Goal: Task Accomplishment & Management: Manage account settings

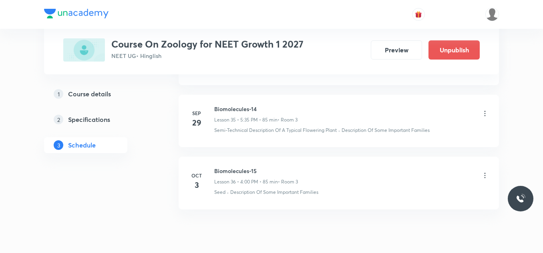
scroll to position [2601, 0]
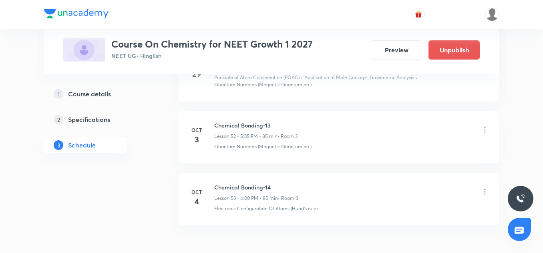
scroll to position [3655, 0]
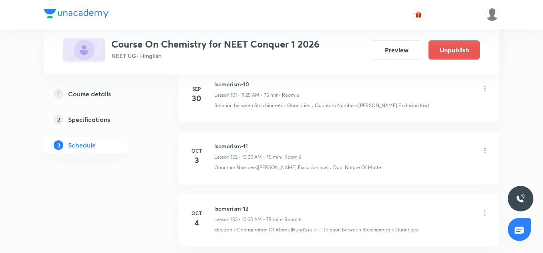
scroll to position [6908, 0]
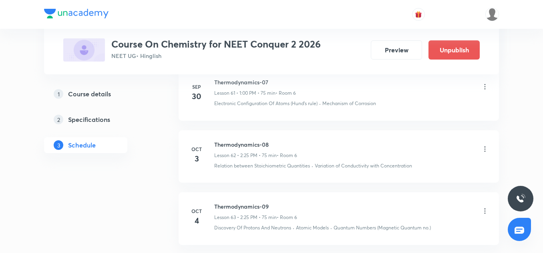
scroll to position [4348, 0]
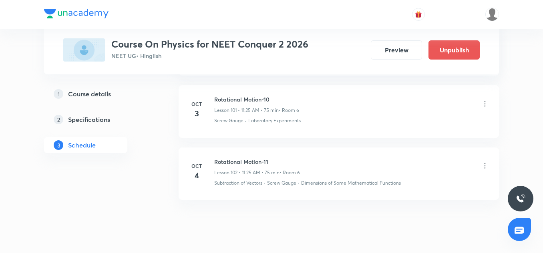
scroll to position [6803, 0]
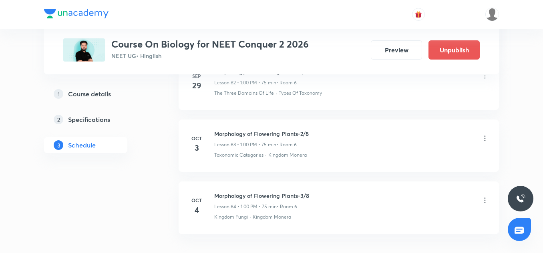
scroll to position [4311, 0]
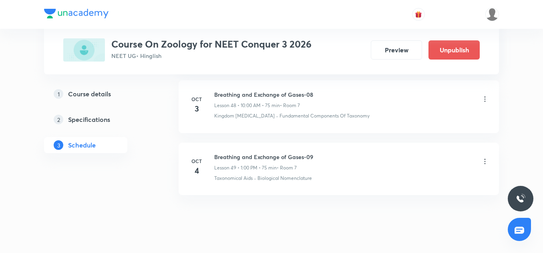
scroll to position [3417, 0]
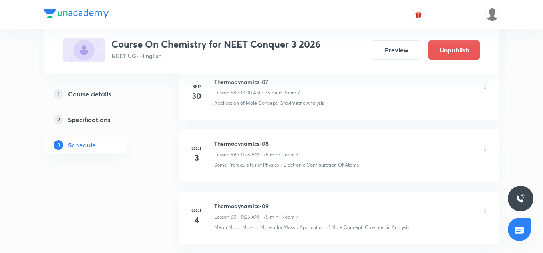
scroll to position [4101, 0]
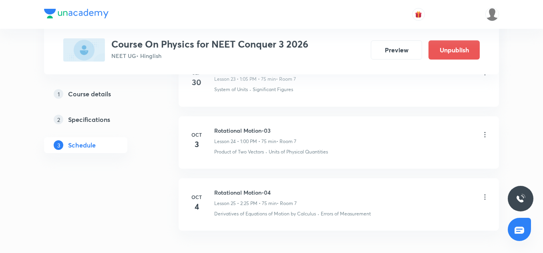
scroll to position [1940, 0]
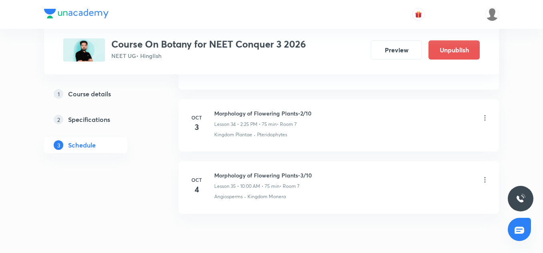
scroll to position [2535, 0]
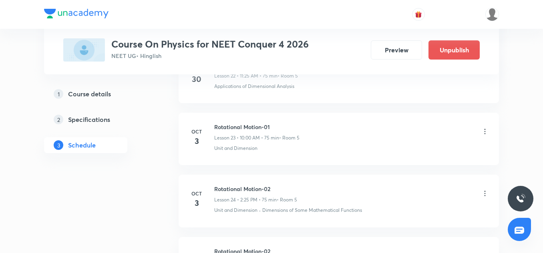
scroll to position [1876, 0]
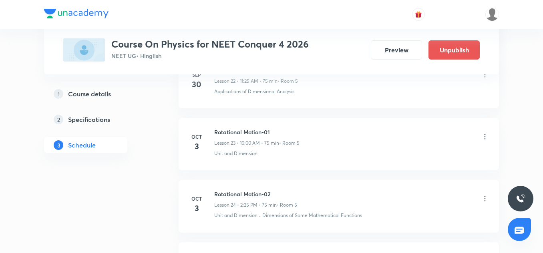
click at [245, 134] on h6 "Rotational Motion-01" at bounding box center [256, 132] width 85 height 8
drag, startPoint x: 245, startPoint y: 134, endPoint x: 257, endPoint y: 124, distance: 15.4
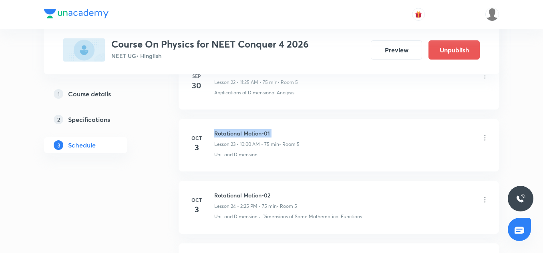
click at [257, 124] on li "Oct 3 Rotational Motion-01 Lesson 23 • 10:00 AM • 75 min • Room 5 Unit and Dime…" at bounding box center [338, 145] width 320 height 52
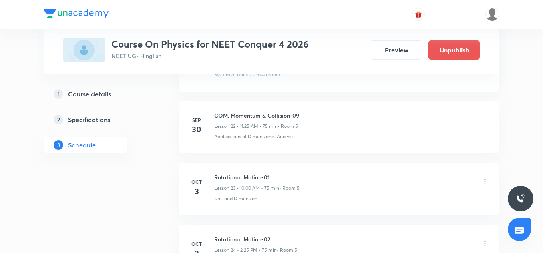
scroll to position [1829, 0]
click at [257, 118] on h6 "COM, Momentum & Collision-09" at bounding box center [256, 116] width 85 height 8
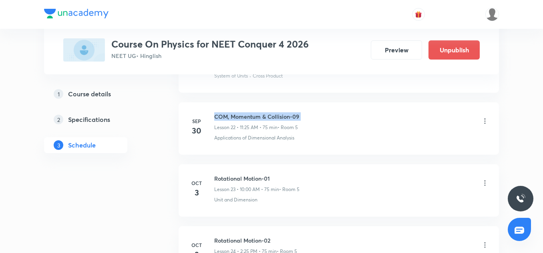
click at [257, 118] on h6 "COM, Momentum & Collision-09" at bounding box center [256, 116] width 85 height 8
click at [484, 184] on icon at bounding box center [484, 183] width 1 height 5
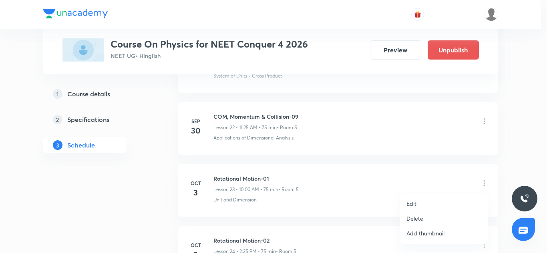
click at [416, 200] on p "Edit" at bounding box center [411, 204] width 10 height 8
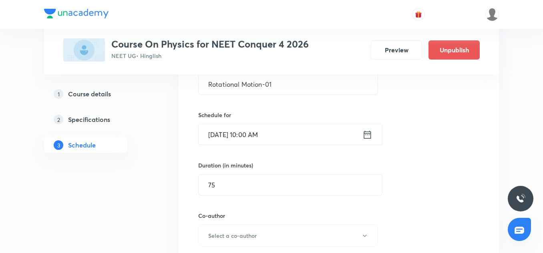
scroll to position [1531, 0]
click at [240, 87] on input "Rotational Motion-01" at bounding box center [287, 84] width 179 height 20
paste input "COM, Momentum & Collision-09"
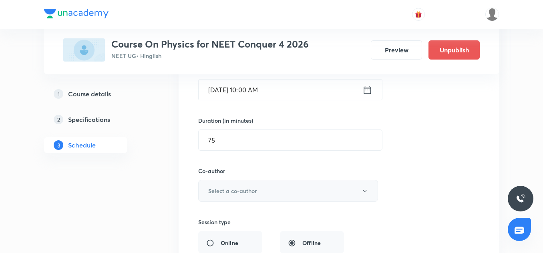
scroll to position [1583, 0]
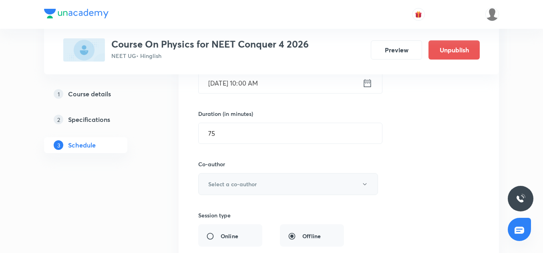
type input "COM, Momentum & Collision-10"
click at [246, 179] on button "Select a co-author" at bounding box center [288, 184] width 180 height 22
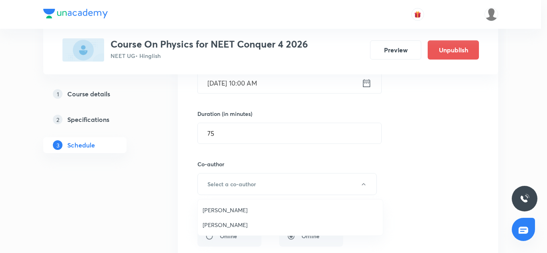
click at [235, 206] on span "Vinod Kumar Dixit" at bounding box center [289, 210] width 175 height 8
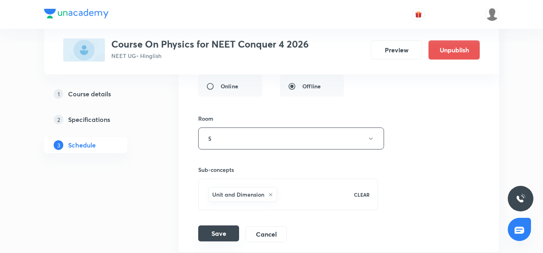
scroll to position [1768, 0]
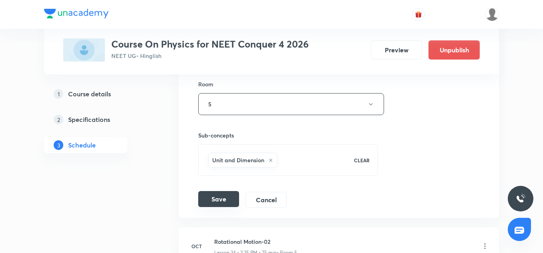
click at [216, 200] on button "Save" at bounding box center [218, 199] width 41 height 16
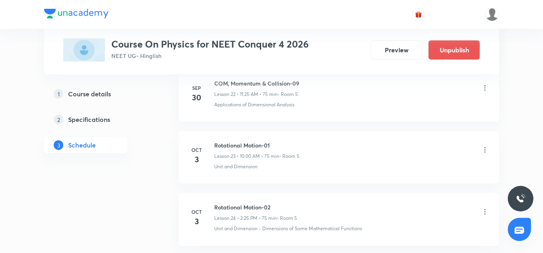
scroll to position [1442, 0]
click at [267, 88] on h6 "COM, Momentum & Collision-09" at bounding box center [256, 85] width 85 height 8
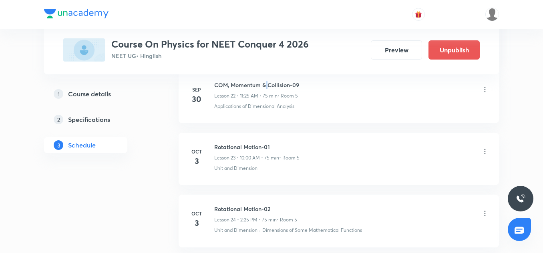
click at [267, 88] on h6 "COM, Momentum & Collision-09" at bounding box center [256, 85] width 85 height 8
copy h6 "COM, Momentum & Collision-09"
click at [485, 146] on div "Rotational Motion-01 Lesson 23 • 10:00 AM • 75 min • Room 5" at bounding box center [351, 152] width 275 height 19
click at [485, 148] on icon at bounding box center [485, 152] width 8 height 8
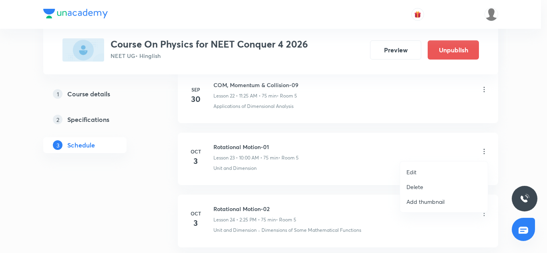
click at [412, 173] on p "Edit" at bounding box center [411, 172] width 10 height 8
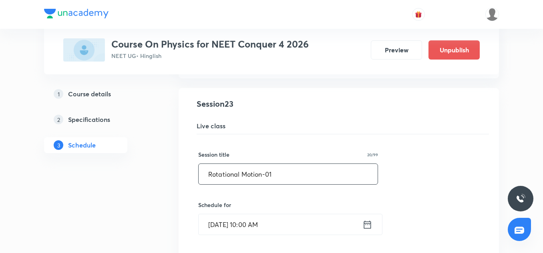
click at [266, 175] on input "Rotational Motion-01" at bounding box center [287, 174] width 179 height 20
paste input "COM, Momentum & Collision-09"
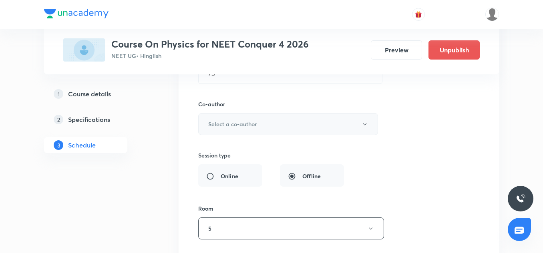
scroll to position [1644, 0]
type input "COM, Momentum & Collision-10"
click at [243, 126] on h6 "Select a co-author" at bounding box center [232, 123] width 48 height 8
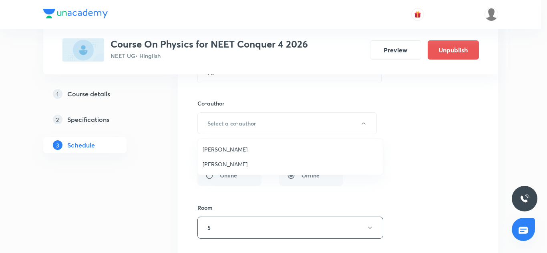
click at [239, 152] on span "Vinod Kumar Dixit" at bounding box center [289, 149] width 175 height 8
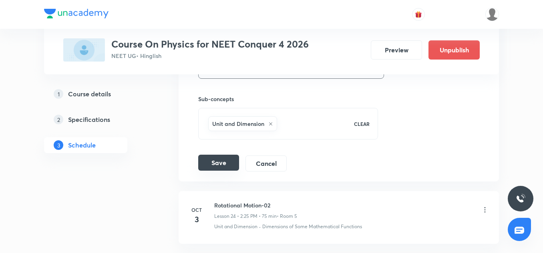
scroll to position [1806, 0]
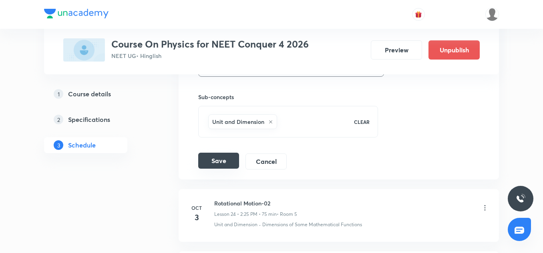
click at [221, 162] on button "Save" at bounding box center [218, 161] width 41 height 16
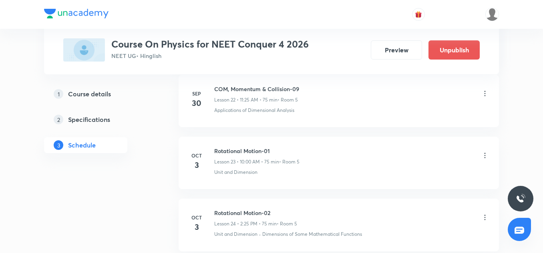
scroll to position [1435, 0]
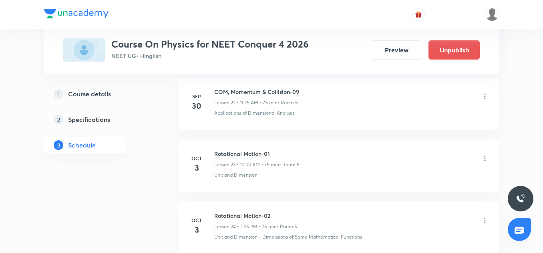
click at [273, 91] on h6 "COM, Momentum & Collision-09" at bounding box center [256, 92] width 85 height 8
copy h6 "COM, Momentum & Collision-09"
click at [486, 156] on icon at bounding box center [485, 158] width 8 height 8
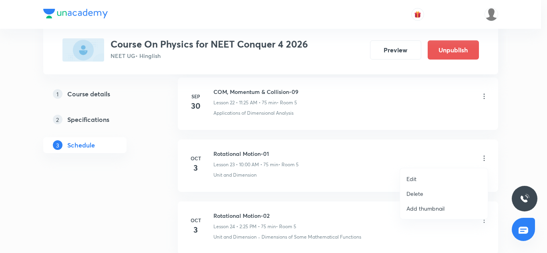
click at [416, 178] on p "Edit" at bounding box center [411, 179] width 10 height 8
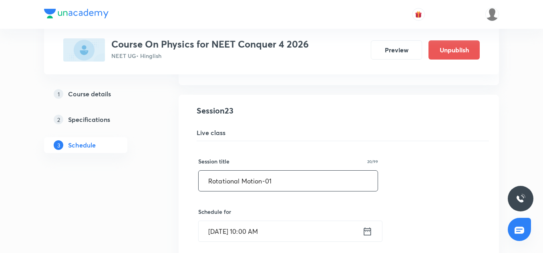
click at [280, 171] on input "Rotational Motion-01" at bounding box center [287, 181] width 179 height 20
paste input "COM, Momentum & Collision-09"
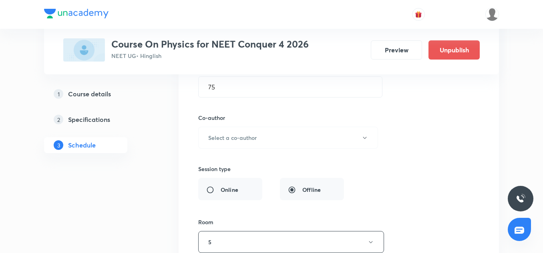
scroll to position [1632, 0]
type input "COM, Momentum & Collision-10"
click at [234, 131] on button "Select a co-author" at bounding box center [288, 136] width 180 height 22
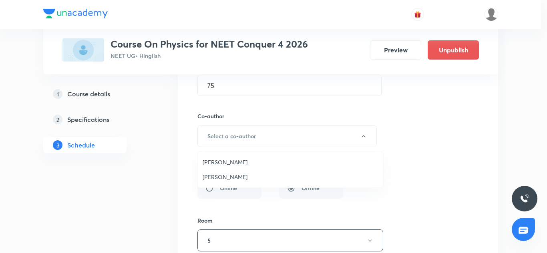
click at [235, 161] on span "Vinod Kumar Dixit" at bounding box center [289, 162] width 175 height 8
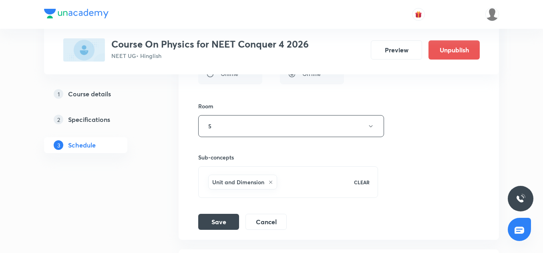
scroll to position [1747, 0]
click at [212, 225] on button "Save" at bounding box center [218, 220] width 41 height 16
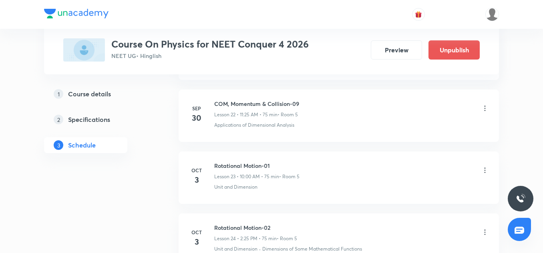
scroll to position [1422, 0]
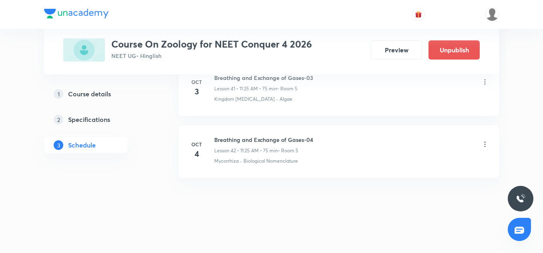
scroll to position [2980, 0]
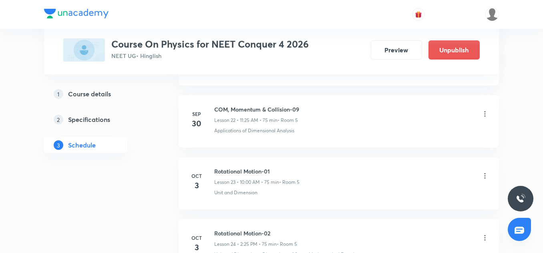
scroll to position [1836, 0]
click at [247, 106] on h6 "COM, Momentum & Collision-09" at bounding box center [256, 109] width 85 height 8
copy h6 "COM, Momentum & Collision-09"
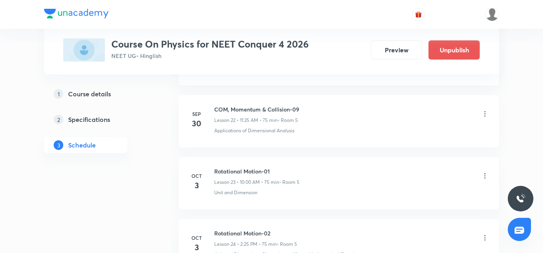
click at [485, 176] on icon at bounding box center [485, 176] width 8 height 8
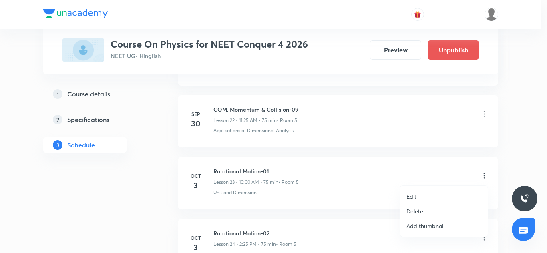
click at [427, 208] on li "Delete" at bounding box center [444, 211] width 88 height 15
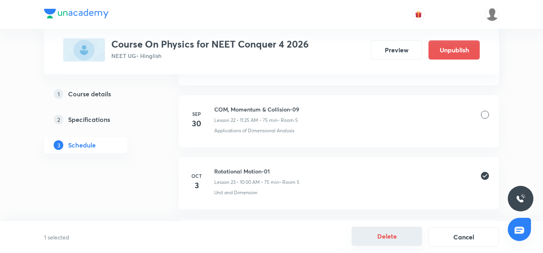
click at [389, 245] on button "Delete" at bounding box center [386, 236] width 70 height 19
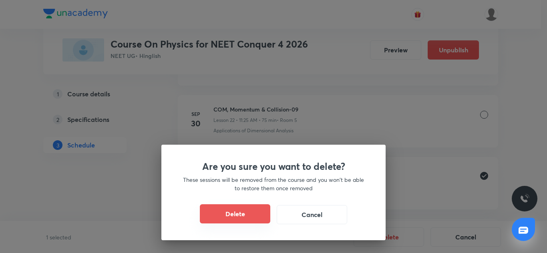
click at [261, 215] on button "Delete" at bounding box center [235, 213] width 70 height 19
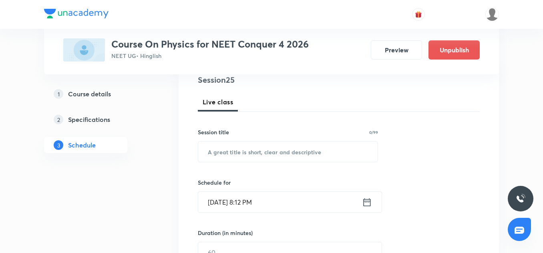
scroll to position [0, 0]
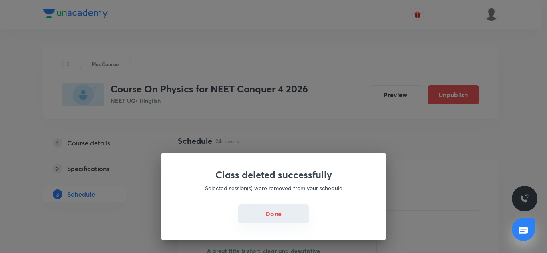
click at [281, 210] on button "Done" at bounding box center [273, 213] width 70 height 19
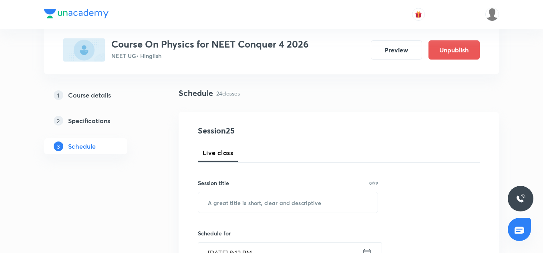
scroll to position [49, 0]
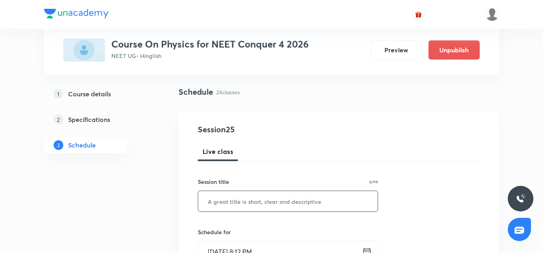
click at [233, 197] on input "text" at bounding box center [287, 201] width 179 height 20
paste input "COM, Momentum & Collision-09"
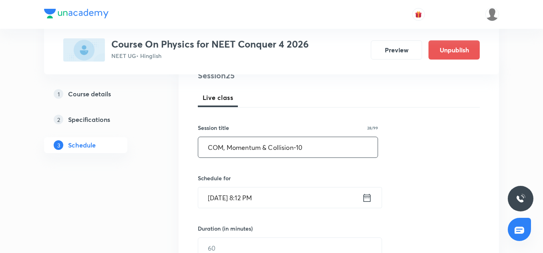
scroll to position [118, 0]
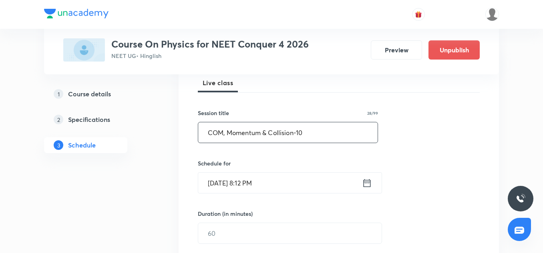
type input "COM, Momentum & Collision-10"
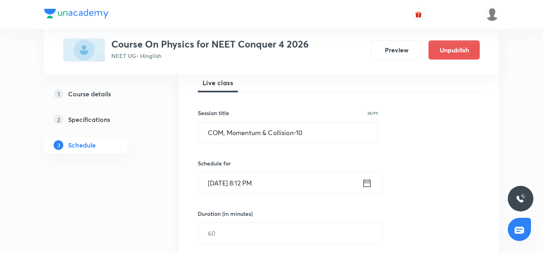
click at [226, 186] on input "Oct 2, 2025, 8:12 PM" at bounding box center [280, 183] width 164 height 20
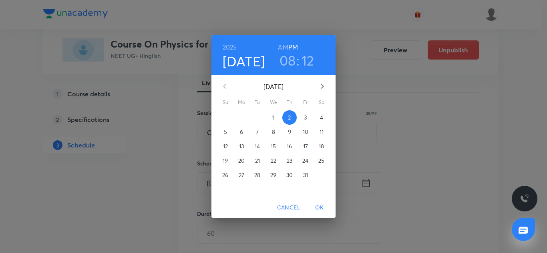
click at [307, 120] on p "3" at bounding box center [305, 118] width 3 height 8
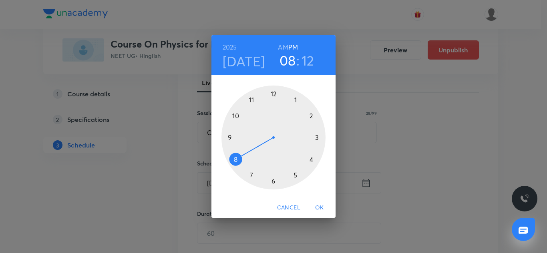
click at [285, 48] on h6 "AM" at bounding box center [283, 47] width 10 height 11
click at [284, 58] on h3 "08" at bounding box center [287, 60] width 16 height 17
click at [235, 114] on div at bounding box center [273, 138] width 104 height 104
click at [273, 96] on div at bounding box center [273, 138] width 104 height 104
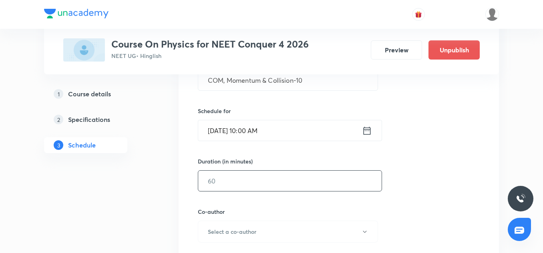
scroll to position [172, 0]
click at [243, 178] on input "text" at bounding box center [289, 180] width 183 height 20
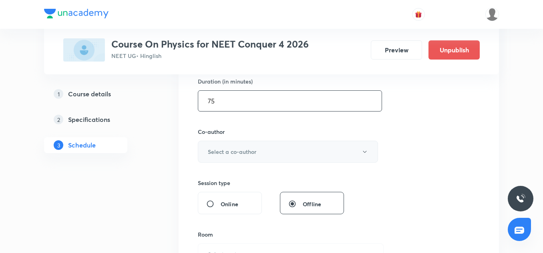
scroll to position [251, 0]
type input "75"
click at [239, 154] on h6 "Select a co-author" at bounding box center [232, 151] width 48 height 8
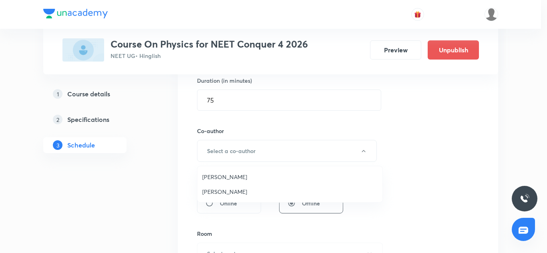
click at [239, 167] on ul "Vinod Kumar Dixit Alok Saxena" at bounding box center [289, 184] width 185 height 36
click at [237, 172] on li "Vinod Kumar Dixit" at bounding box center [289, 177] width 185 height 15
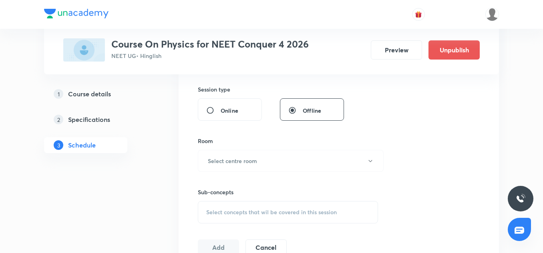
scroll to position [348, 0]
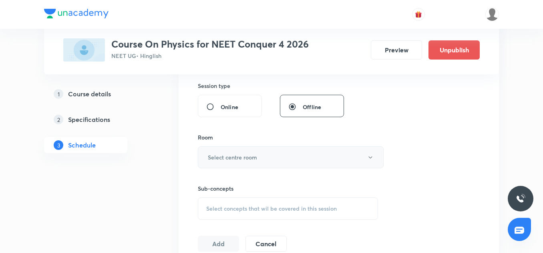
click at [226, 162] on button "Select centre room" at bounding box center [291, 157] width 186 height 22
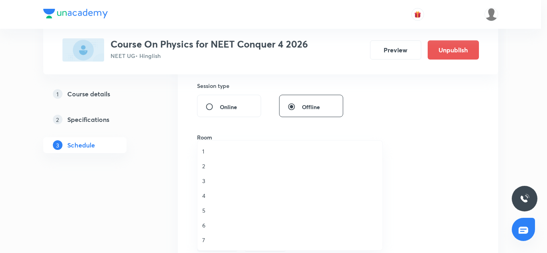
click at [204, 216] on li "5" at bounding box center [289, 210] width 185 height 15
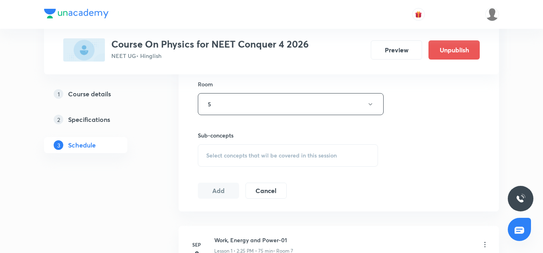
click at [225, 162] on div "Select concepts that wil be covered in this session" at bounding box center [288, 155] width 180 height 22
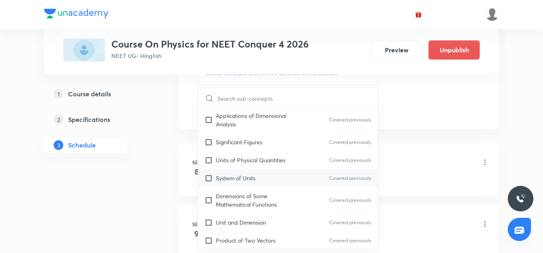
scroll to position [110, 0]
click at [246, 184] on div "System of Units Covered previously" at bounding box center [287, 178] width 179 height 18
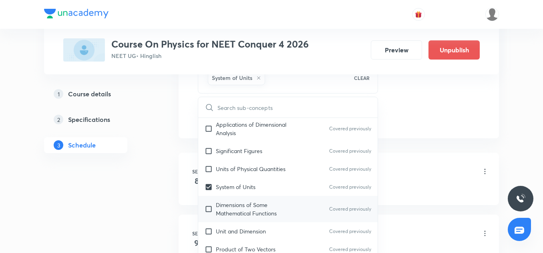
click at [252, 219] on div "Dimensions of Some Mathematical Functions Covered previously" at bounding box center [287, 209] width 179 height 26
checkbox input "true"
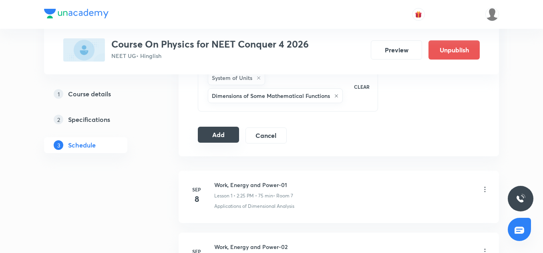
click at [226, 142] on button "Add" at bounding box center [218, 135] width 41 height 16
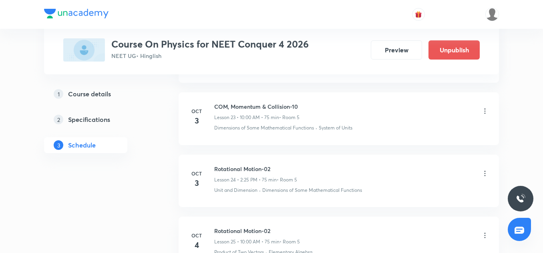
scroll to position [1482, 0]
click at [263, 169] on h6 "Rotational Motion-02" at bounding box center [255, 169] width 83 height 8
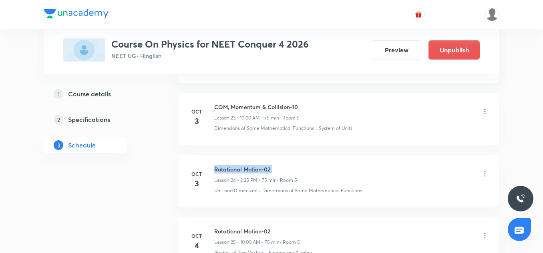
copy h6 "Rotational Motion-02"
click at [487, 171] on icon at bounding box center [485, 174] width 8 height 8
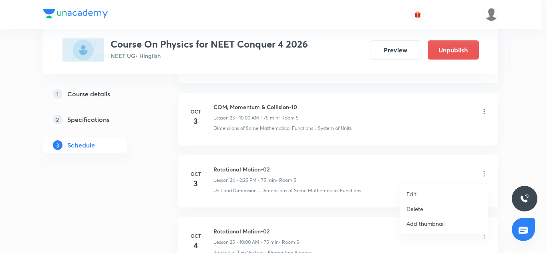
click at [429, 204] on li "Delete" at bounding box center [444, 209] width 88 height 15
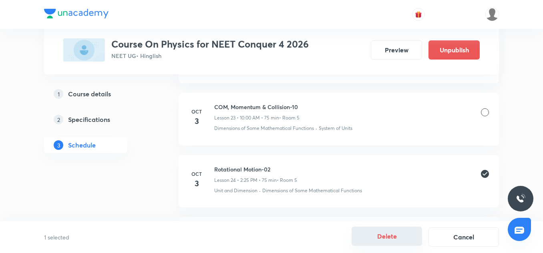
click at [400, 232] on button "Delete" at bounding box center [386, 236] width 70 height 19
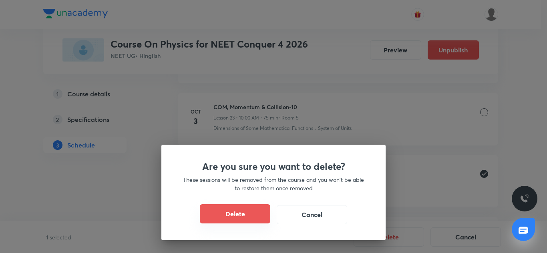
click at [234, 220] on button "Delete" at bounding box center [235, 213] width 70 height 19
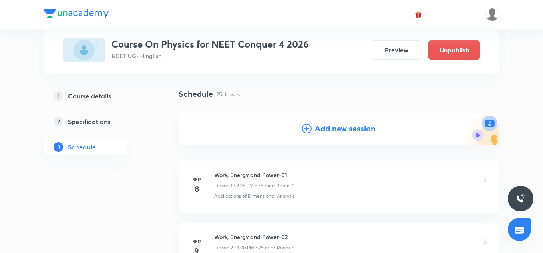
scroll to position [0, 0]
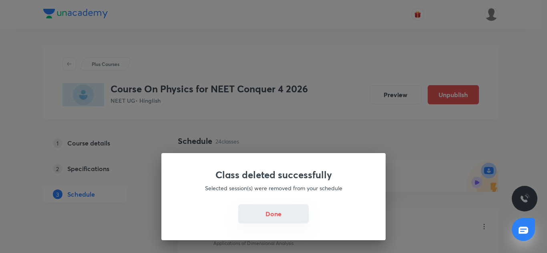
click at [279, 216] on button "Done" at bounding box center [273, 213] width 70 height 19
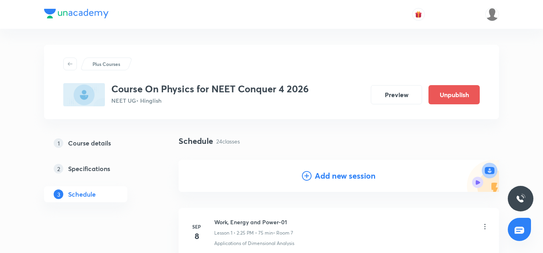
click at [325, 180] on h4 "Add new session" at bounding box center [345, 176] width 61 height 12
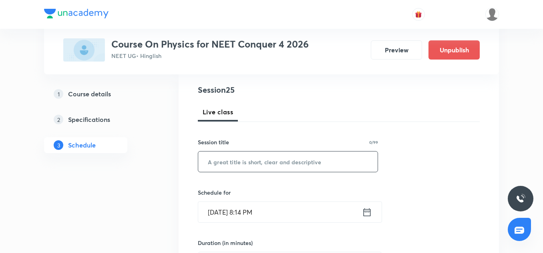
scroll to position [90, 0]
click at [262, 157] on input "text" at bounding box center [287, 161] width 179 height 20
paste input "Rotational Motion-02"
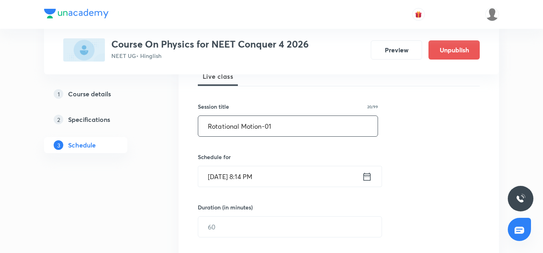
scroll to position [125, 0]
type input "Rotational Motion-01"
click at [227, 168] on input "Oct 2, 2025, 8:14 PM" at bounding box center [280, 176] width 164 height 20
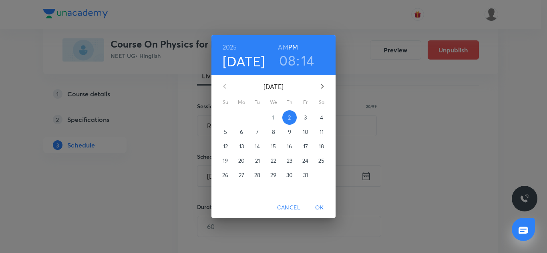
click at [307, 118] on span "3" at bounding box center [305, 118] width 14 height 8
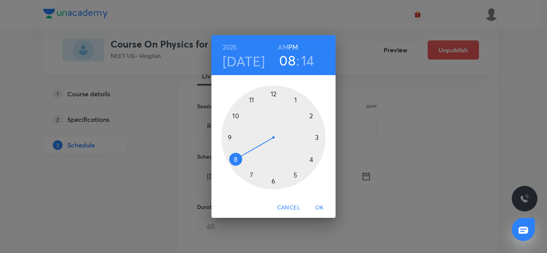
click at [311, 117] on div at bounding box center [273, 138] width 104 height 104
click at [295, 176] on div at bounding box center [273, 138] width 104 height 104
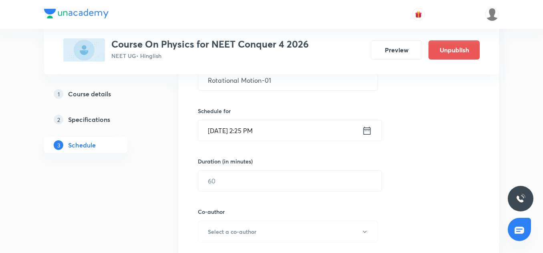
scroll to position [176, 0]
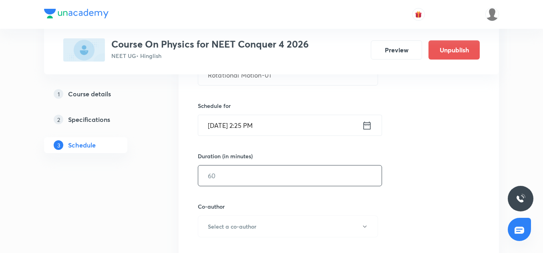
click at [225, 168] on input "text" at bounding box center [289, 176] width 183 height 20
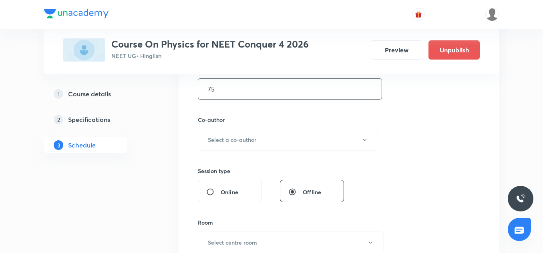
scroll to position [263, 0]
type input "75"
click at [234, 137] on h6 "Select a co-author" at bounding box center [232, 139] width 48 height 8
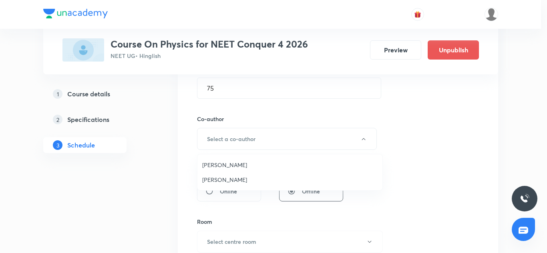
click at [240, 165] on span "Vinod Kumar Dixit" at bounding box center [289, 165] width 175 height 8
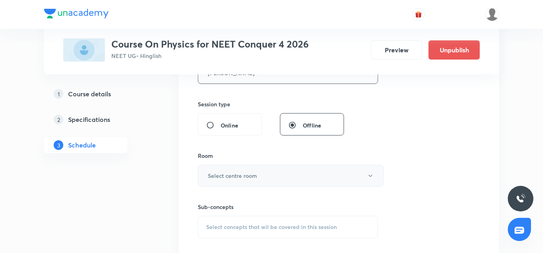
scroll to position [330, 0]
click at [243, 178] on h6 "Select centre room" at bounding box center [232, 175] width 49 height 8
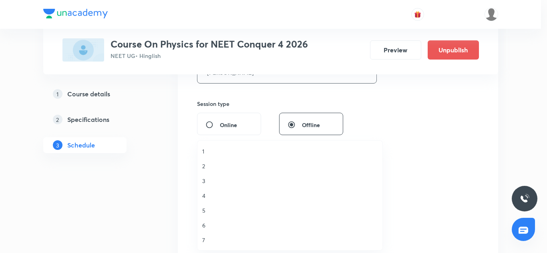
click at [211, 212] on span "5" at bounding box center [289, 210] width 175 height 8
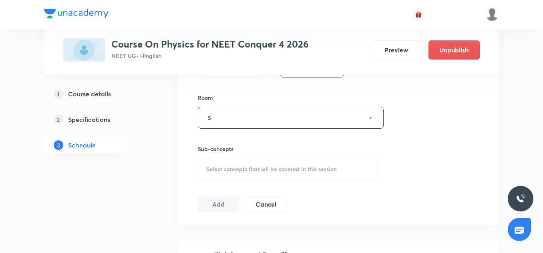
scroll to position [390, 0]
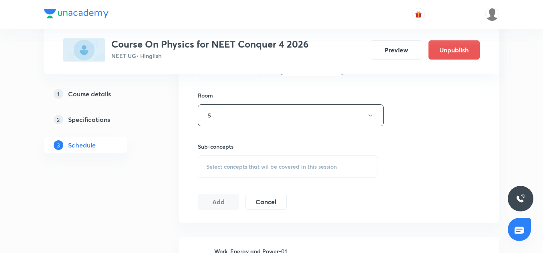
click at [229, 165] on span "Select concepts that wil be covered in this session" at bounding box center [271, 167] width 130 height 6
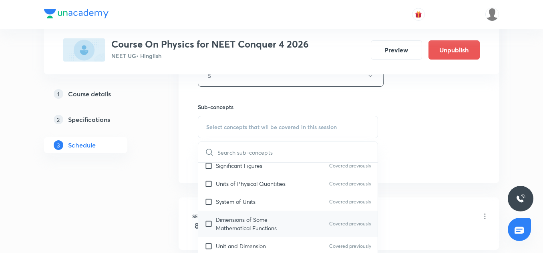
scroll to position [143, 0]
click at [234, 209] on div "Dimensions of Some Mathematical Functions Covered previously" at bounding box center [287, 221] width 179 height 26
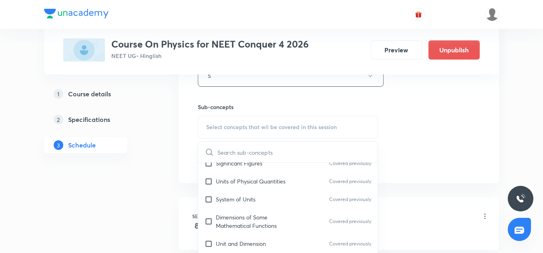
checkbox input "true"
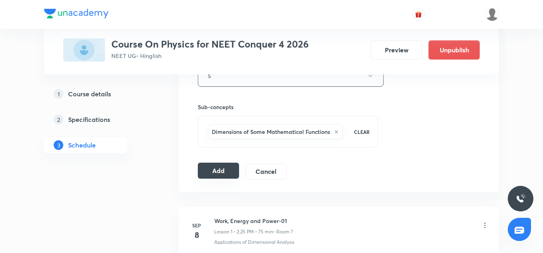
click at [207, 179] on button "Add" at bounding box center [218, 171] width 41 height 16
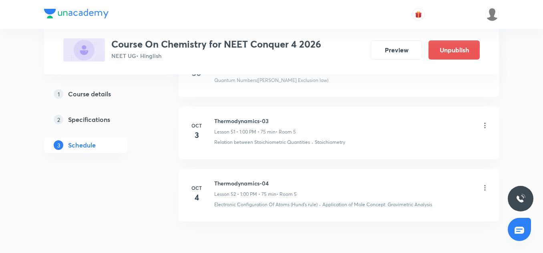
scroll to position [3583, 0]
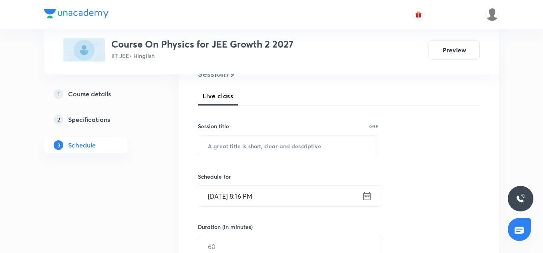
scroll to position [105, 0]
click at [253, 150] on input "text" at bounding box center [287, 145] width 179 height 20
paste input "Circular Motion, Centre of Mass, Momentum & Collision-09"
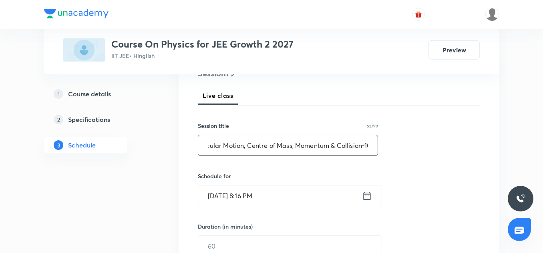
scroll to position [0, 14]
type input "Circular Motion, Centre of Mass, Momentum & Collision-10"
click at [224, 201] on input "[DATE] 8:16 PM" at bounding box center [280, 196] width 164 height 20
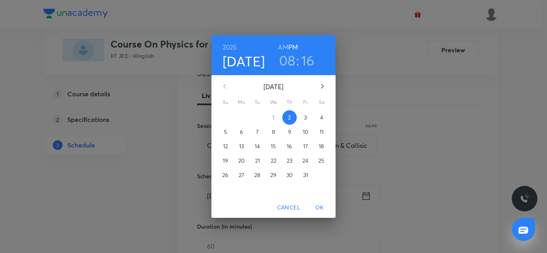
click at [305, 118] on p "3" at bounding box center [305, 118] width 3 height 8
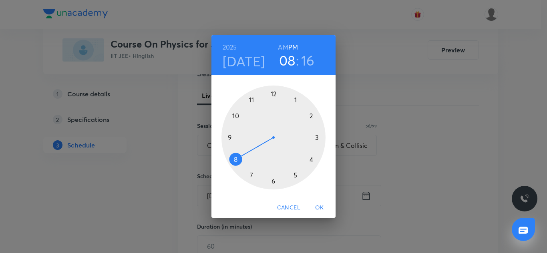
click at [312, 164] on div at bounding box center [273, 138] width 104 height 104
click at [317, 139] on div at bounding box center [273, 138] width 104 height 104
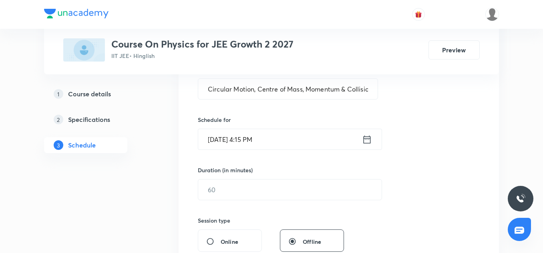
scroll to position [162, 0]
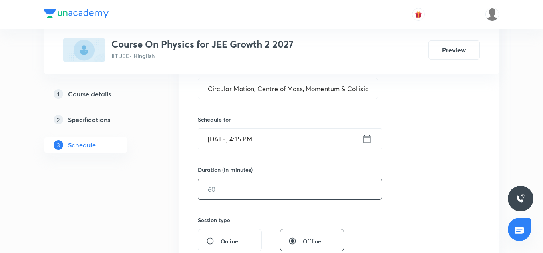
click at [244, 189] on input "text" at bounding box center [289, 189] width 183 height 20
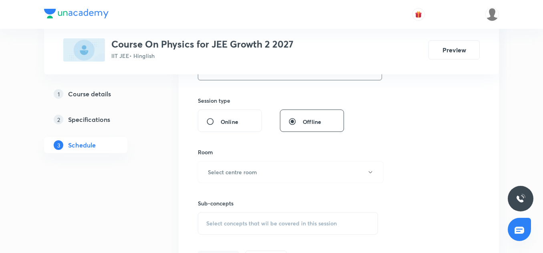
scroll to position [287, 0]
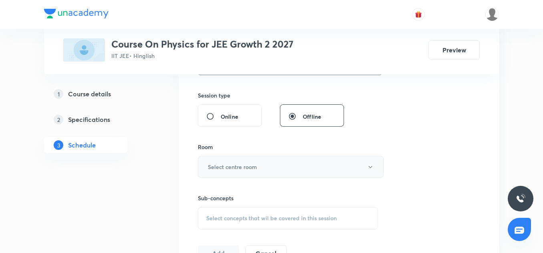
type input "85"
click at [230, 171] on h6 "Select centre room" at bounding box center [232, 167] width 49 height 8
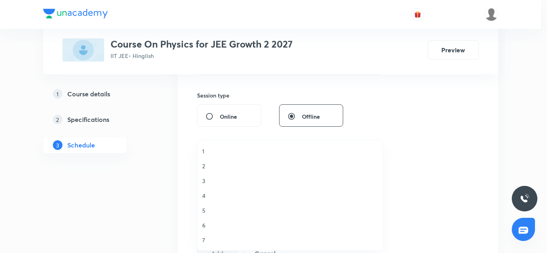
click at [204, 244] on span "7" at bounding box center [289, 240] width 175 height 8
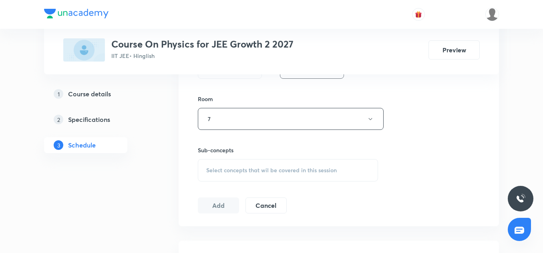
click at [243, 165] on div "Select concepts that wil be covered in this session" at bounding box center [288, 170] width 180 height 22
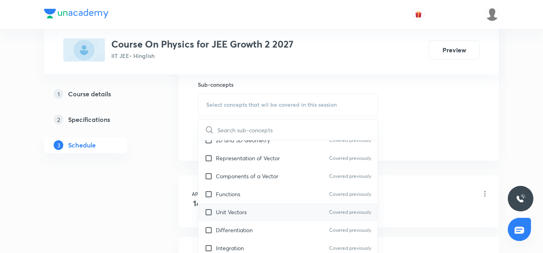
scroll to position [158, 0]
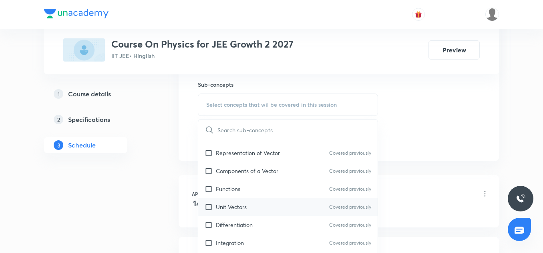
click at [230, 202] on div "Unit Vectors Covered previously" at bounding box center [287, 207] width 179 height 18
checkbox input "true"
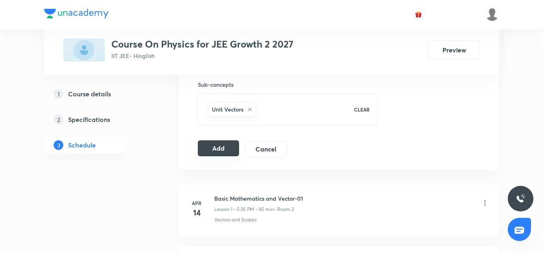
click at [223, 154] on button "Add" at bounding box center [218, 148] width 41 height 16
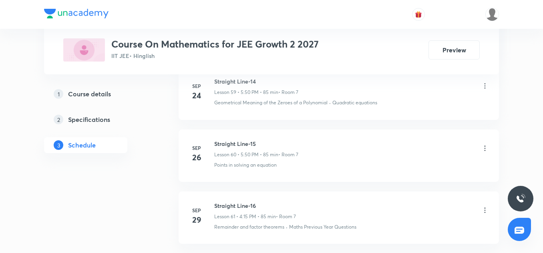
scroll to position [4224, 0]
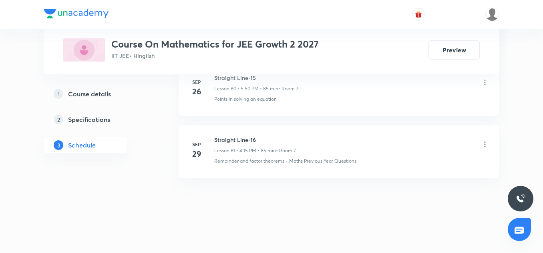
click at [242, 138] on h6 "Straight Line-16" at bounding box center [255, 140] width 82 height 8
copy h6 "Straight Line-16"
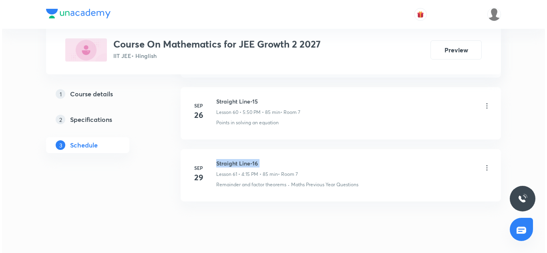
scroll to position [4200, 0]
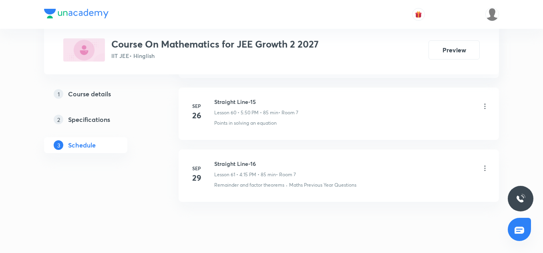
click at [487, 166] on icon at bounding box center [485, 168] width 8 height 8
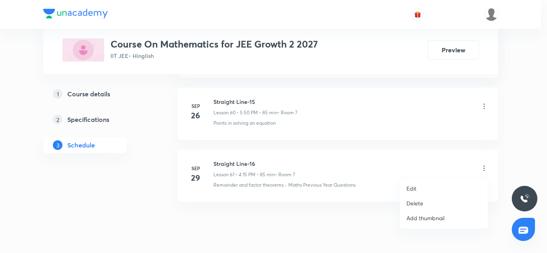
click at [419, 186] on li "Edit" at bounding box center [444, 188] width 88 height 15
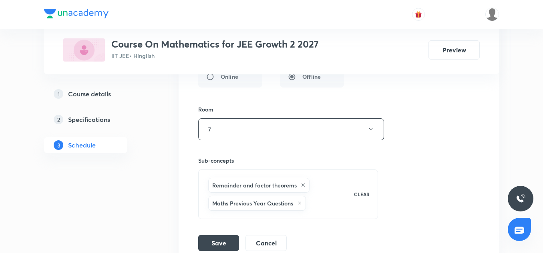
scroll to position [4182, 0]
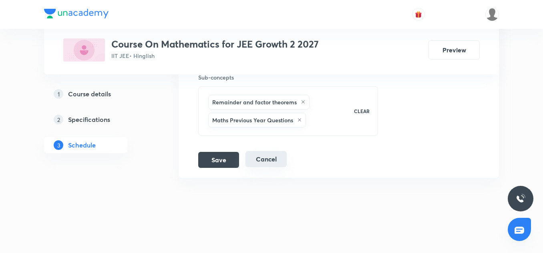
click at [273, 157] on button "Cancel" at bounding box center [265, 159] width 41 height 16
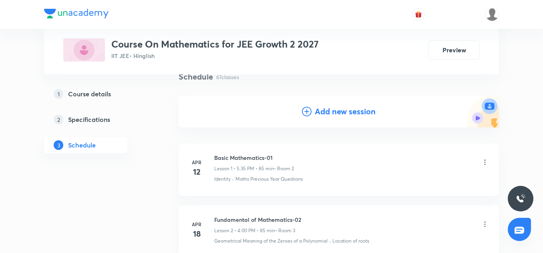
scroll to position [72, 0]
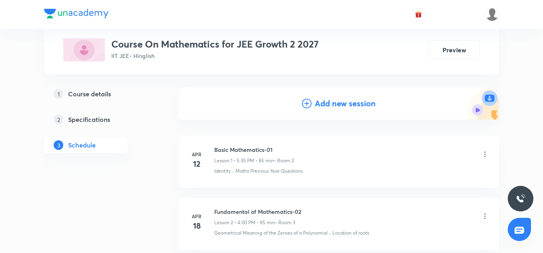
click at [336, 108] on h4 "Add new session" at bounding box center [345, 104] width 61 height 12
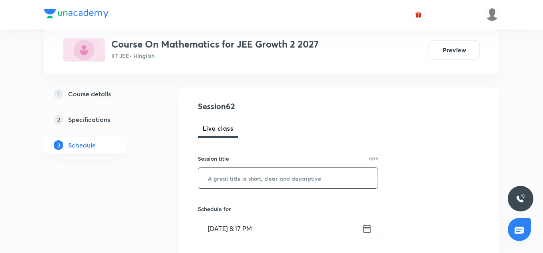
click at [223, 181] on input "text" at bounding box center [287, 178] width 179 height 20
paste input "Straight Line-16"
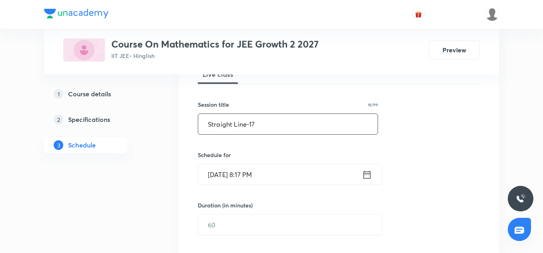
scroll to position [136, 0]
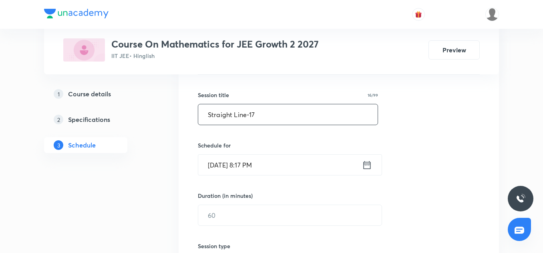
type input "Straight Line-17"
click at [218, 163] on input "Oct 2, 2025, 8:17 PM" at bounding box center [280, 165] width 164 height 20
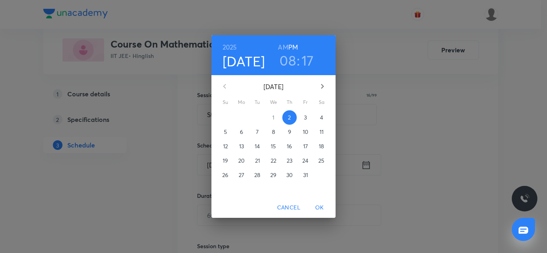
click at [305, 118] on p "3" at bounding box center [305, 118] width 3 height 8
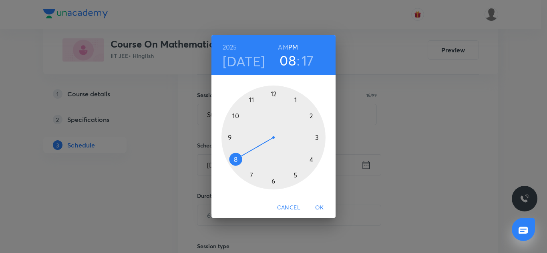
click at [294, 174] on div at bounding box center [273, 138] width 104 height 104
click at [235, 117] on div at bounding box center [273, 138] width 104 height 104
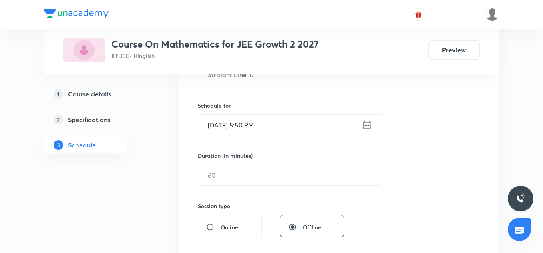
scroll to position [185, 0]
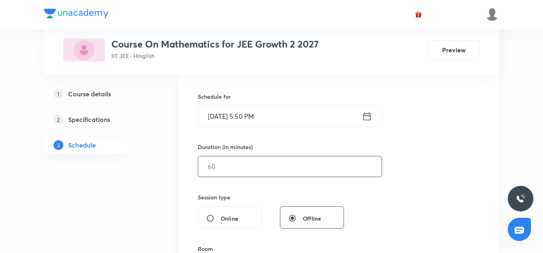
click at [218, 171] on input "text" at bounding box center [289, 166] width 183 height 20
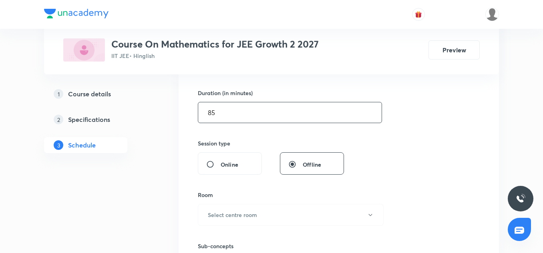
scroll to position [287, 0]
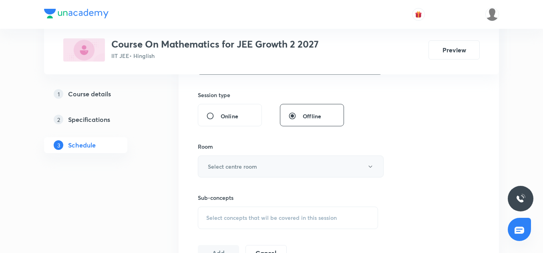
type input "85"
click at [228, 173] on button "Select centre room" at bounding box center [291, 167] width 186 height 22
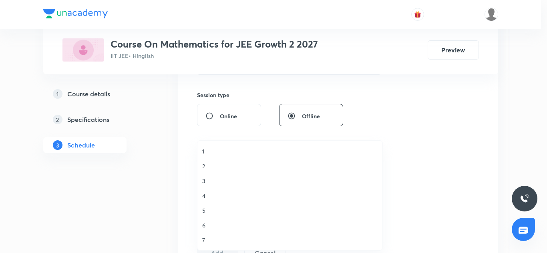
click at [208, 238] on span "7" at bounding box center [289, 240] width 175 height 8
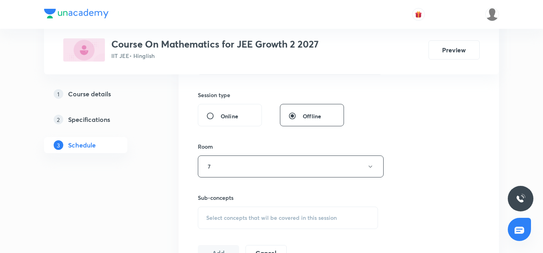
scroll to position [355, 0]
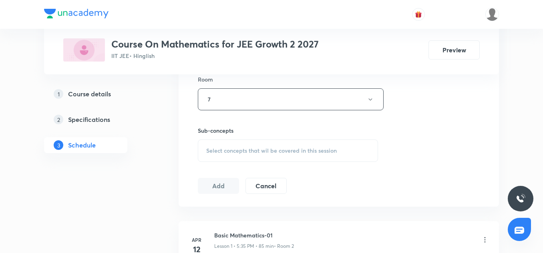
click at [228, 150] on span "Select concepts that wil be covered in this session" at bounding box center [271, 151] width 130 height 6
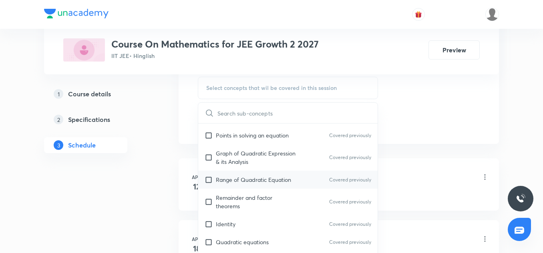
scroll to position [190, 0]
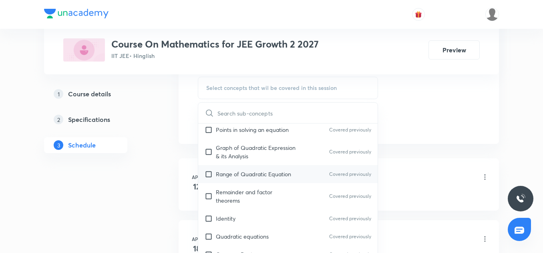
click at [241, 179] on div "Range of Quadratic Equation Covered previously" at bounding box center [287, 174] width 179 height 18
checkbox input "true"
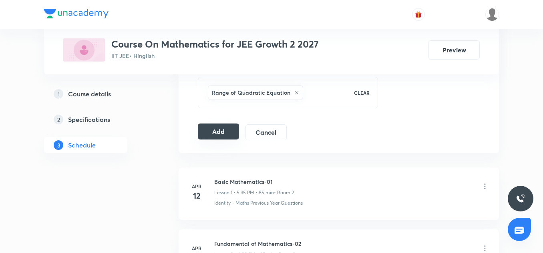
click at [218, 134] on button "Add" at bounding box center [218, 132] width 41 height 16
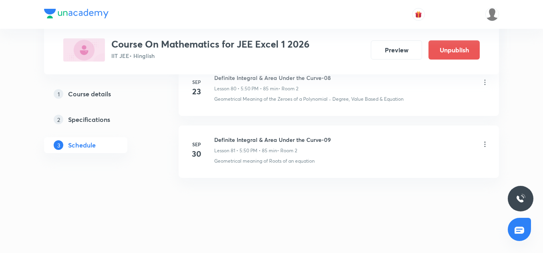
click at [260, 140] on h6 "Definite Integral & Area Under the Curve-09" at bounding box center [272, 140] width 116 height 8
copy h6 "Definite Integral & Area Under the Curve-09"
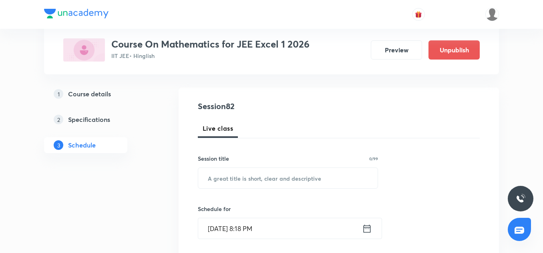
scroll to position [73, 0]
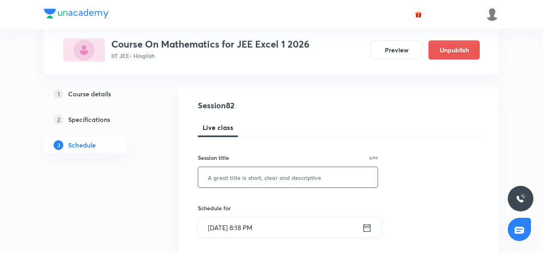
click at [240, 182] on input "text" at bounding box center [287, 177] width 179 height 20
paste input "Definite Integral & Area Under the Curve-09"
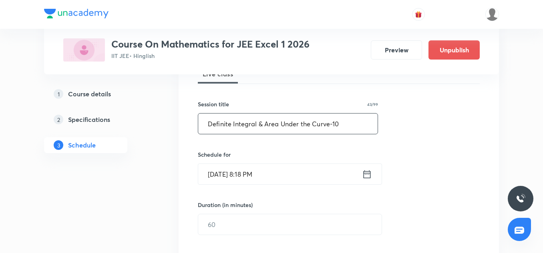
scroll to position [130, 0]
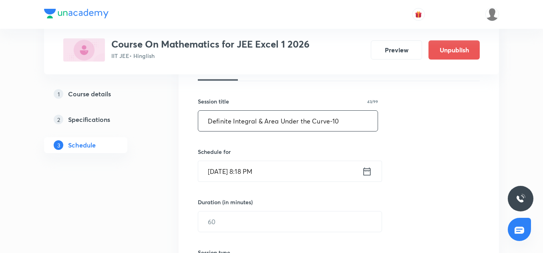
type input "Definite Integral & Area Under the Curve-10"
click at [211, 175] on input "[DATE] 8:18 PM" at bounding box center [280, 171] width 164 height 20
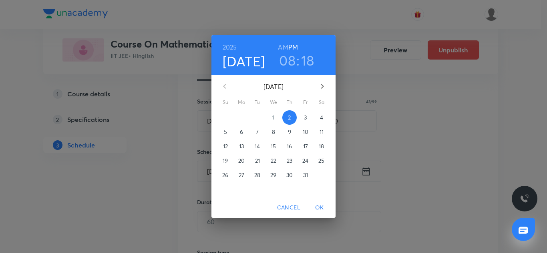
click at [305, 118] on p "3" at bounding box center [305, 118] width 3 height 8
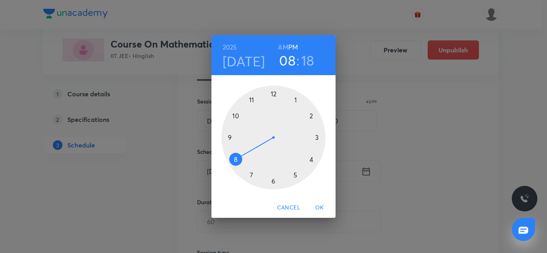
click at [310, 158] on div at bounding box center [273, 138] width 104 height 104
click at [317, 138] on div at bounding box center [273, 138] width 104 height 104
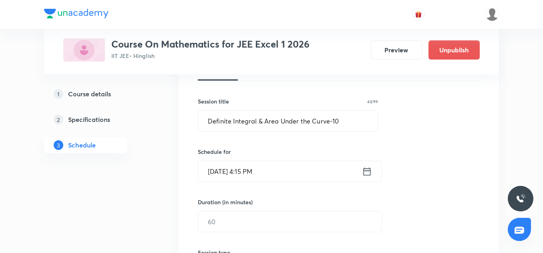
scroll to position [157, 0]
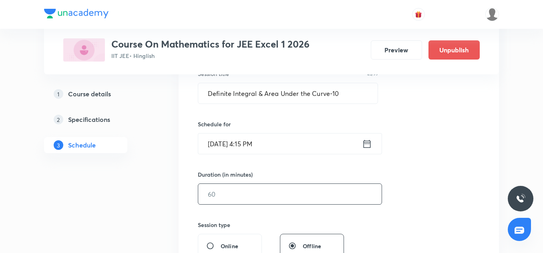
click at [247, 191] on input "text" at bounding box center [289, 194] width 183 height 20
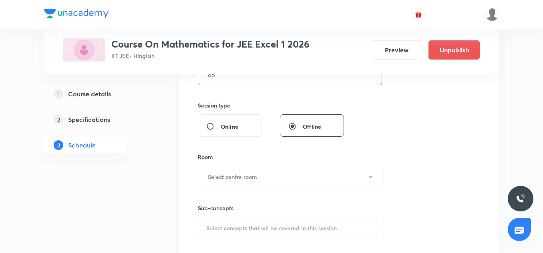
scroll to position [278, 0]
type input "85"
click at [226, 174] on h6 "Select centre room" at bounding box center [232, 176] width 49 height 8
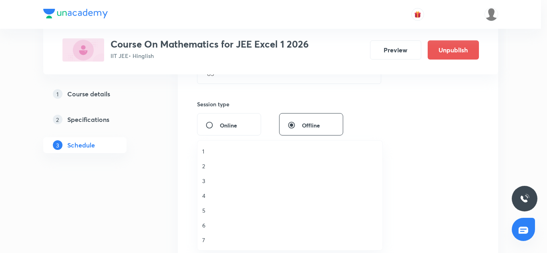
click at [202, 166] on span "2" at bounding box center [289, 166] width 175 height 8
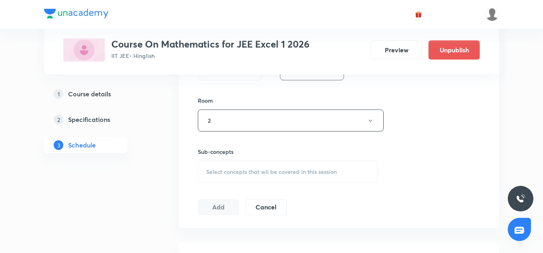
click at [218, 180] on div "Select concepts that wil be covered in this session" at bounding box center [288, 172] width 180 height 22
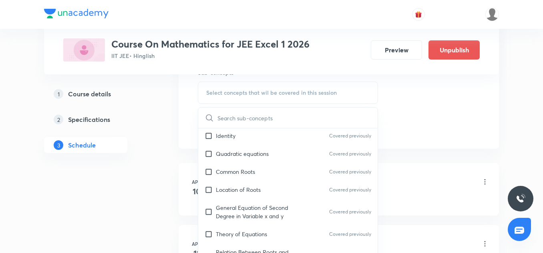
scroll to position [296, 0]
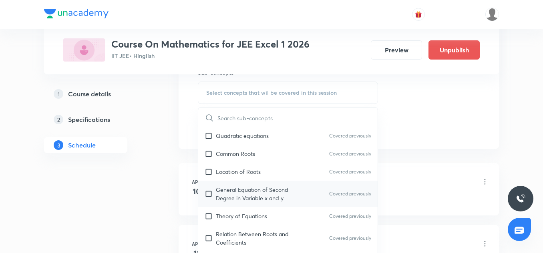
click at [229, 189] on p "General Equation of Second Degree in Variable x and y" at bounding box center [256, 194] width 81 height 17
checkbox input "true"
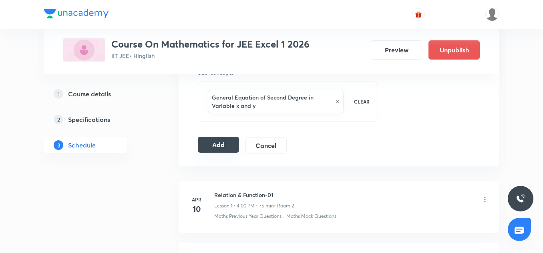
click at [219, 144] on button "Add" at bounding box center [218, 145] width 41 height 16
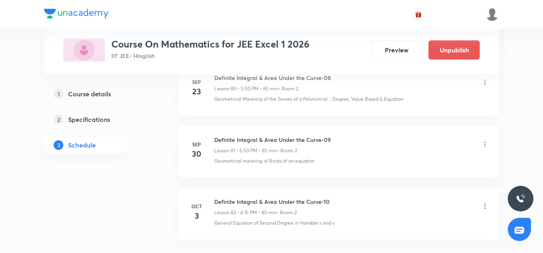
scroll to position [5175, 0]
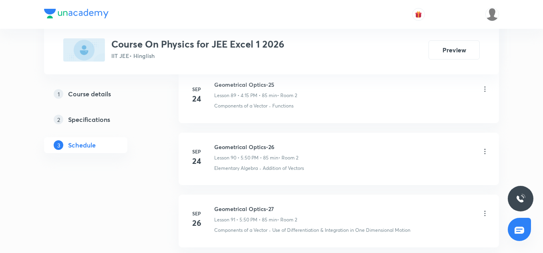
scroll to position [6220, 0]
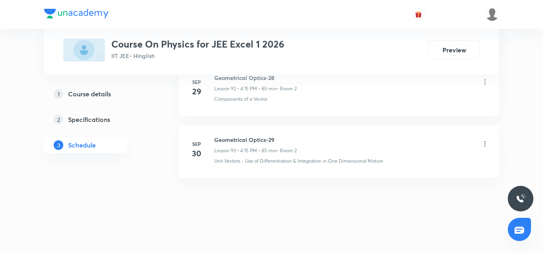
click at [266, 138] on h6 "Geometrical Optics-29" at bounding box center [255, 140] width 82 height 8
copy h6 "Geometrical Optics-29"
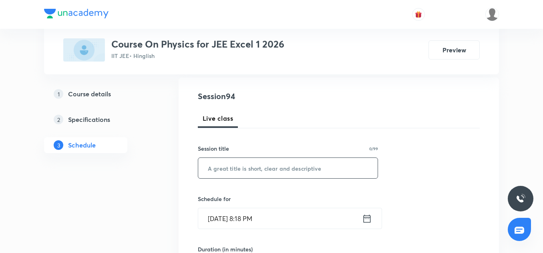
scroll to position [95, 0]
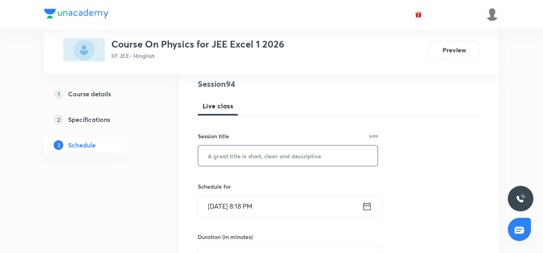
click at [237, 155] on input "text" at bounding box center [287, 156] width 179 height 20
paste input "Geometrical Optics-29"
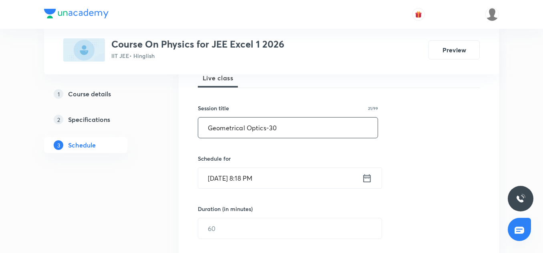
scroll to position [156, 0]
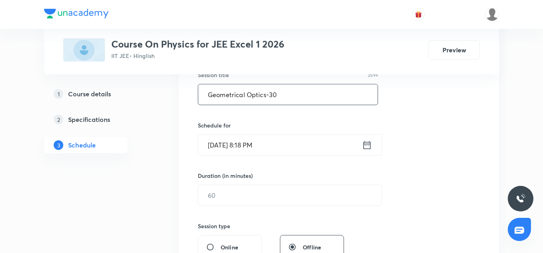
type input "Geometrical Optics-30"
click at [227, 145] on input "[DATE] 8:18 PM" at bounding box center [280, 145] width 164 height 20
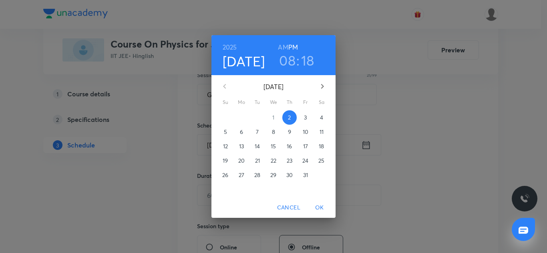
click at [305, 118] on p "3" at bounding box center [305, 118] width 3 height 8
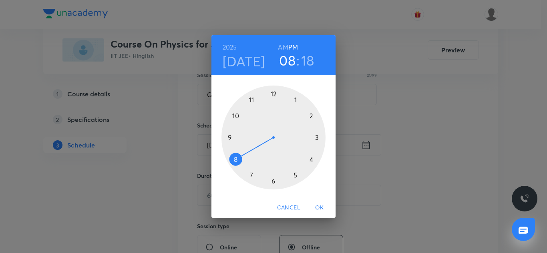
click at [296, 174] on div at bounding box center [273, 138] width 104 height 104
click at [238, 118] on div at bounding box center [273, 138] width 104 height 104
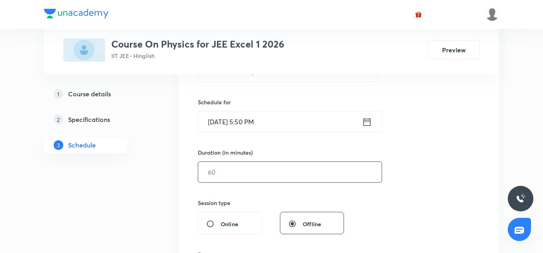
scroll to position [183, 0]
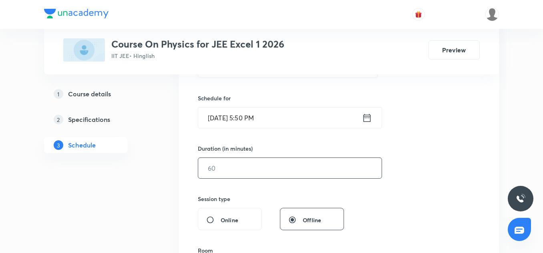
click at [221, 172] on input "text" at bounding box center [289, 168] width 183 height 20
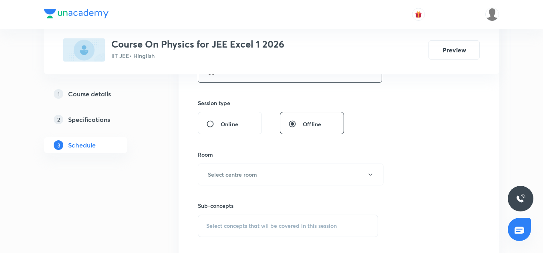
scroll to position [301, 0]
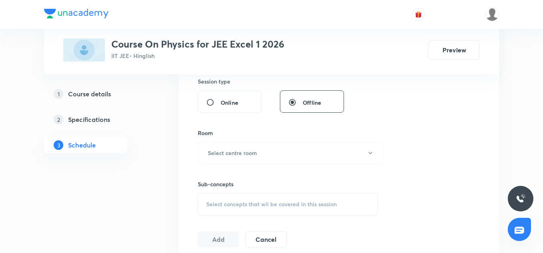
type input "85"
click at [223, 140] on div "Room Select centre room" at bounding box center [288, 146] width 180 height 35
click at [223, 151] on h6 "Select centre room" at bounding box center [232, 153] width 49 height 8
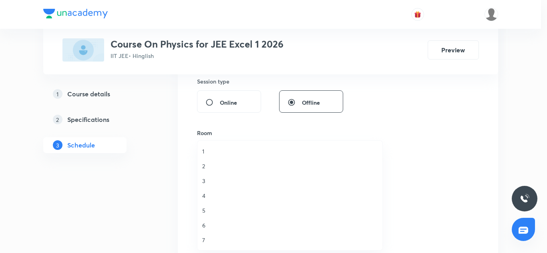
click at [207, 167] on span "2" at bounding box center [289, 166] width 175 height 8
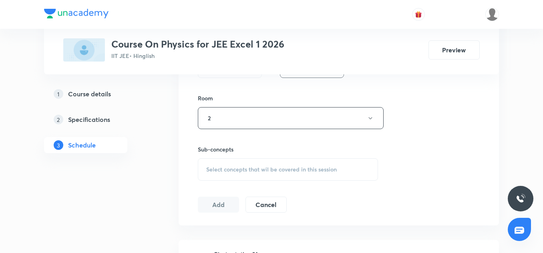
scroll to position [337, 0]
click at [235, 166] on span "Select concepts that wil be covered in this session" at bounding box center [271, 169] width 130 height 6
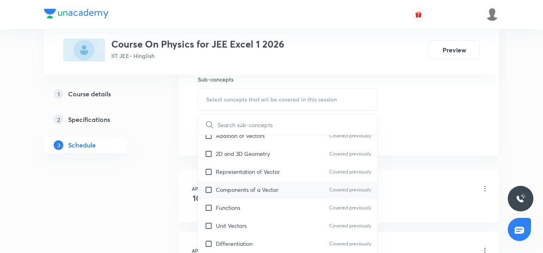
scroll to position [135, 0]
click at [220, 196] on div "Components of a Vector Covered previously" at bounding box center [287, 189] width 179 height 18
checkbox input "true"
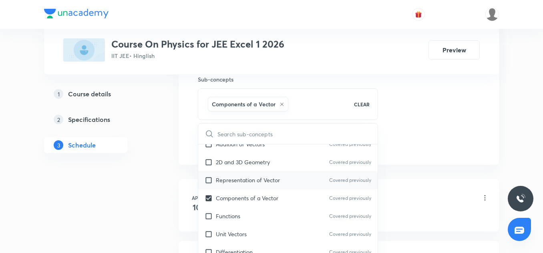
click at [228, 178] on p "Representation of Vector" at bounding box center [248, 180] width 64 height 8
checkbox input "true"
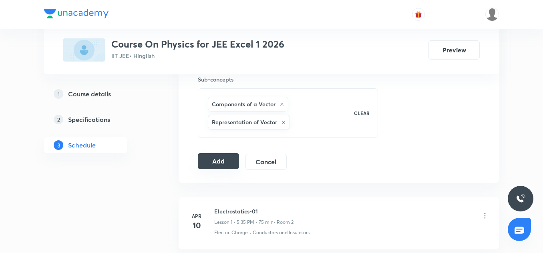
click at [226, 159] on button "Add" at bounding box center [218, 161] width 41 height 16
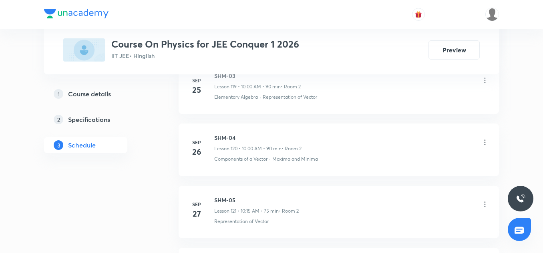
scroll to position [8063, 0]
click at [228, 138] on h6 "SHM-07" at bounding box center [257, 140] width 86 height 8
copy h6 "SHM-07"
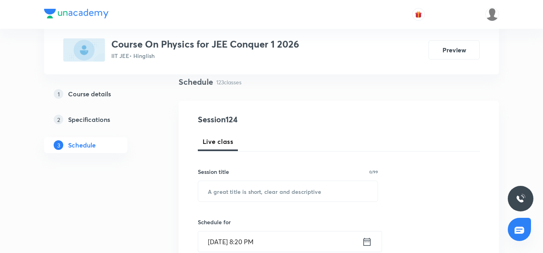
scroll to position [117, 0]
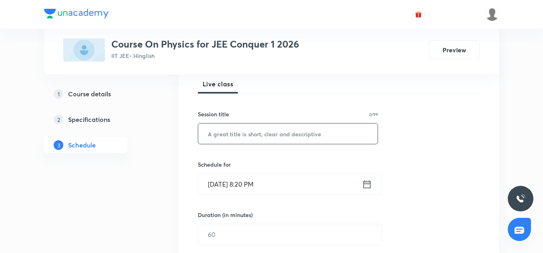
click at [224, 139] on input "text" at bounding box center [287, 134] width 179 height 20
paste input "SHM-07"
type input "SHM-08"
click at [223, 184] on input "[DATE] 8:20 PM" at bounding box center [280, 184] width 164 height 20
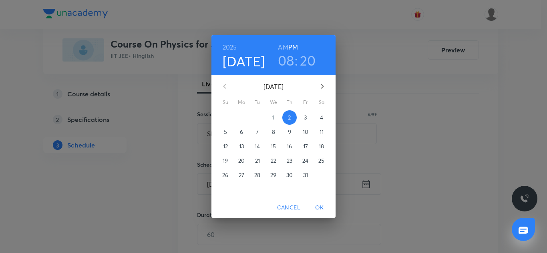
click at [303, 119] on span "3" at bounding box center [305, 118] width 14 height 8
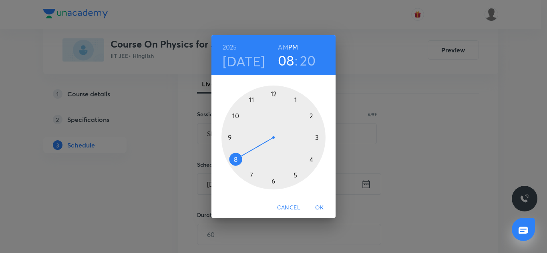
click at [234, 115] on div at bounding box center [273, 138] width 104 height 104
click at [274, 94] on div at bounding box center [273, 138] width 104 height 104
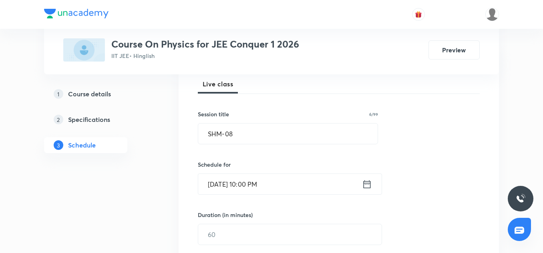
click at [287, 183] on input "[DATE] 10:00 PM" at bounding box center [280, 184] width 164 height 20
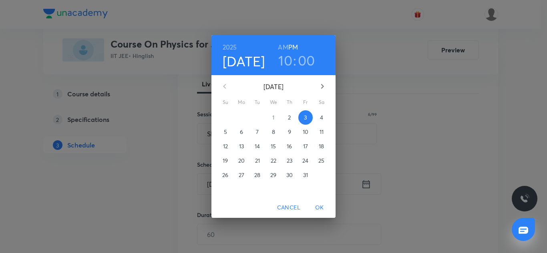
click at [283, 50] on h6 "AM" at bounding box center [283, 47] width 10 height 11
click at [320, 205] on span "OK" at bounding box center [319, 208] width 19 height 10
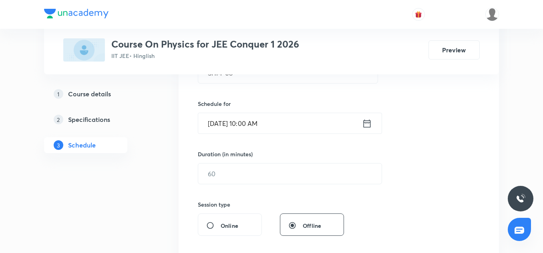
scroll to position [181, 0]
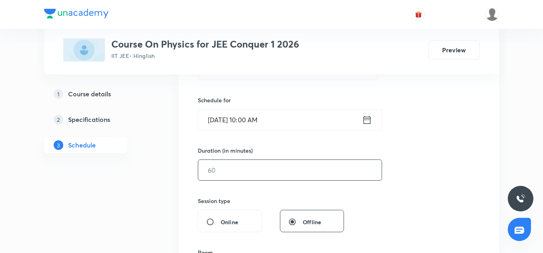
click at [235, 168] on input "text" at bounding box center [289, 170] width 183 height 20
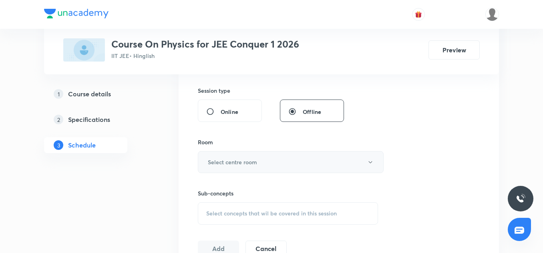
scroll to position [292, 0]
type input "90"
click at [227, 159] on h6 "Select centre room" at bounding box center [232, 162] width 49 height 8
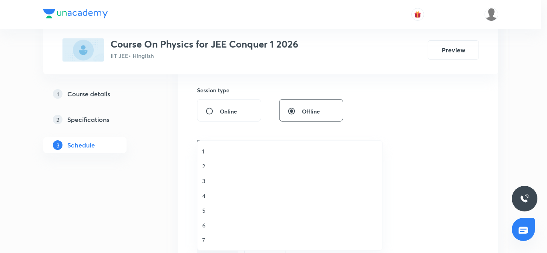
click at [201, 172] on li "2" at bounding box center [289, 166] width 185 height 15
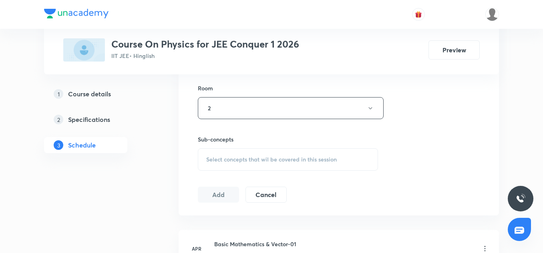
click at [230, 168] on div "Select concepts that wil be covered in this session" at bounding box center [288, 159] width 180 height 22
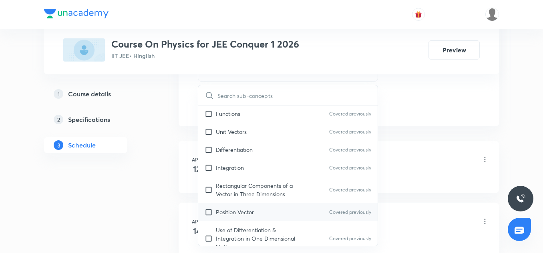
scroll to position [239, 0]
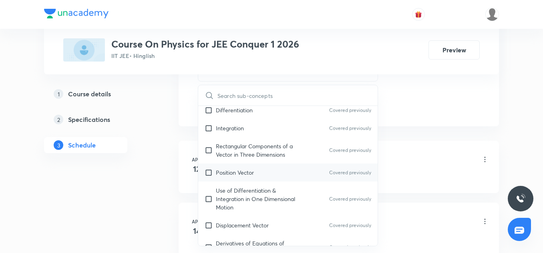
click at [205, 166] on div "Position Vector Covered previously" at bounding box center [287, 173] width 179 height 18
checkbox input "true"
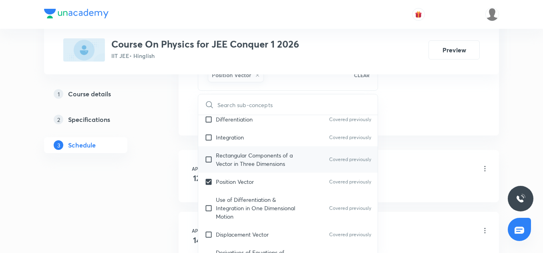
click at [227, 149] on div "Rectangular Components of a Vector in Three Dimensions Covered previously" at bounding box center [287, 159] width 179 height 26
checkbox input "true"
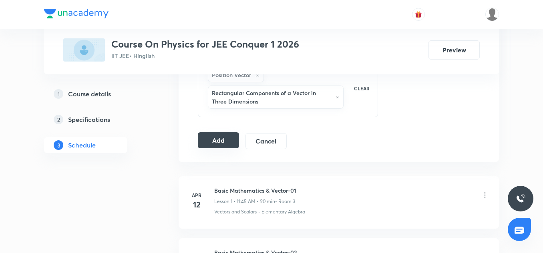
click at [232, 140] on button "Add" at bounding box center [218, 140] width 41 height 16
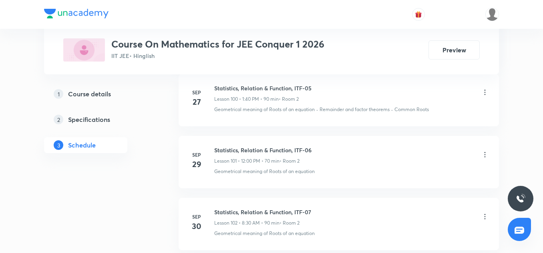
scroll to position [6840, 0]
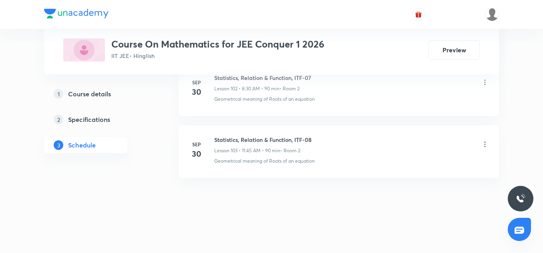
click at [243, 139] on h6 "Statistics, Relation & Function, ITF-08" at bounding box center [262, 140] width 97 height 8
copy h6 "Statistics, Relation & Function, ITF-08"
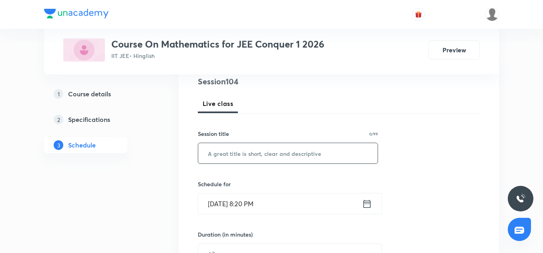
scroll to position [98, 0]
click at [220, 152] on input "text" at bounding box center [287, 153] width 179 height 20
paste input "Statistics, Relation & Function, ITF-08"
type input "Statistics, Relation & Function, ITF-09"
click at [222, 206] on input "Oct 2, 2025, 8:20 PM" at bounding box center [280, 203] width 164 height 20
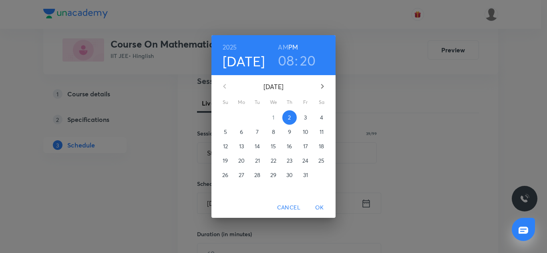
click at [306, 117] on p "3" at bounding box center [305, 118] width 3 height 8
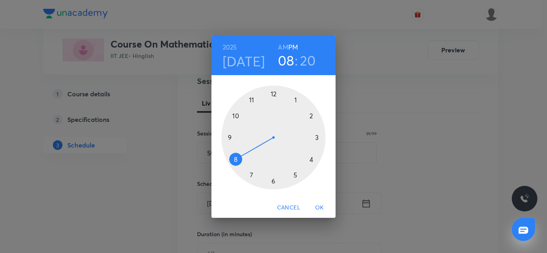
click at [252, 99] on div at bounding box center [273, 138] width 104 height 104
click at [232, 136] on div at bounding box center [273, 138] width 104 height 104
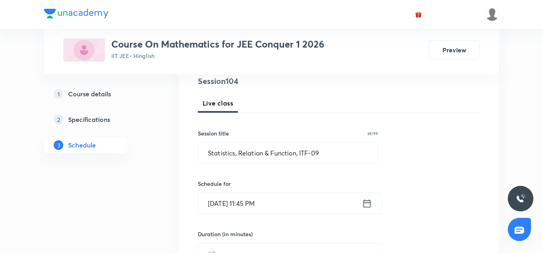
click at [293, 205] on input "Oct 3, 2025, 11:45 PM" at bounding box center [280, 203] width 164 height 20
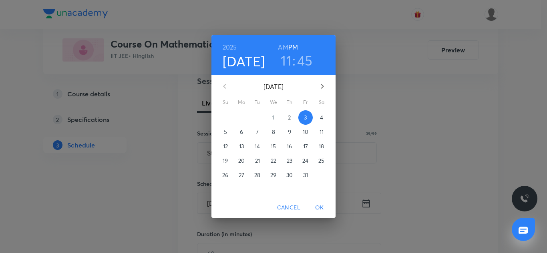
click at [281, 49] on h6 "AM" at bounding box center [283, 47] width 10 height 11
click at [318, 209] on span "OK" at bounding box center [319, 208] width 19 height 10
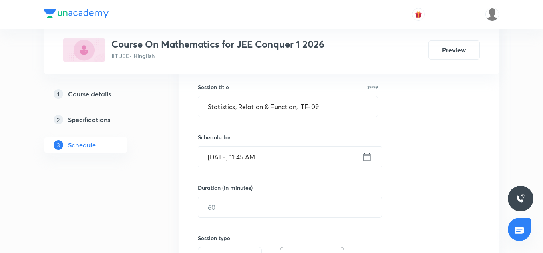
scroll to position [150, 0]
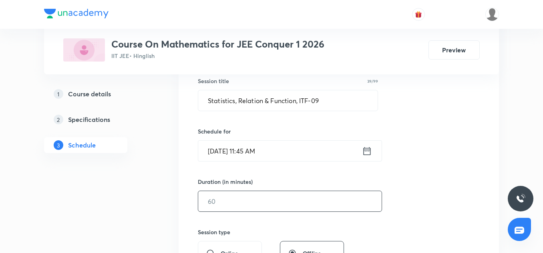
click at [235, 200] on input "text" at bounding box center [289, 201] width 183 height 20
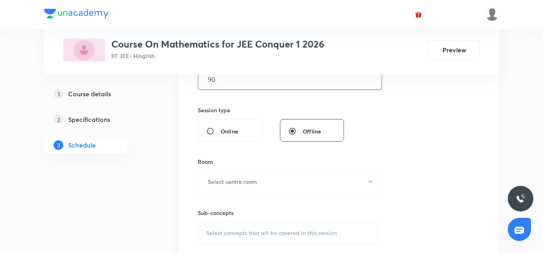
scroll to position [275, 0]
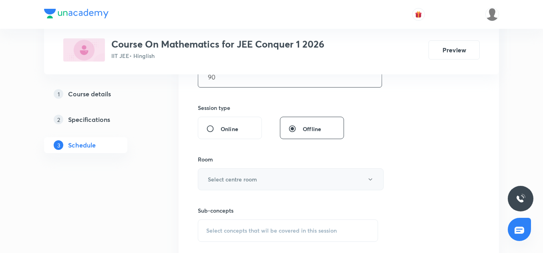
type input "90"
click at [235, 177] on h6 "Select centre room" at bounding box center [232, 179] width 49 height 8
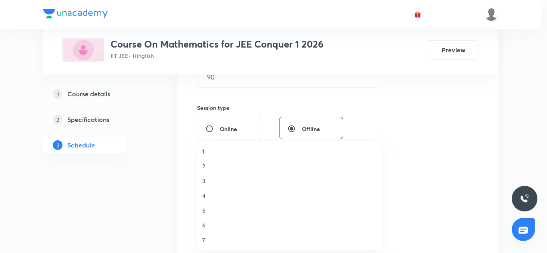
click at [208, 172] on li "2" at bounding box center [289, 166] width 185 height 15
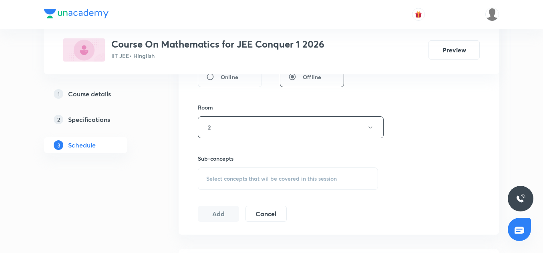
scroll to position [329, 0]
click at [233, 185] on div "Select concepts that wil be covered in this session" at bounding box center [288, 176] width 180 height 22
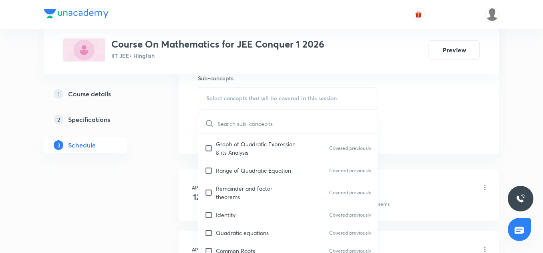
scroll to position [228, 0]
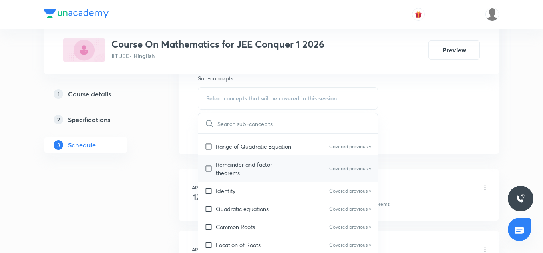
click at [236, 180] on div "Remainder and factor theorems Covered previously" at bounding box center [287, 169] width 179 height 26
checkbox input "true"
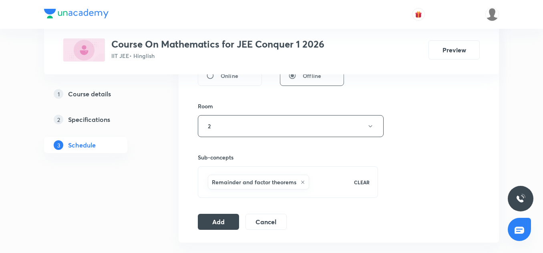
scroll to position [325, 0]
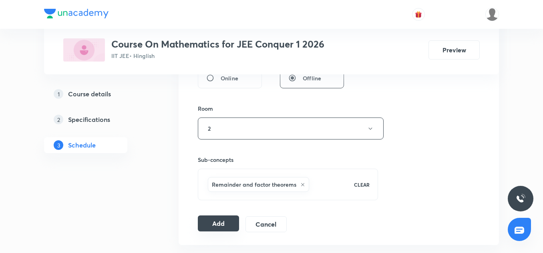
click at [220, 222] on button "Add" at bounding box center [218, 224] width 41 height 16
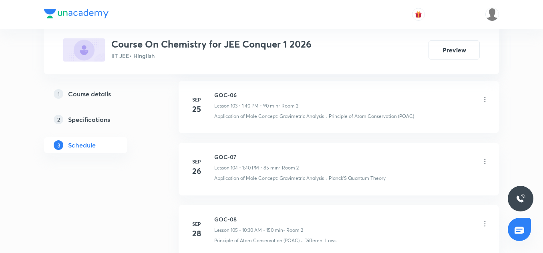
scroll to position [7176, 0]
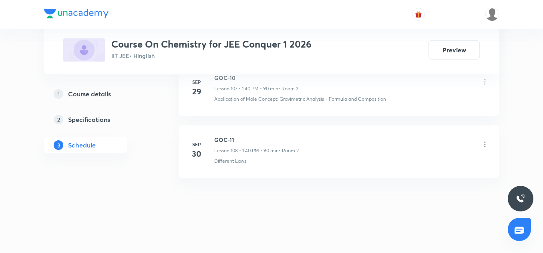
drag, startPoint x: 228, startPoint y: 134, endPoint x: 227, endPoint y: 138, distance: 4.0
click at [227, 138] on li "Sep 30 GOC-11 Lesson 108 • 1:40 PM • 90 min • Room 2 Different Laws" at bounding box center [338, 152] width 320 height 52
click at [227, 138] on h6 "GOC-11" at bounding box center [256, 140] width 84 height 8
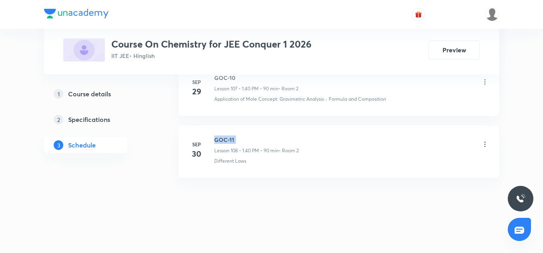
copy h6 "GOC-11"
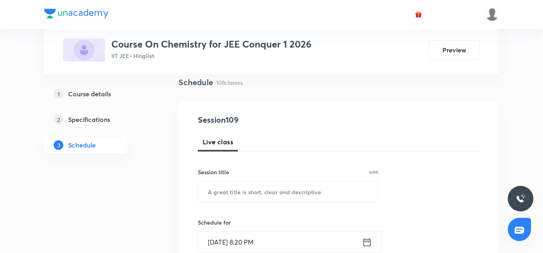
scroll to position [74, 0]
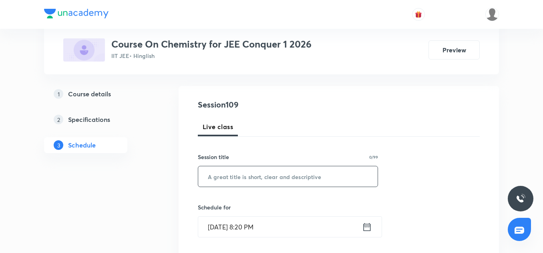
click at [227, 175] on input "text" at bounding box center [287, 176] width 179 height 20
paste input "GOC-11"
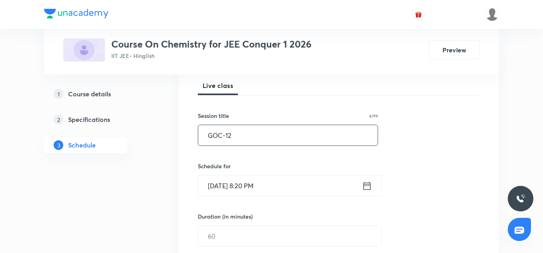
scroll to position [118, 0]
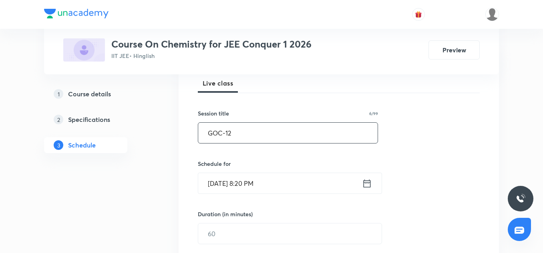
type input "GOC-12"
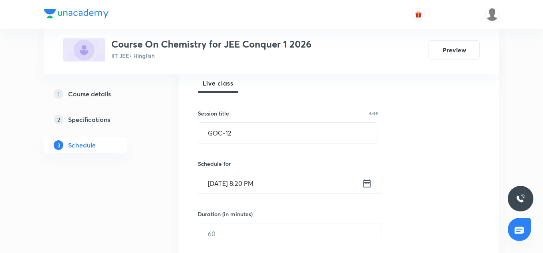
click at [215, 186] on input "Oct 2, 2025, 8:20 PM" at bounding box center [280, 183] width 164 height 20
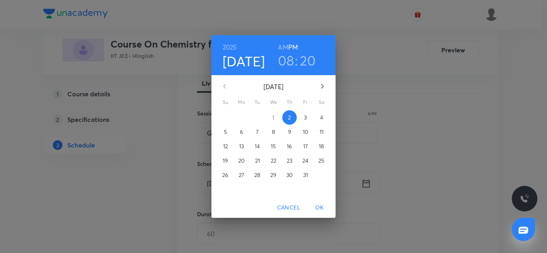
click at [303, 116] on span "3" at bounding box center [305, 118] width 14 height 8
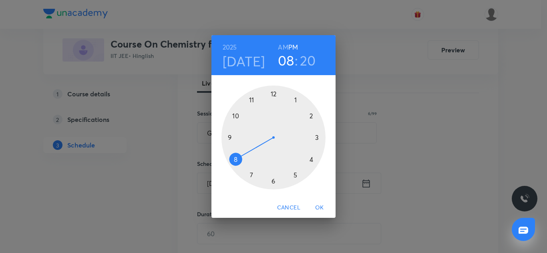
click at [294, 103] on div at bounding box center [273, 138] width 104 height 104
click at [234, 160] on div at bounding box center [273, 138] width 104 height 104
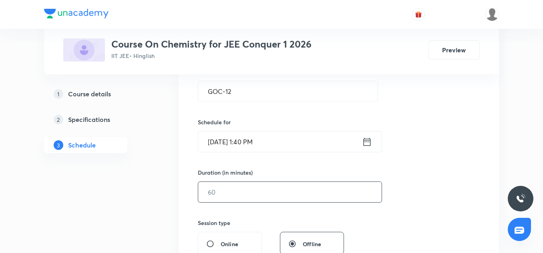
scroll to position [160, 0]
click at [245, 188] on input "text" at bounding box center [289, 192] width 183 height 20
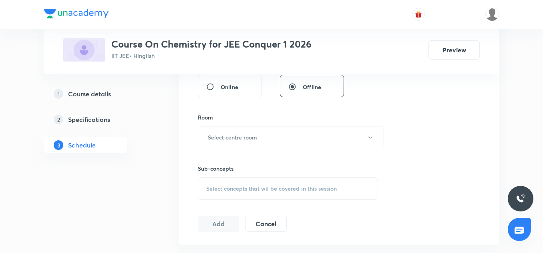
scroll to position [323, 0]
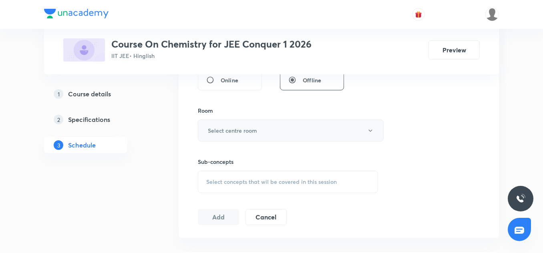
type input "90"
click at [234, 136] on button "Select centre room" at bounding box center [291, 131] width 186 height 22
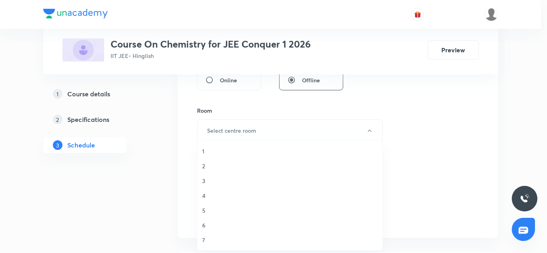
click at [209, 162] on li "2" at bounding box center [289, 166] width 185 height 15
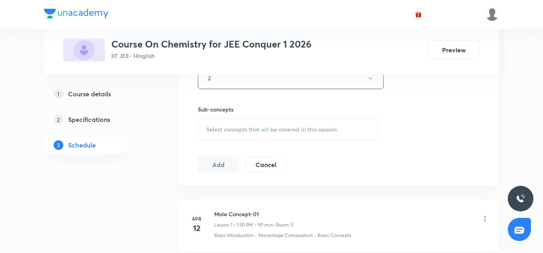
scroll to position [379, 0]
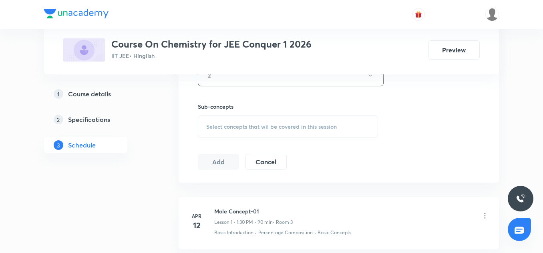
click at [227, 125] on span "Select concepts that wil be covered in this session" at bounding box center [271, 127] width 130 height 6
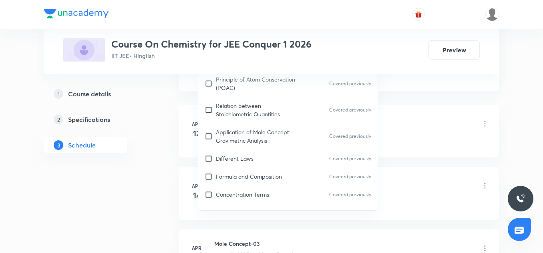
scroll to position [266, 0]
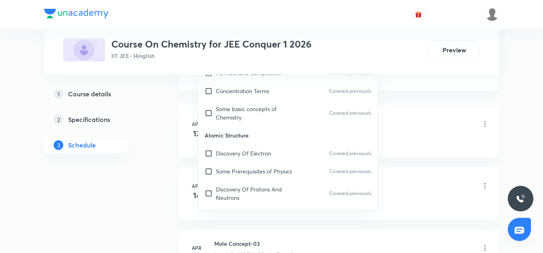
click at [222, 127] on p "Atomic Structure" at bounding box center [287, 135] width 179 height 18
click at [224, 101] on div "Some basic concepts of Chemistry Covered previously" at bounding box center [287, 113] width 179 height 26
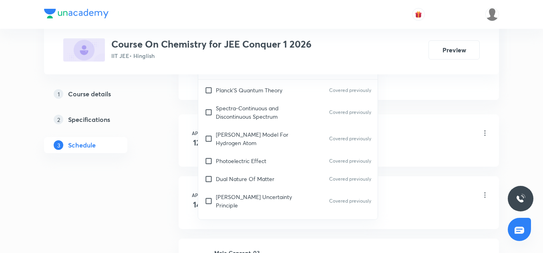
scroll to position [521, 0]
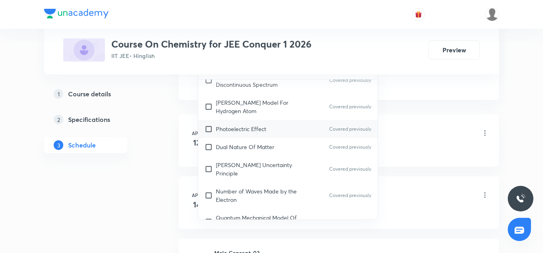
click at [226, 136] on div "Photoelectric Effect Covered previously" at bounding box center [287, 129] width 179 height 18
checkbox input "true"
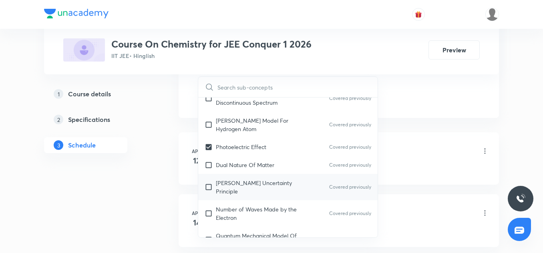
click at [243, 189] on p "Heisenberg’s Uncertainty Principle" at bounding box center [256, 187] width 81 height 17
checkbox input "true"
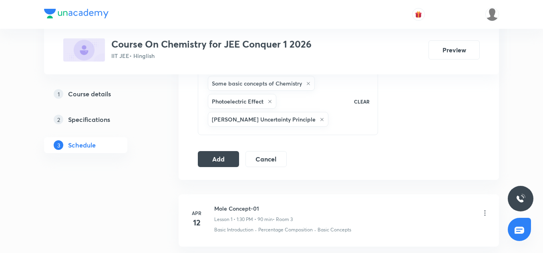
scroll to position [425, 0]
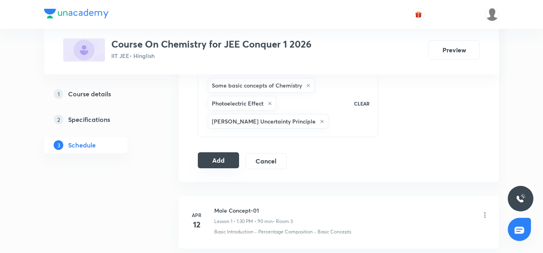
click at [231, 161] on button "Add" at bounding box center [218, 160] width 41 height 16
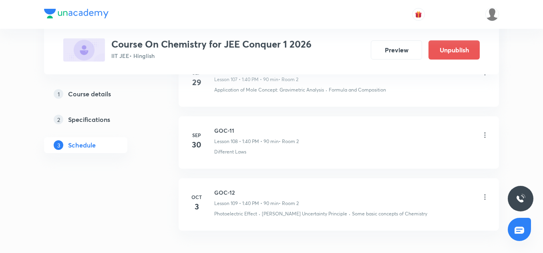
scroll to position [6870, 0]
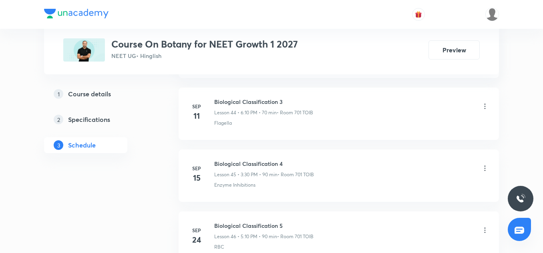
scroll to position [3306, 0]
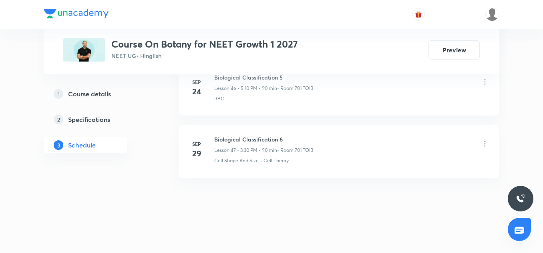
click at [249, 139] on h6 "Biological Classification 6" at bounding box center [263, 139] width 99 height 8
copy h6 "Biological Classification 6"
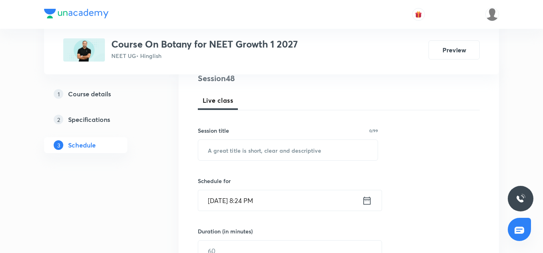
scroll to position [107, 0]
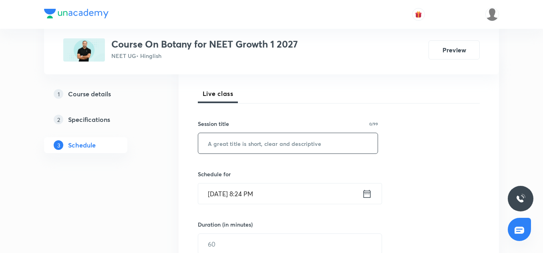
click at [234, 146] on input "text" at bounding box center [287, 143] width 179 height 20
paste input "Biological Classification 6"
type input "Biological Classification 7"
click at [228, 199] on input "Oct 2, 2025, 8:24 PM" at bounding box center [280, 194] width 164 height 20
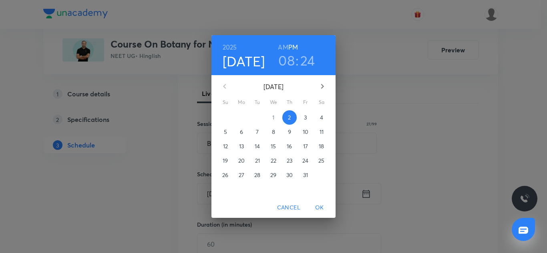
click at [305, 119] on p "3" at bounding box center [305, 118] width 3 height 8
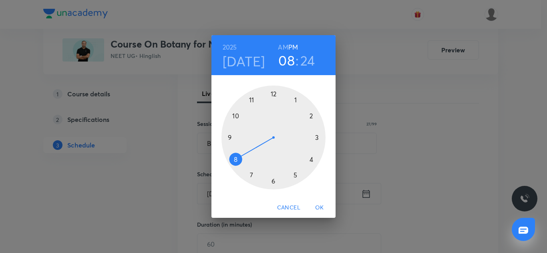
click at [315, 139] on div at bounding box center [273, 138] width 104 height 104
click at [275, 182] on div at bounding box center [273, 138] width 104 height 104
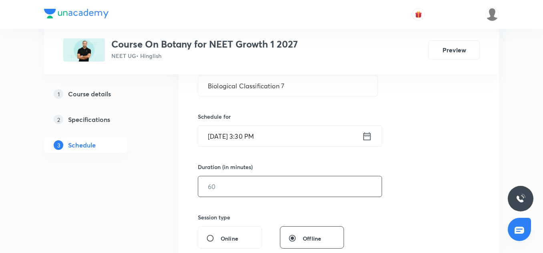
scroll to position [166, 0]
click at [250, 182] on input "text" at bounding box center [289, 185] width 183 height 20
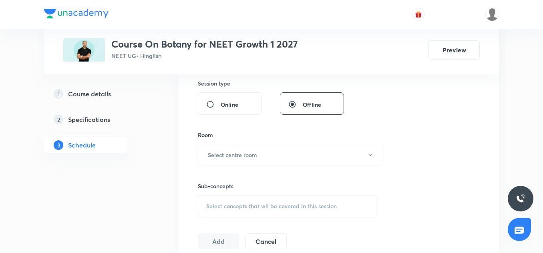
scroll to position [307, 0]
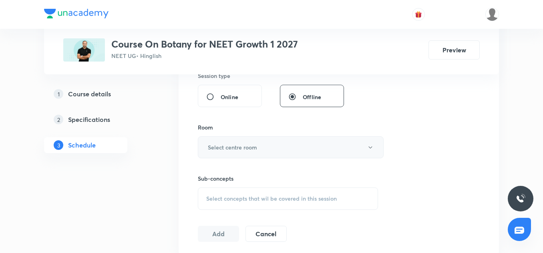
type input "90"
click at [245, 153] on button "Select centre room" at bounding box center [291, 147] width 186 height 22
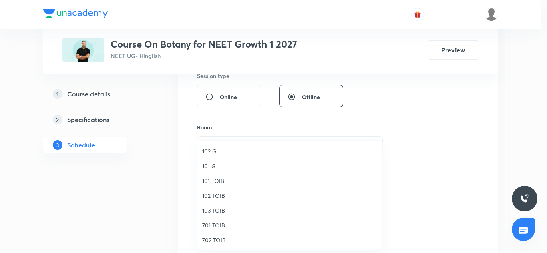
click at [220, 225] on span "701 TOIB" at bounding box center [289, 225] width 175 height 8
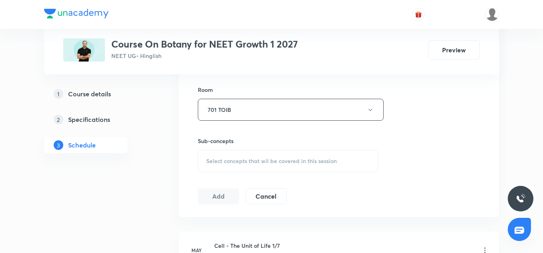
scroll to position [346, 0]
click at [228, 152] on div "Select concepts that wil be covered in this session" at bounding box center [288, 159] width 180 height 22
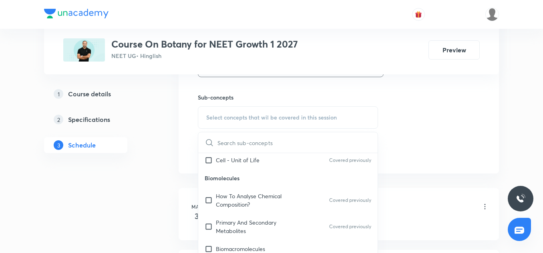
scroll to position [200, 0]
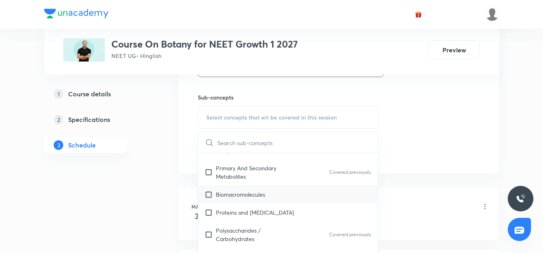
click at [238, 194] on p "Biomacromolecules" at bounding box center [240, 194] width 49 height 8
checkbox input "true"
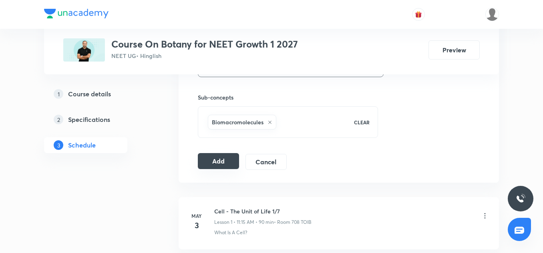
click at [224, 166] on button "Add" at bounding box center [218, 161] width 41 height 16
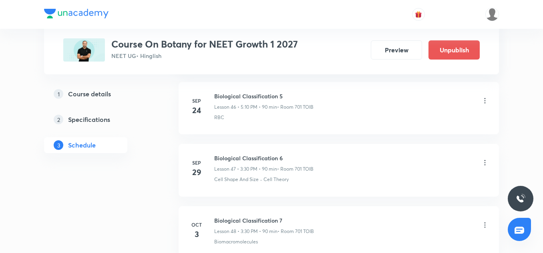
scroll to position [3000, 0]
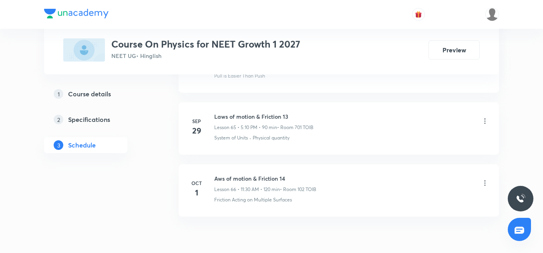
scroll to position [4467, 0]
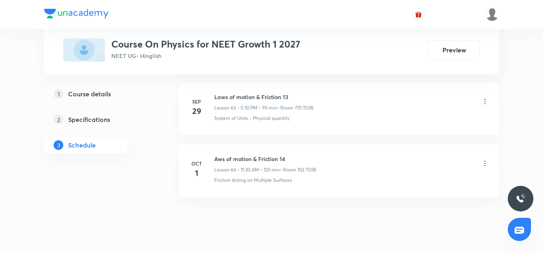
click at [264, 156] on h6 "Aws of motion & Friction 14" at bounding box center [265, 159] width 102 height 8
drag, startPoint x: 271, startPoint y: 162, endPoint x: 243, endPoint y: 100, distance: 67.5
click at [243, 100] on h6 "Laws of motion & Friction 13" at bounding box center [263, 97] width 99 height 8
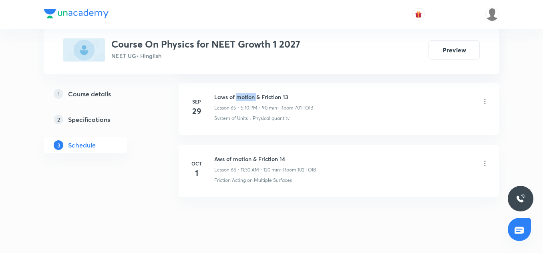
click at [243, 100] on h6 "Laws of motion & Friction 13" at bounding box center [263, 97] width 99 height 8
copy h6 "Laws of motion & Friction 13"
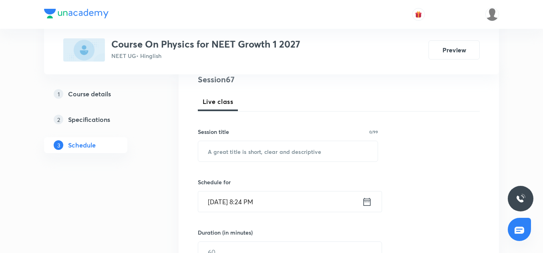
scroll to position [104, 0]
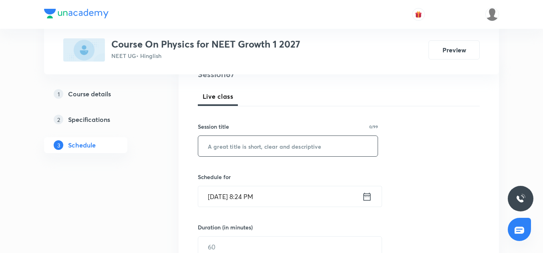
click at [239, 147] on input "text" at bounding box center [287, 146] width 179 height 20
paste input "Laws of motion & Friction 13"
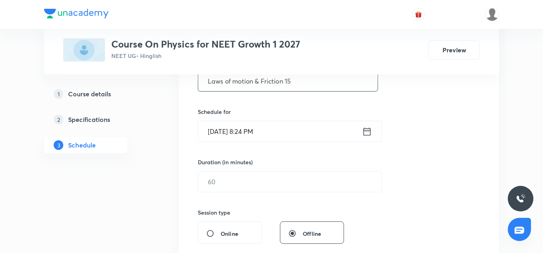
scroll to position [180, 0]
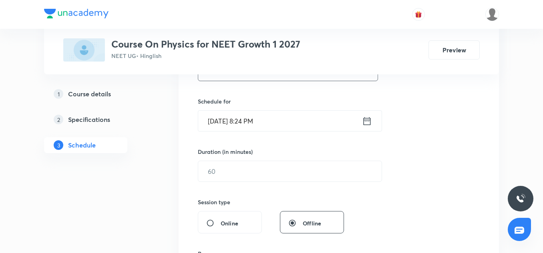
type input "Laws of motion & Friction 15"
click at [211, 124] on input "[DATE] 8:24 PM" at bounding box center [280, 121] width 164 height 20
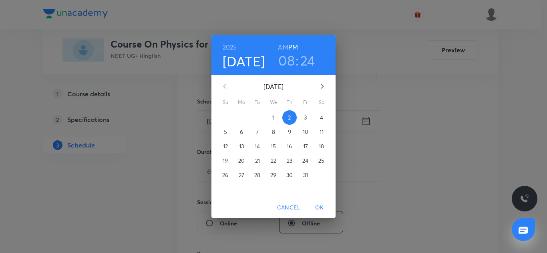
click at [306, 119] on p "3" at bounding box center [305, 118] width 3 height 8
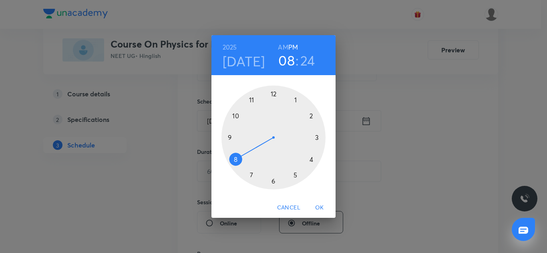
click at [295, 175] on div at bounding box center [273, 138] width 104 height 104
click at [312, 117] on div at bounding box center [273, 138] width 104 height 104
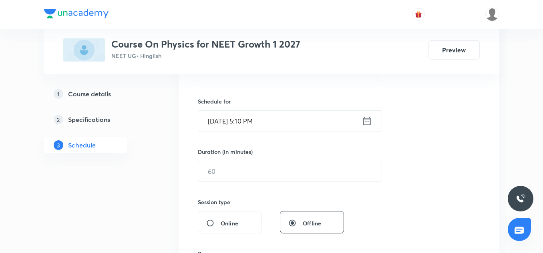
scroll to position [211, 0]
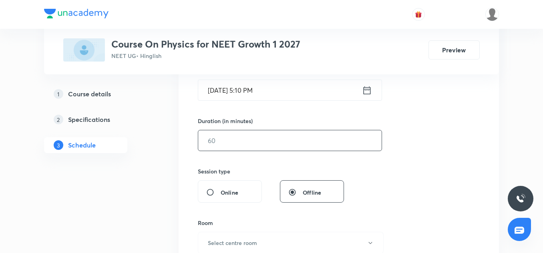
click at [246, 138] on input "text" at bounding box center [289, 140] width 183 height 20
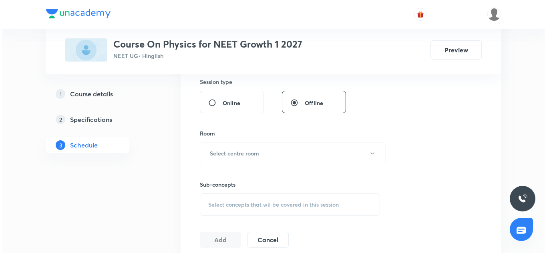
scroll to position [301, 0]
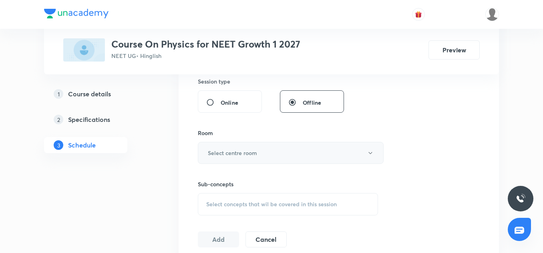
type input "90"
click at [244, 155] on h6 "Select centre room" at bounding box center [232, 153] width 49 height 8
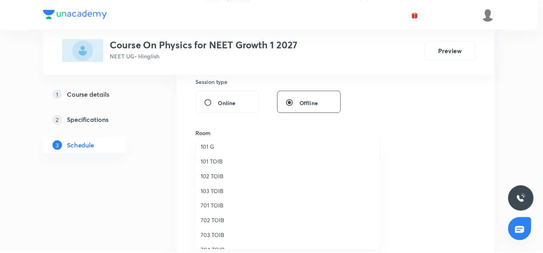
scroll to position [20, 0]
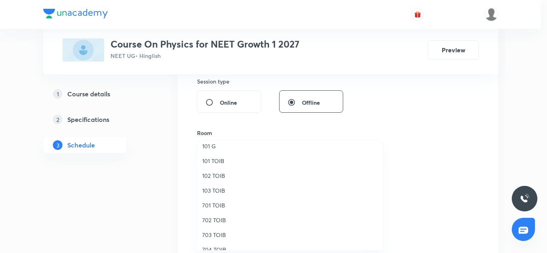
click at [218, 206] on span "701 TOIB" at bounding box center [289, 205] width 175 height 8
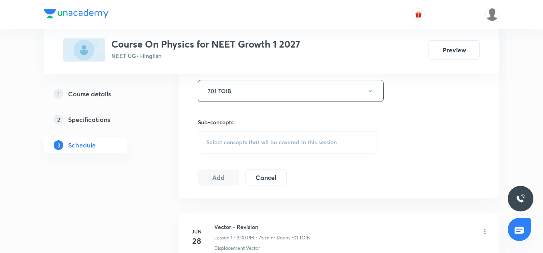
scroll to position [363, 0]
click at [246, 148] on div "Select concepts that wil be covered in this session" at bounding box center [288, 142] width 180 height 22
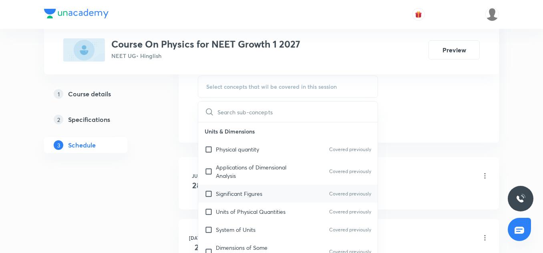
scroll to position [90, 0]
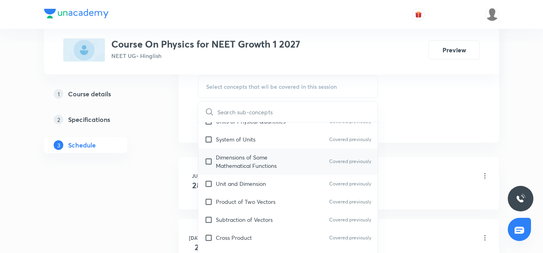
click at [241, 158] on p "Dimensions of Some Mathematical Functions" at bounding box center [256, 161] width 81 height 17
checkbox input "true"
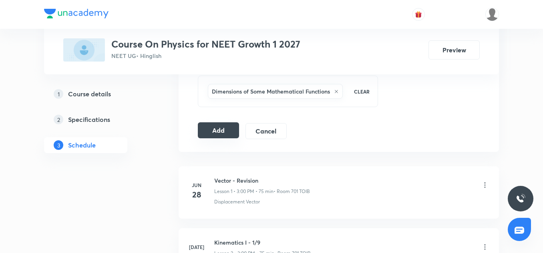
click at [226, 138] on button "Add" at bounding box center [218, 130] width 41 height 16
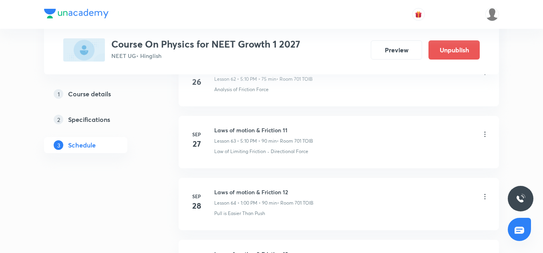
scroll to position [4181, 0]
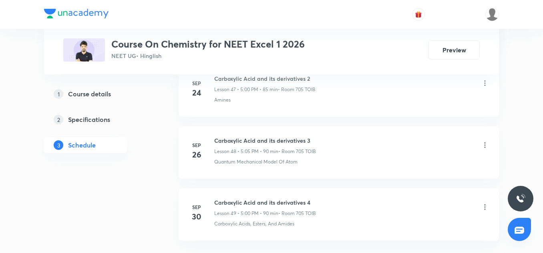
scroll to position [3452, 0]
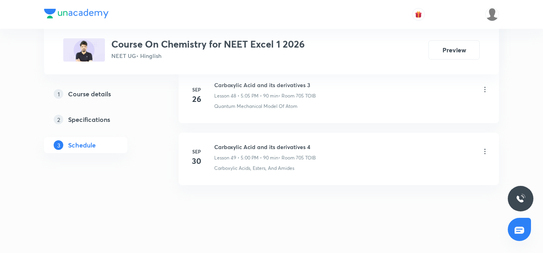
click at [253, 143] on h6 "Carboxylic Acid and its derivatives 4" at bounding box center [265, 147] width 102 height 8
copy h6 "Carboxylic Acid and its derivatives 4"
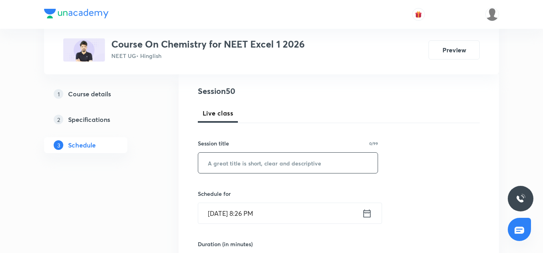
scroll to position [89, 0]
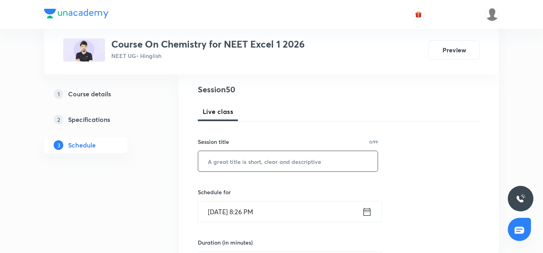
click at [234, 164] on input "text" at bounding box center [287, 161] width 179 height 20
paste input "Carboxylic Acid and its derivatives 4"
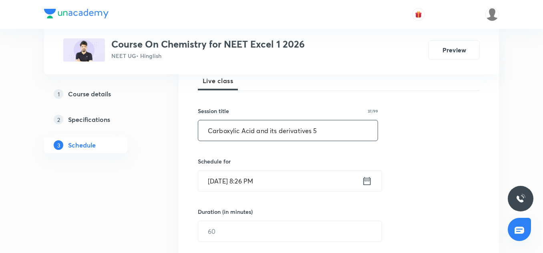
scroll to position [129, 0]
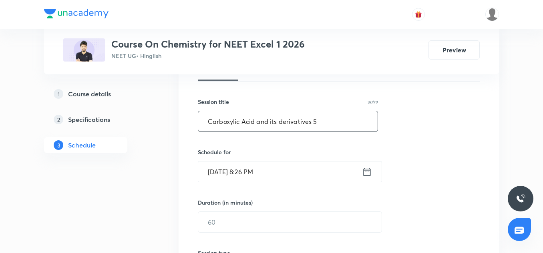
type input "Carboxylic Acid and its derivatives 5"
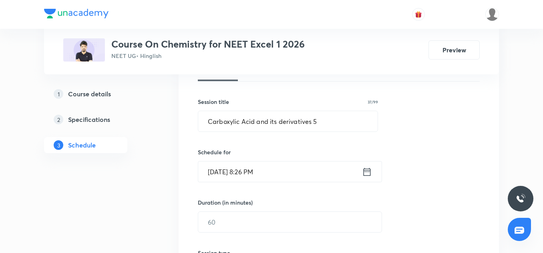
click at [216, 172] on input "[DATE] 8:26 PM" at bounding box center [280, 172] width 164 height 20
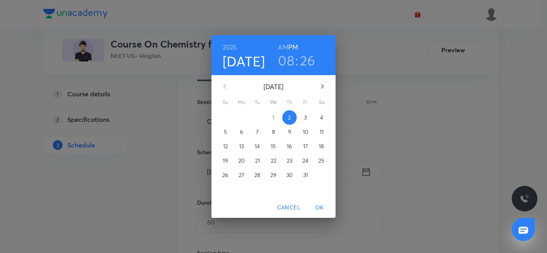
click at [302, 116] on span "3" at bounding box center [305, 118] width 14 height 8
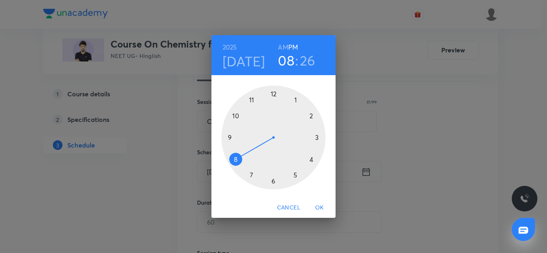
click at [314, 61] on h3 "26" at bounding box center [308, 60] width 16 height 17
click at [289, 64] on h3 "08" at bounding box center [286, 60] width 16 height 17
click at [315, 138] on div at bounding box center [273, 138] width 104 height 104
click at [317, 138] on div at bounding box center [273, 138] width 104 height 104
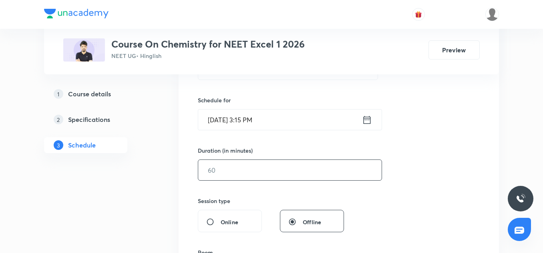
scroll to position [182, 0]
click at [224, 173] on input "text" at bounding box center [289, 170] width 183 height 20
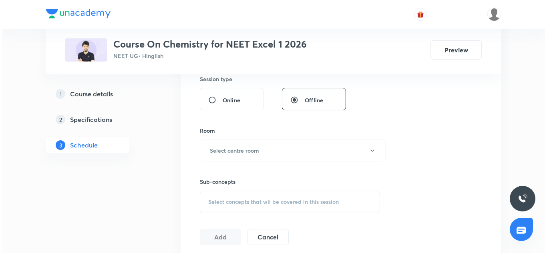
scroll to position [309, 0]
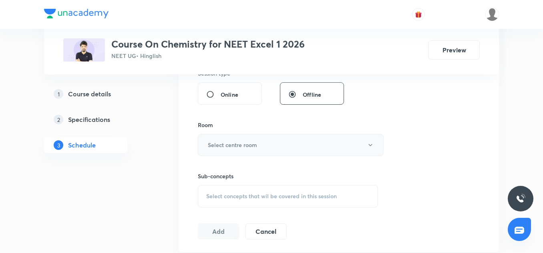
type input "90"
click at [226, 143] on h6 "Select centre room" at bounding box center [232, 145] width 49 height 8
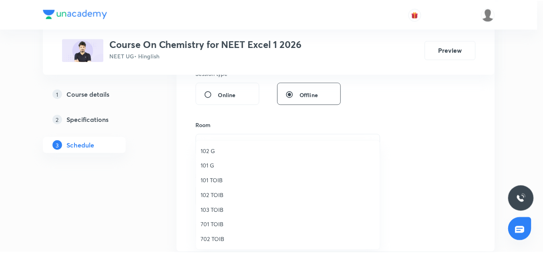
scroll to position [42, 0]
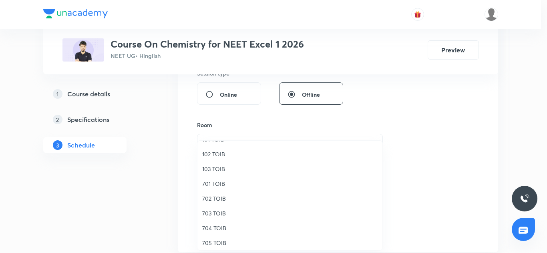
click at [214, 204] on li "702 TOIB" at bounding box center [289, 198] width 185 height 15
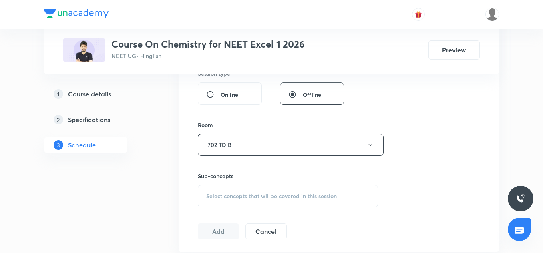
scroll to position [354, 0]
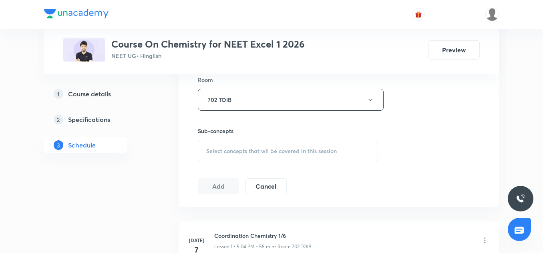
click at [234, 151] on span "Select concepts that wil be covered in this session" at bounding box center [271, 151] width 130 height 6
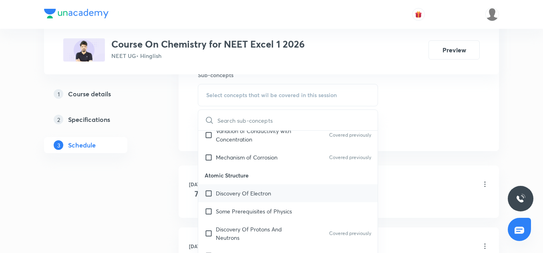
scroll to position [325, 0]
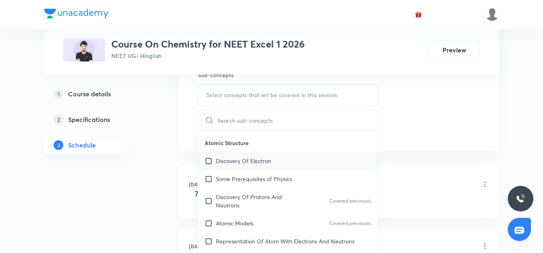
click at [239, 157] on div "Discovery Of Electron" at bounding box center [287, 161] width 179 height 18
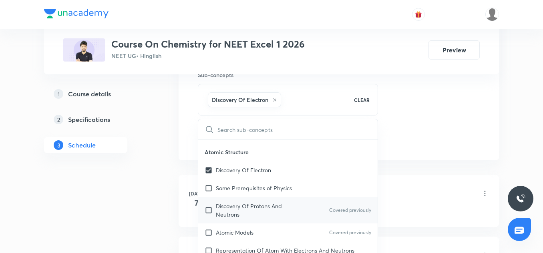
click at [244, 202] on p "Discovery Of Protons And Neutrons" at bounding box center [256, 210] width 81 height 17
checkbox input "true"
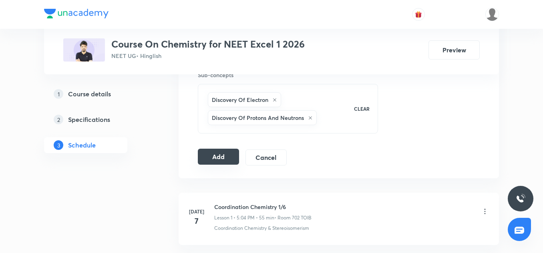
click at [220, 158] on button "Add" at bounding box center [218, 157] width 41 height 16
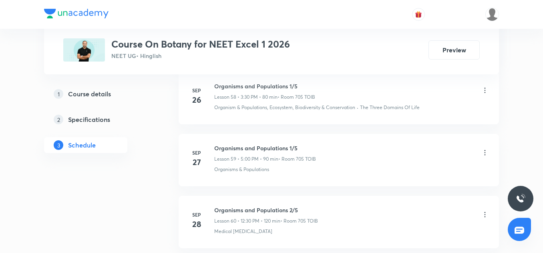
scroll to position [4175, 0]
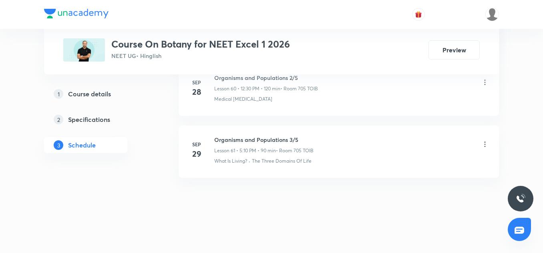
click at [236, 139] on h6 "Organisms and Populations 3/5" at bounding box center [263, 140] width 99 height 8
copy h6 "Organisms and Populations 3/5"
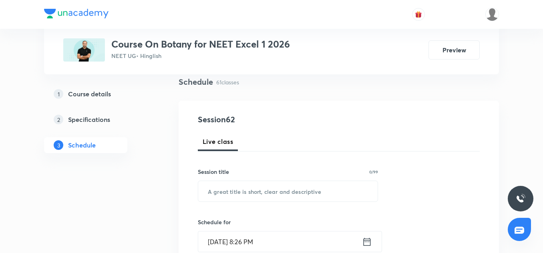
scroll to position [62, 0]
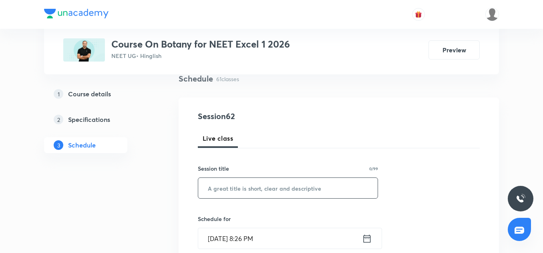
click at [231, 184] on input "text" at bounding box center [287, 188] width 179 height 20
paste input "Organisms and Populations 3/5"
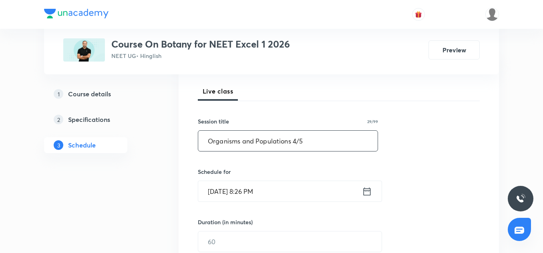
scroll to position [112, 0]
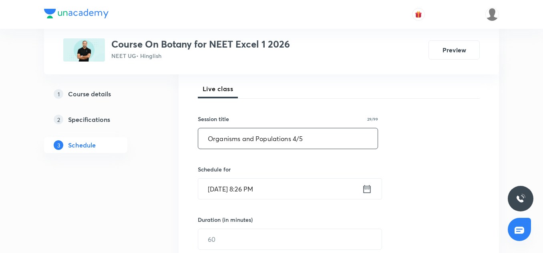
type input "Organisms and Populations 4/5"
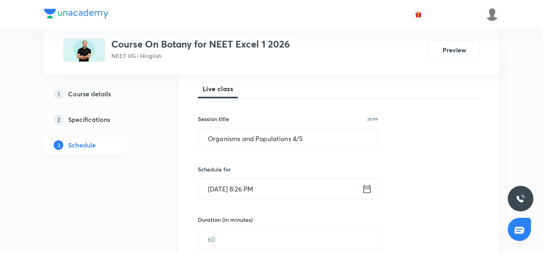
click at [220, 184] on input "[DATE] 8:26 PM" at bounding box center [280, 189] width 164 height 20
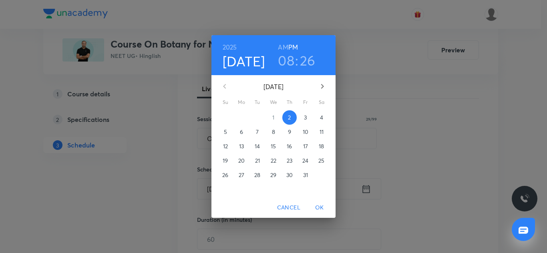
click at [303, 120] on span "3" at bounding box center [305, 118] width 14 height 8
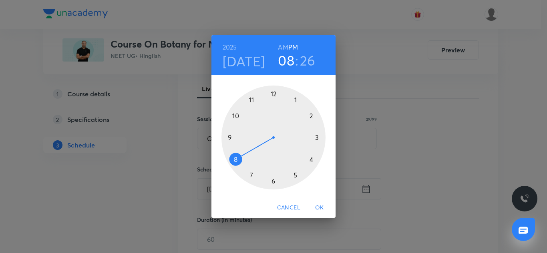
click at [313, 161] on div at bounding box center [273, 138] width 104 height 104
click at [251, 99] on div at bounding box center [273, 138] width 104 height 104
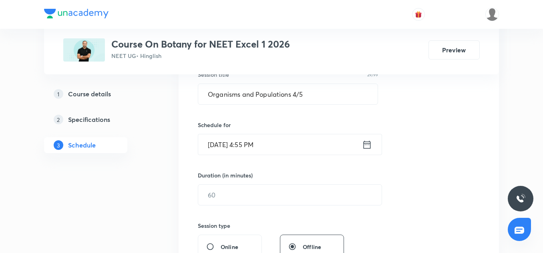
scroll to position [162, 0]
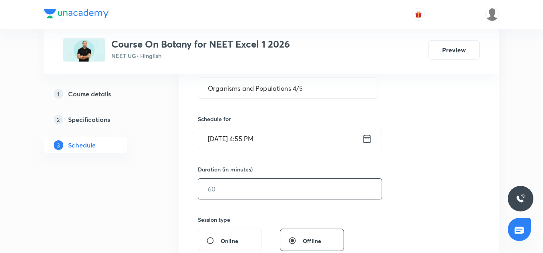
click at [224, 191] on input "text" at bounding box center [289, 189] width 183 height 20
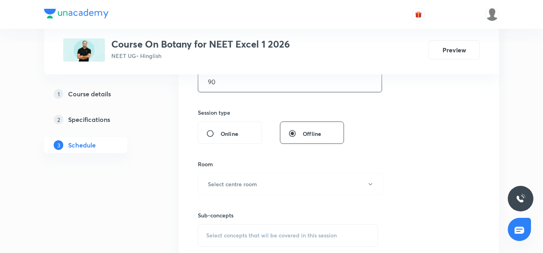
scroll to position [275, 0]
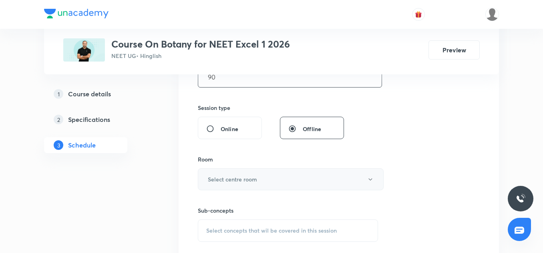
type input "90"
click at [224, 183] on h6 "Select centre room" at bounding box center [232, 179] width 49 height 8
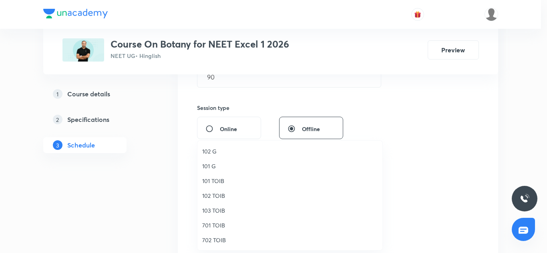
click at [211, 241] on span "702 TOIB" at bounding box center [289, 240] width 175 height 8
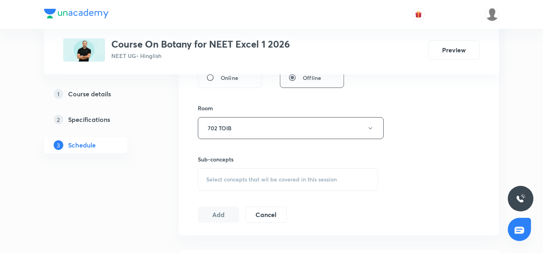
scroll to position [326, 0]
click at [230, 180] on span "Select concepts that wil be covered in this session" at bounding box center [271, 179] width 130 height 6
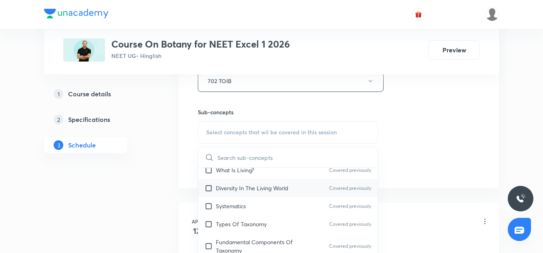
scroll to position [143, 0]
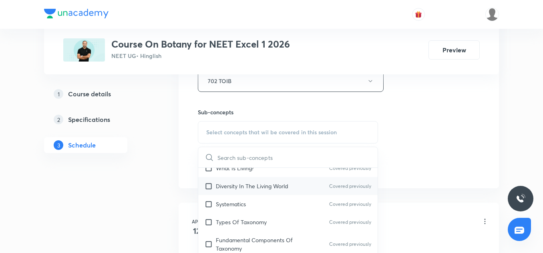
click at [241, 194] on div "Diversity In The Living World Covered previously" at bounding box center [287, 186] width 179 height 18
checkbox input "true"
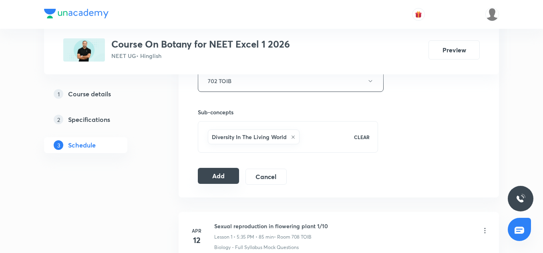
click at [219, 179] on button "Add" at bounding box center [218, 176] width 41 height 16
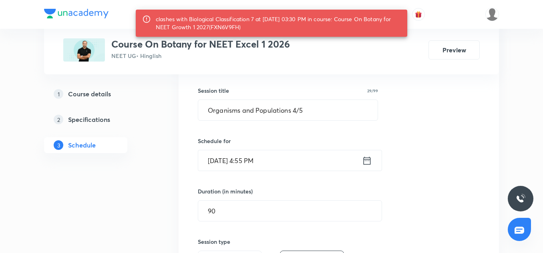
scroll to position [140, 0]
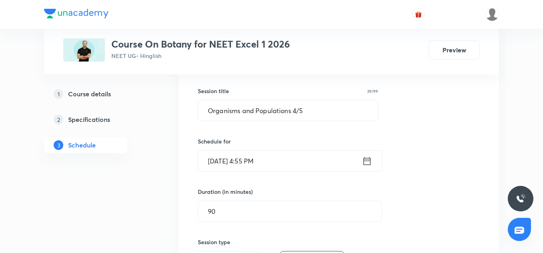
click at [249, 162] on input "Oct 3, 2025, 4:55 PM" at bounding box center [280, 161] width 164 height 20
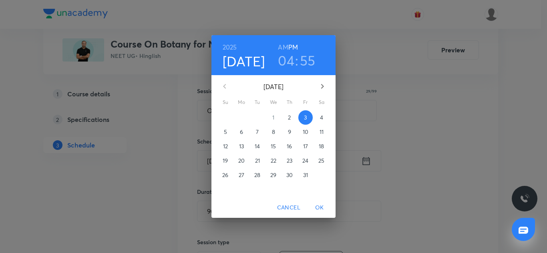
click at [292, 58] on h3 "04" at bounding box center [286, 60] width 16 height 17
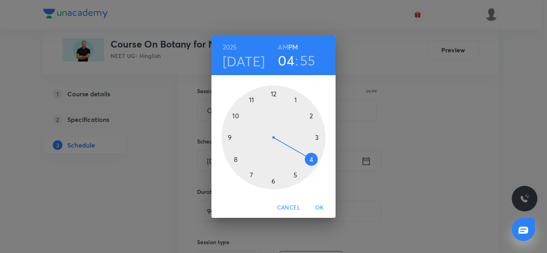
click at [296, 176] on div at bounding box center [273, 138] width 104 height 104
click at [311, 116] on div at bounding box center [273, 138] width 104 height 104
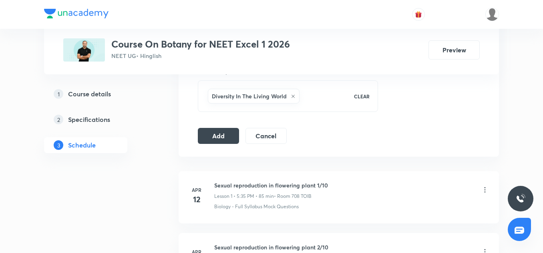
scroll to position [415, 0]
click at [213, 132] on button "Add" at bounding box center [218, 134] width 41 height 16
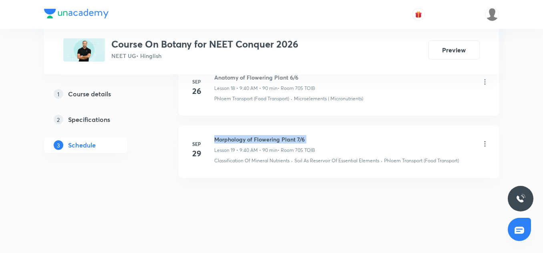
click at [284, 138] on h6 "Morphology of Flowering Plant 7/6" at bounding box center [264, 139] width 101 height 8
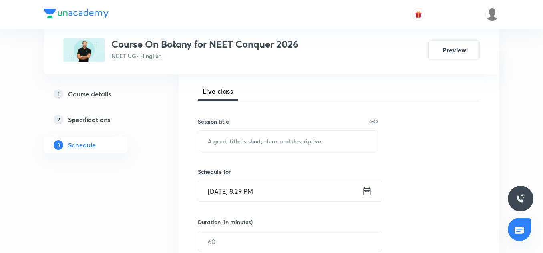
scroll to position [113, 0]
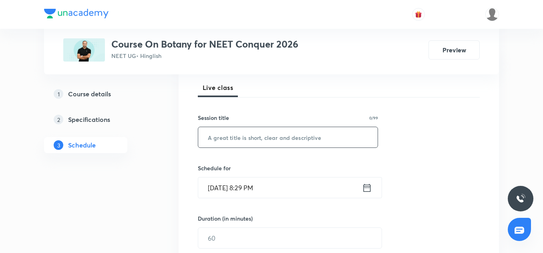
click at [249, 139] on input "text" at bounding box center [287, 137] width 179 height 20
paste input "Morphology of Flowering Plant 7/6"
click at [301, 138] on input "Morphology of Flowering Plant 7/6" at bounding box center [287, 137] width 179 height 20
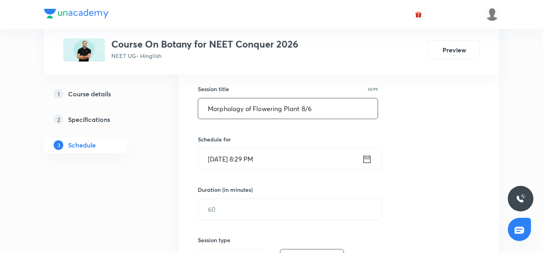
scroll to position [148, 0]
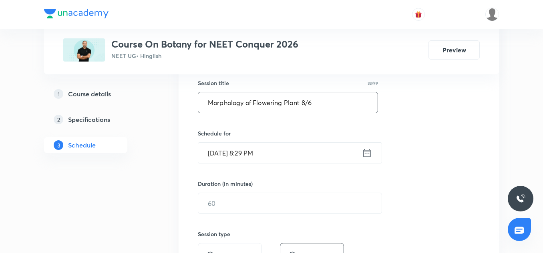
type input "Morphology of Flowering Plant 8/6"
click at [220, 158] on input "[DATE] 8:29 PM" at bounding box center [280, 153] width 164 height 20
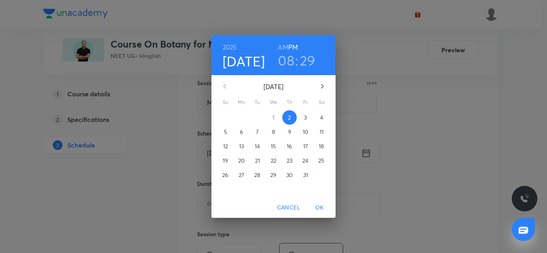
click at [304, 118] on p "3" at bounding box center [305, 118] width 3 height 8
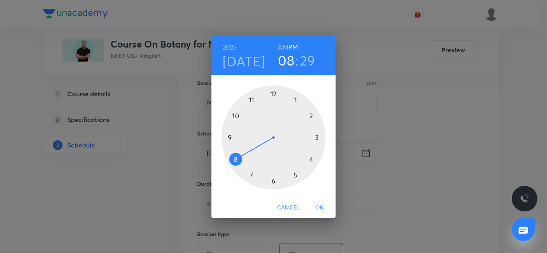
click at [288, 64] on h3 "08" at bounding box center [286, 60] width 16 height 17
click at [285, 44] on h6 "AM" at bounding box center [283, 47] width 10 height 11
click at [229, 137] on div at bounding box center [273, 138] width 104 height 104
click at [234, 160] on div at bounding box center [273, 138] width 104 height 104
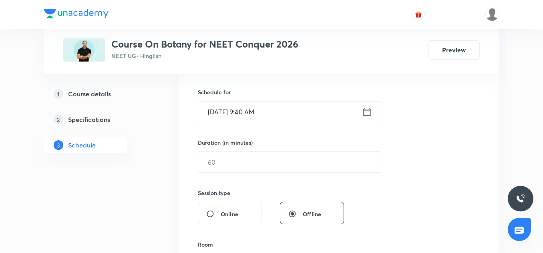
scroll to position [190, 0]
click at [251, 160] on input "text" at bounding box center [289, 162] width 183 height 20
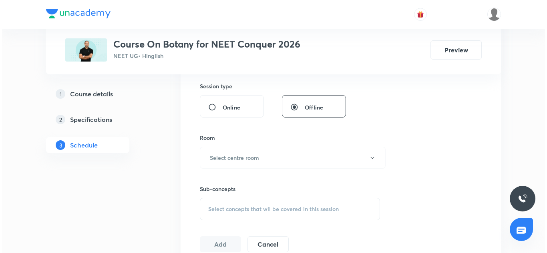
scroll to position [299, 0]
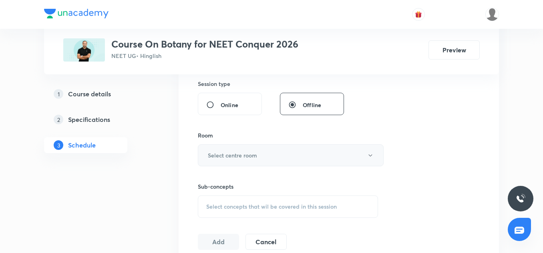
type input "90"
click at [236, 148] on button "Select centre room" at bounding box center [291, 155] width 186 height 22
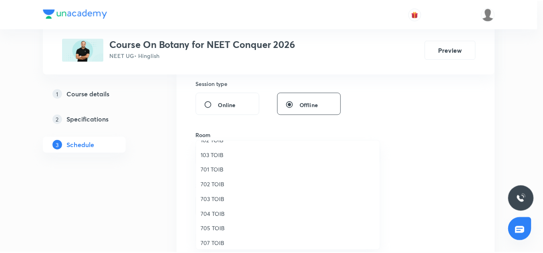
scroll to position [62, 0]
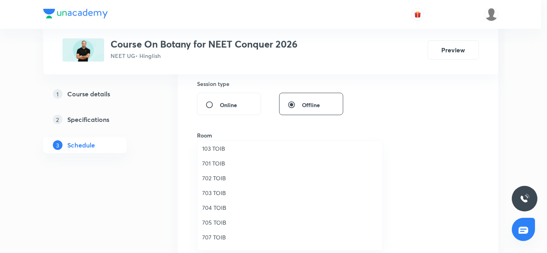
click at [221, 220] on span "705 TOIB" at bounding box center [289, 222] width 175 height 8
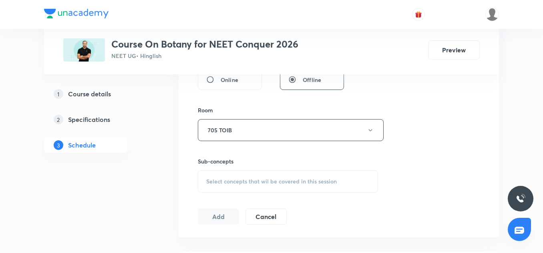
scroll to position [324, 0]
click at [227, 188] on div "Select concepts that wil be covered in this session" at bounding box center [288, 181] width 180 height 22
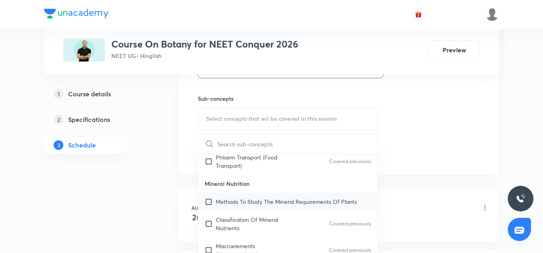
scroll to position [190, 0]
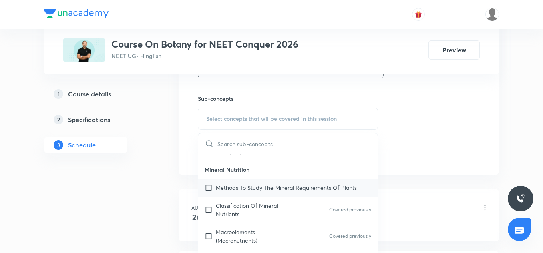
click at [253, 180] on div "Methods To Study The Mineral Requirements Of Plants" at bounding box center [287, 188] width 179 height 18
checkbox input "true"
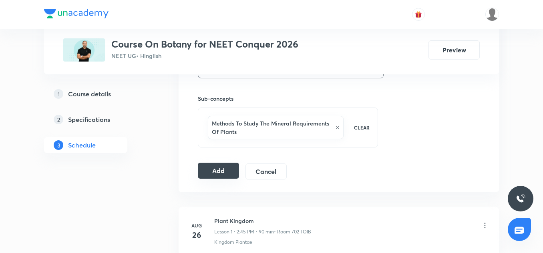
click at [221, 172] on button "Add" at bounding box center [218, 171] width 41 height 16
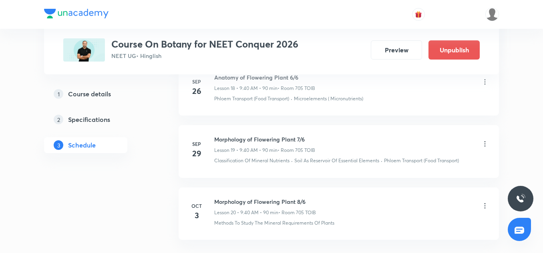
scroll to position [1262, 0]
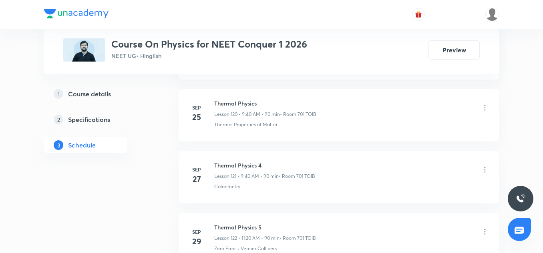
scroll to position [8055, 0]
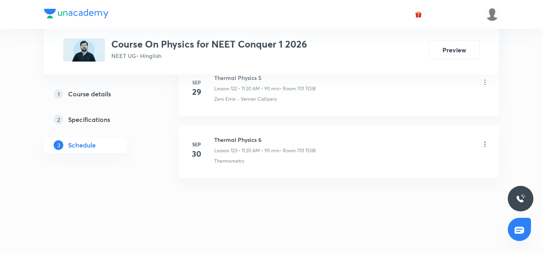
click at [247, 141] on h6 "Thermal Physics 6" at bounding box center [265, 140] width 102 height 8
copy h6 "Thermal Physics 6"
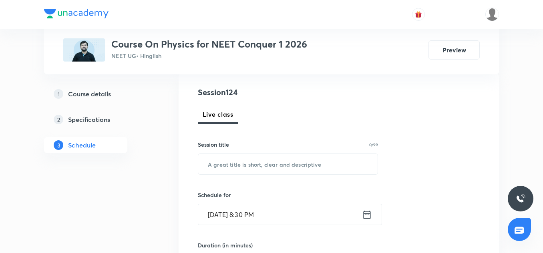
scroll to position [87, 0]
click at [236, 167] on input "text" at bounding box center [287, 164] width 179 height 20
paste input "Thermal Physics 6"
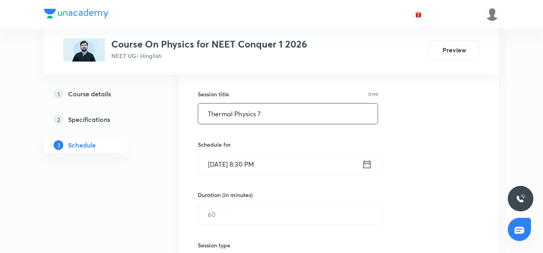
scroll to position [140, 0]
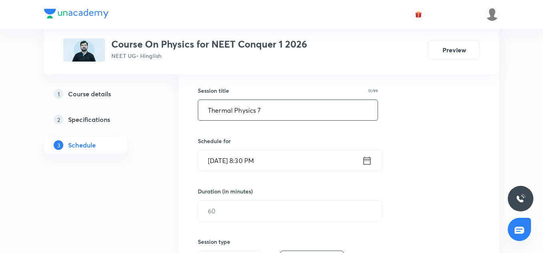
type input "Thermal Physics 7"
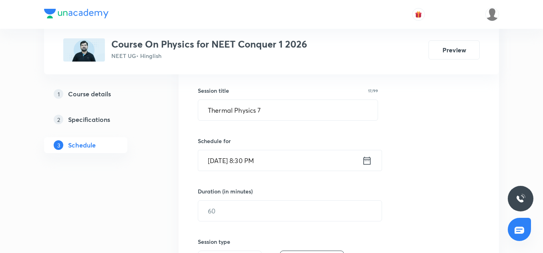
drag, startPoint x: 218, startPoint y: 163, endPoint x: 231, endPoint y: 162, distance: 12.8
click at [231, 162] on input "Oct 2, 2025, 8:30 PM" at bounding box center [280, 160] width 164 height 20
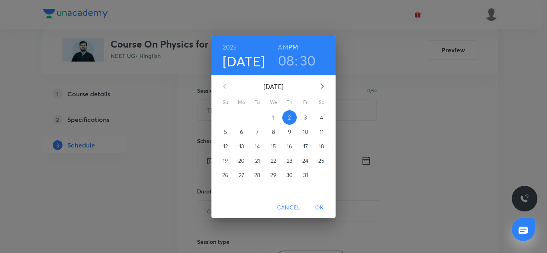
click at [308, 117] on span "3" at bounding box center [305, 118] width 14 height 8
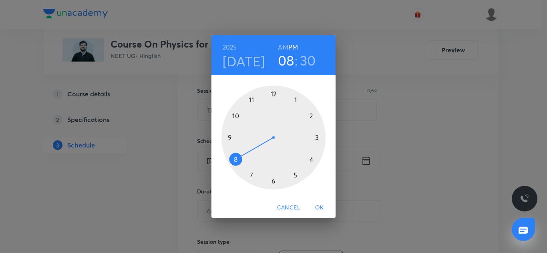
click at [285, 44] on h6 "AM" at bounding box center [283, 47] width 10 height 11
click at [284, 62] on h3 "08" at bounding box center [286, 60] width 16 height 17
click at [251, 100] on div at bounding box center [273, 138] width 104 height 104
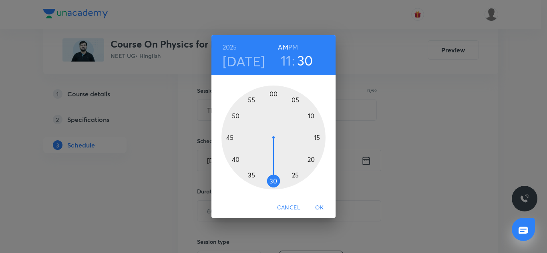
click at [311, 158] on div at bounding box center [273, 138] width 104 height 104
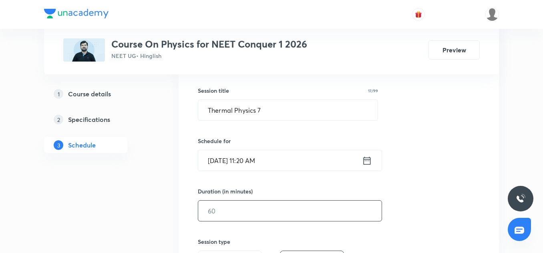
scroll to position [187, 0]
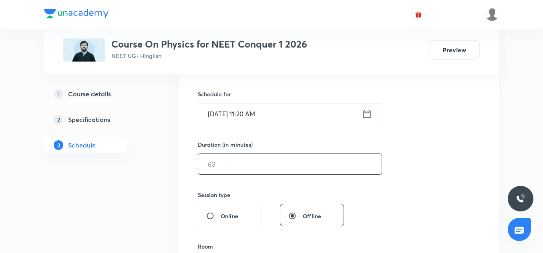
click at [229, 166] on input "text" at bounding box center [289, 164] width 183 height 20
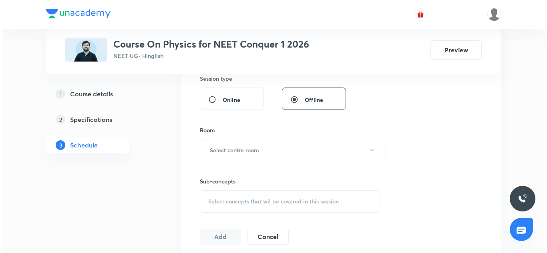
scroll to position [305, 0]
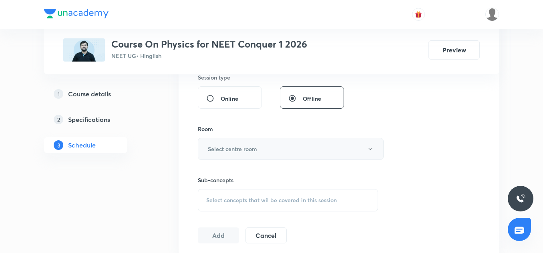
type input "90"
click at [227, 152] on h6 "Select centre room" at bounding box center [232, 149] width 49 height 8
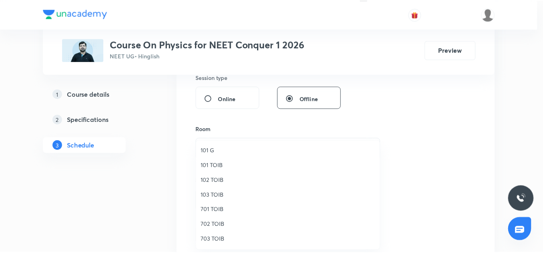
scroll to position [16, 0]
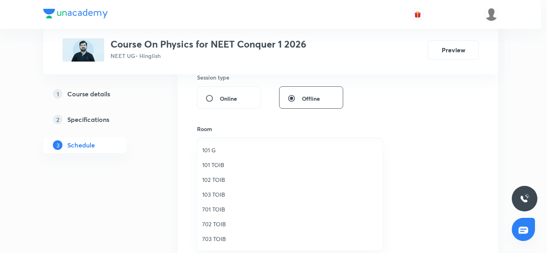
click at [220, 206] on span "701 TOIB" at bounding box center [289, 209] width 175 height 8
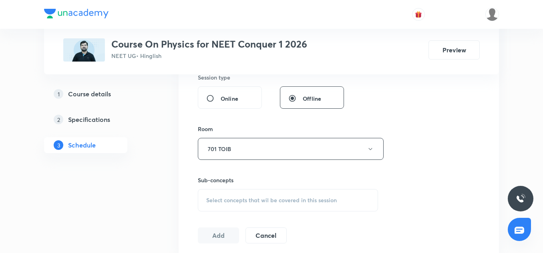
scroll to position [336, 0]
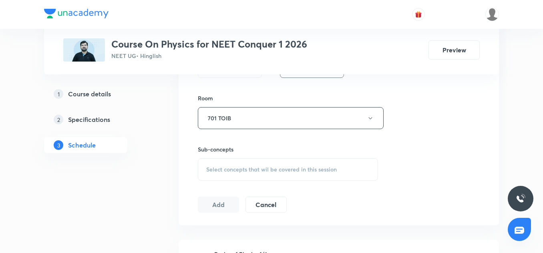
click at [230, 177] on div "Select concepts that wil be covered in this session" at bounding box center [288, 169] width 180 height 22
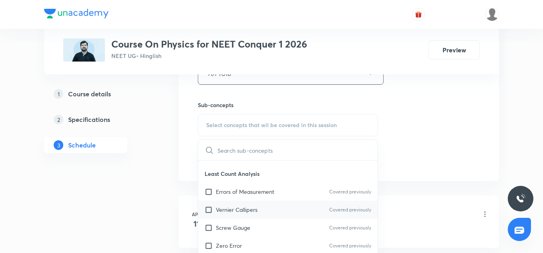
scroll to position [218, 0]
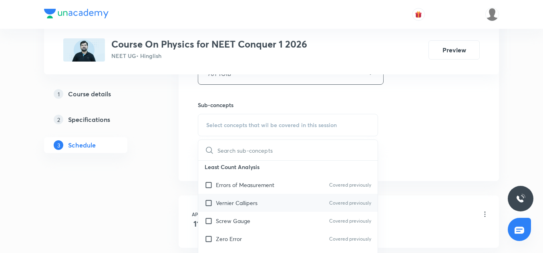
click at [247, 196] on div "Vernier Callipers Covered previously" at bounding box center [287, 203] width 179 height 18
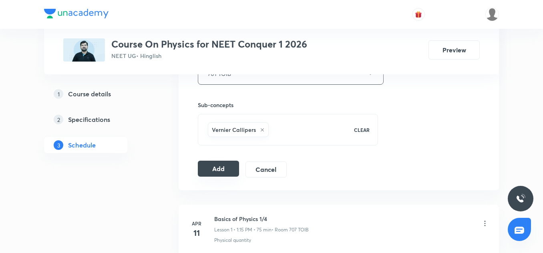
click at [226, 164] on button "Add" at bounding box center [218, 169] width 41 height 16
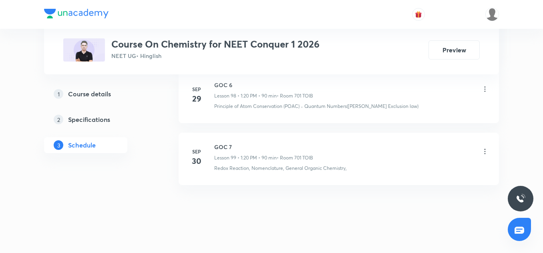
click at [218, 143] on h6 "GOC 7" at bounding box center [263, 147] width 99 height 8
copy h6 "GOC 7"
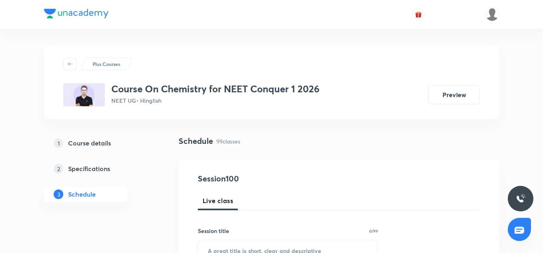
scroll to position [70, 0]
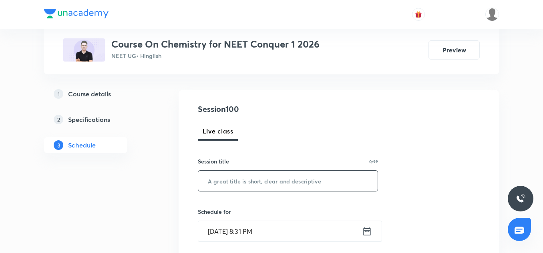
click at [227, 180] on input "text" at bounding box center [287, 181] width 179 height 20
paste input "GOC 7"
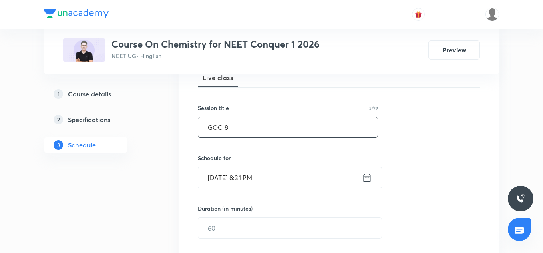
type input "GOC 8"
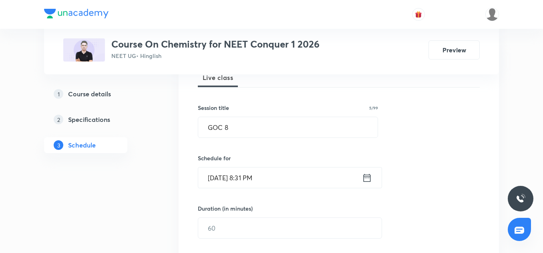
click at [222, 173] on input "Oct 2, 2025, 8:31 PM" at bounding box center [280, 178] width 164 height 20
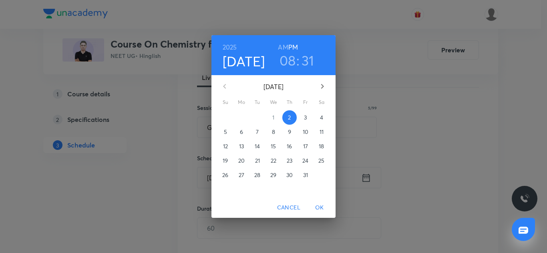
click at [307, 114] on span "3" at bounding box center [305, 118] width 14 height 8
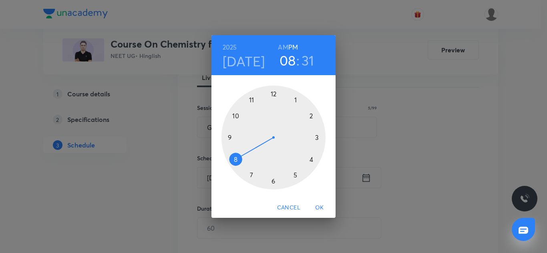
click at [296, 101] on div at bounding box center [273, 138] width 104 height 104
click at [311, 160] on div at bounding box center [273, 138] width 104 height 104
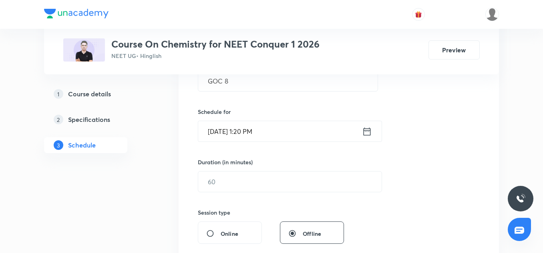
scroll to position [172, 0]
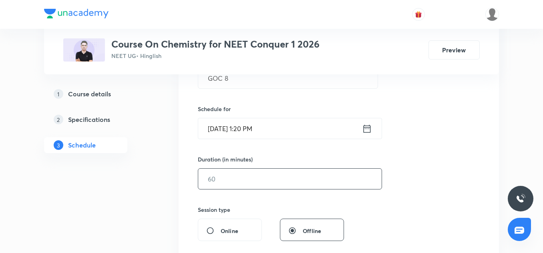
click at [224, 180] on input "text" at bounding box center [289, 179] width 183 height 20
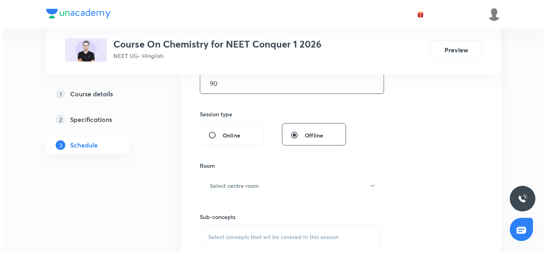
scroll to position [317, 0]
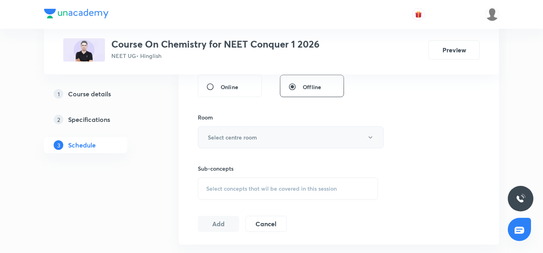
type input "90"
click at [222, 132] on button "Select centre room" at bounding box center [291, 137] width 186 height 22
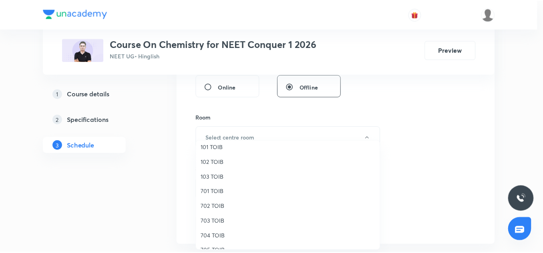
scroll to position [35, 0]
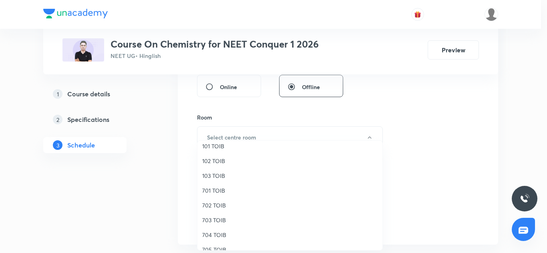
click at [220, 194] on span "701 TOIB" at bounding box center [289, 190] width 175 height 8
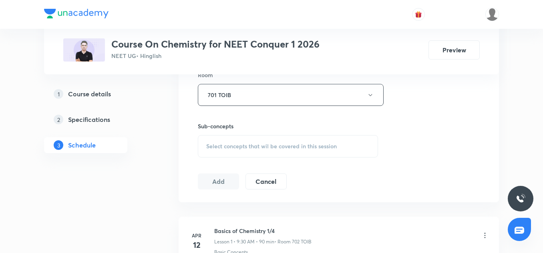
scroll to position [361, 0]
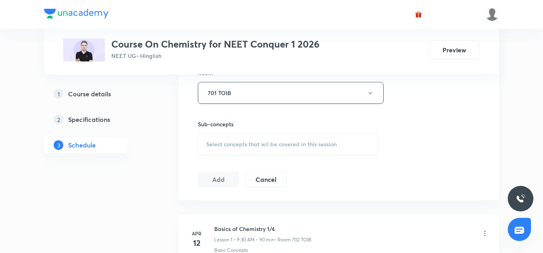
click at [235, 150] on div "Select concepts that wil be covered in this session" at bounding box center [288, 144] width 180 height 22
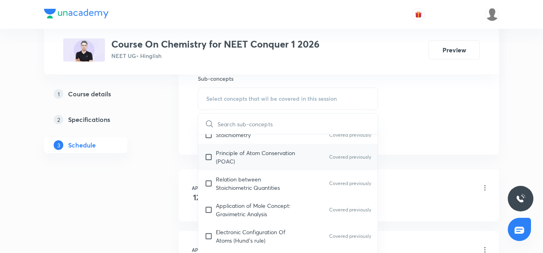
scroll to position [81, 0]
click at [241, 162] on p "Principle of Atom Conservation (POAC)" at bounding box center [256, 156] width 81 height 17
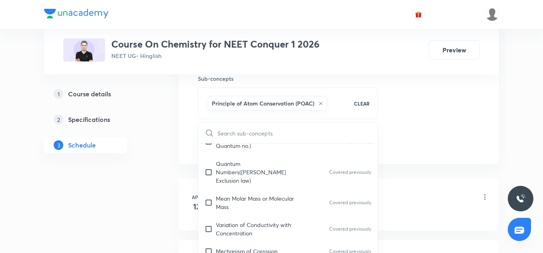
scroll to position [214, 0]
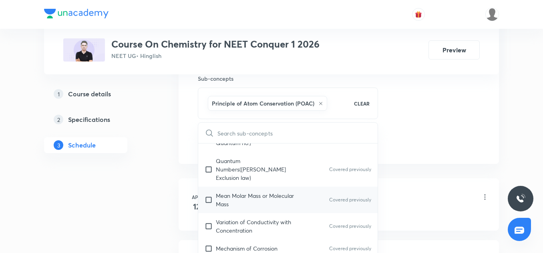
click at [241, 192] on p "Mean Molar Mass or Molecular Mass" at bounding box center [256, 200] width 81 height 17
checkbox input "true"
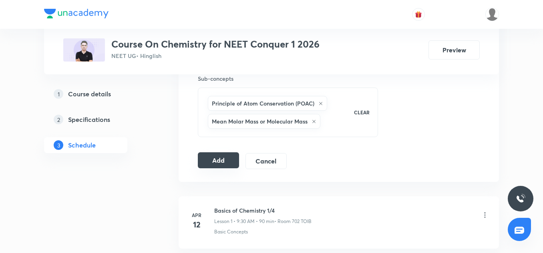
click at [224, 156] on button "Add" at bounding box center [218, 160] width 41 height 16
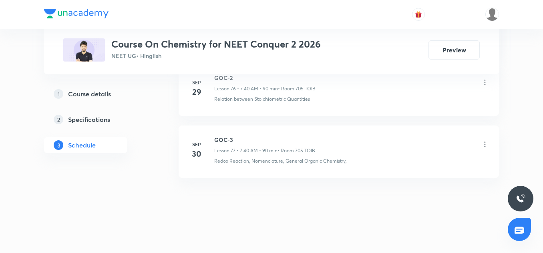
click at [224, 141] on h6 "GOC-3" at bounding box center [264, 140] width 101 height 8
copy h6 "GOC-3"
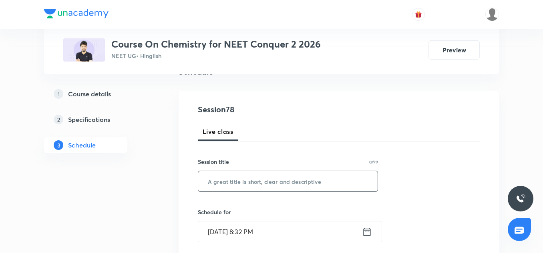
scroll to position [74, 0]
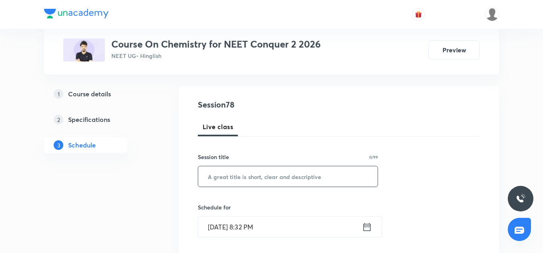
click at [226, 170] on input "text" at bounding box center [287, 176] width 179 height 20
paste input "GOC-3"
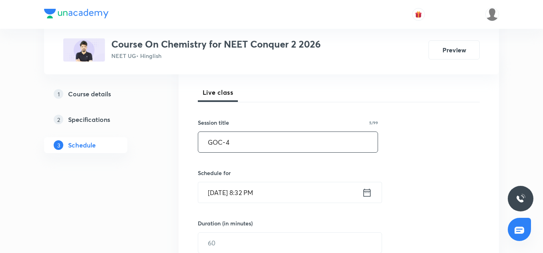
scroll to position [109, 0]
type input "GOC-4"
click at [222, 182] on input "[DATE] 8:32 PM" at bounding box center [280, 192] width 164 height 20
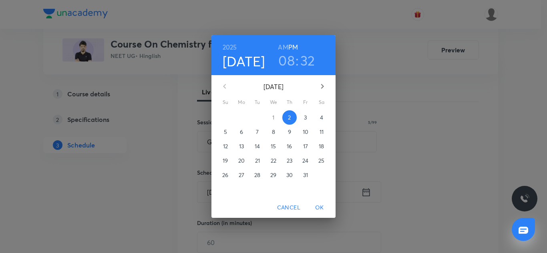
click at [304, 121] on p "3" at bounding box center [305, 118] width 3 height 8
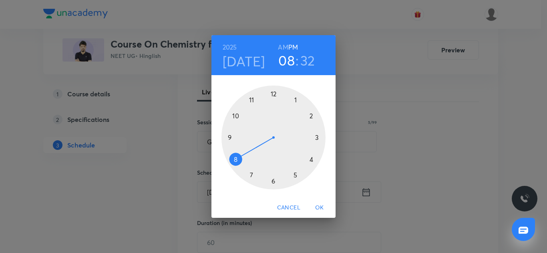
click at [284, 46] on h6 "AM" at bounding box center [283, 47] width 10 height 11
click at [284, 65] on h3 "08" at bounding box center [286, 60] width 16 height 17
click at [252, 172] on div at bounding box center [273, 138] width 104 height 104
click at [234, 162] on div at bounding box center [273, 138] width 104 height 104
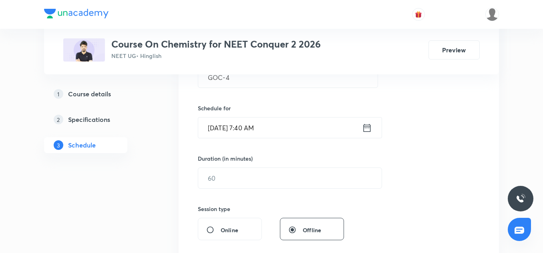
scroll to position [174, 0]
click at [208, 185] on input "text" at bounding box center [289, 177] width 183 height 20
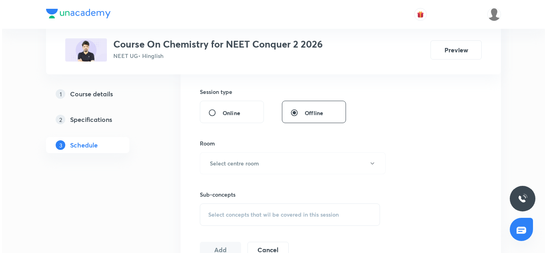
scroll to position [291, 0]
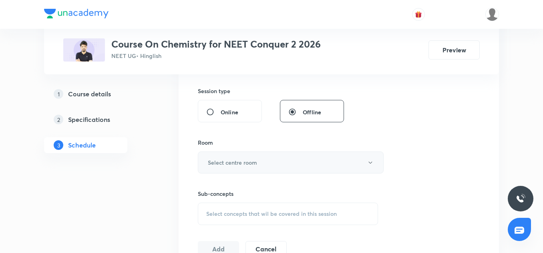
type input "120"
click at [226, 160] on h6 "Select centre room" at bounding box center [232, 162] width 49 height 8
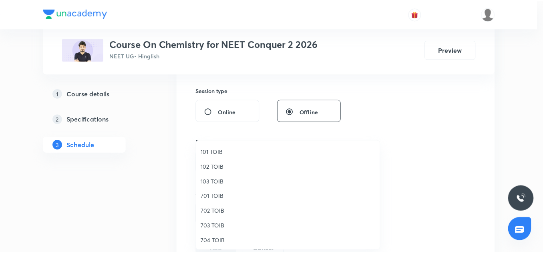
scroll to position [52, 0]
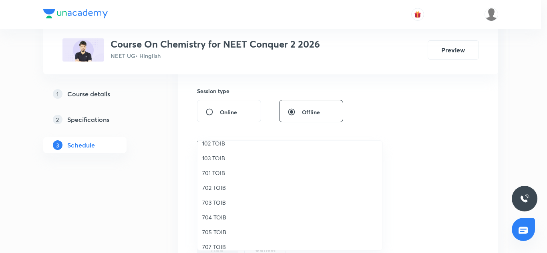
click at [213, 231] on span "705 TOIB" at bounding box center [289, 232] width 175 height 8
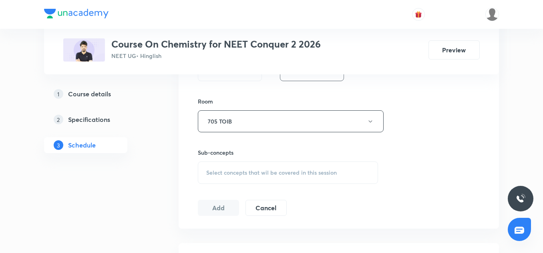
scroll to position [335, 0]
click at [228, 168] on span "Select concepts that wil be covered in this session" at bounding box center [271, 170] width 130 height 6
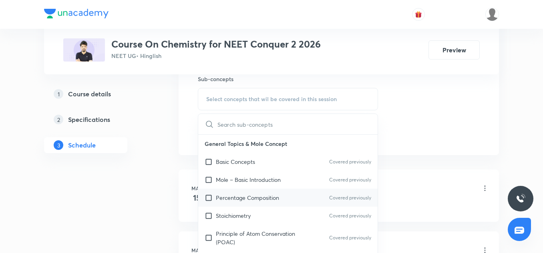
scroll to position [97, 0]
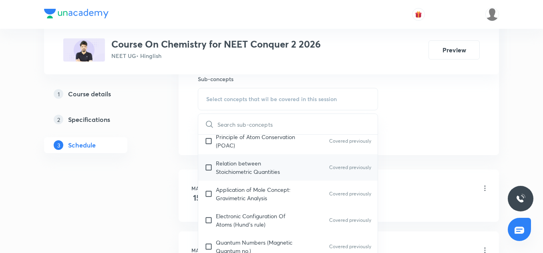
click at [244, 174] on p "Relation between Stoichiometric Quantities" at bounding box center [256, 167] width 81 height 17
checkbox input "true"
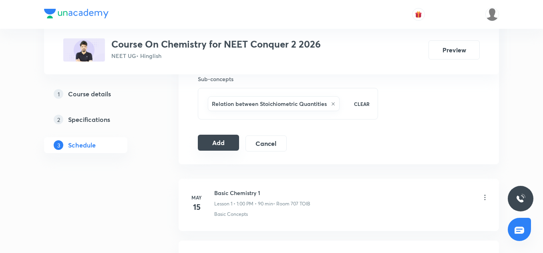
click at [212, 144] on button "Add" at bounding box center [218, 143] width 41 height 16
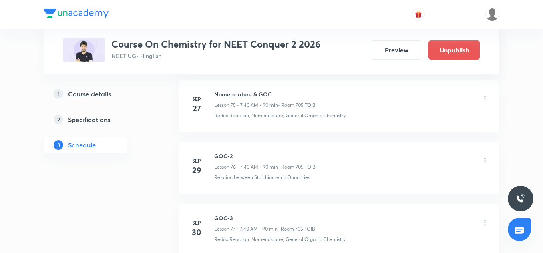
scroll to position [4885, 0]
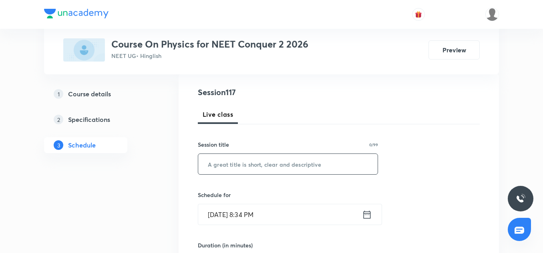
scroll to position [94, 0]
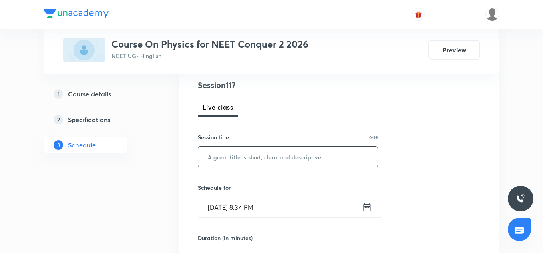
click at [241, 160] on input "text" at bounding box center [287, 157] width 179 height 20
paste input "Thermal Properties of Matter 10"
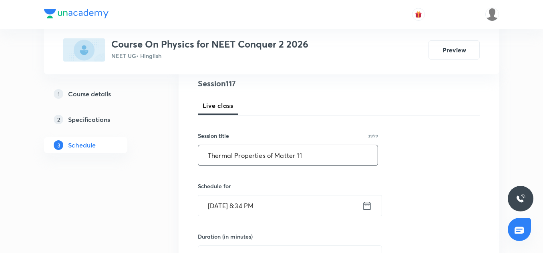
scroll to position [103, 0]
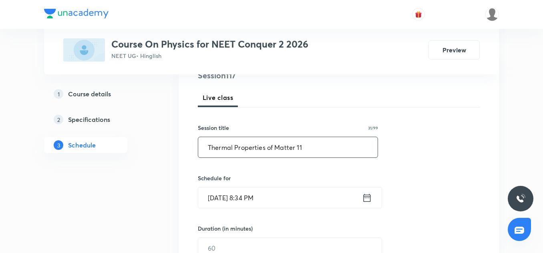
type input "Thermal Properties of Matter 11"
click at [226, 190] on input "[DATE] 8:34 PM" at bounding box center [280, 198] width 164 height 20
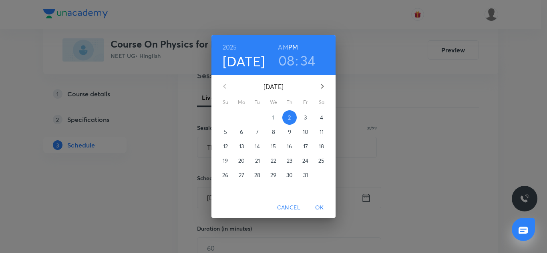
click at [308, 115] on span "3" at bounding box center [305, 118] width 14 height 8
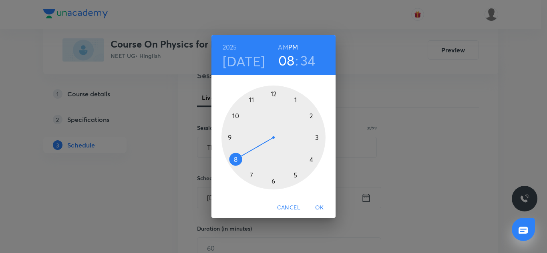
click at [251, 98] on div at bounding box center [273, 138] width 104 height 104
click at [311, 158] on div at bounding box center [273, 138] width 104 height 104
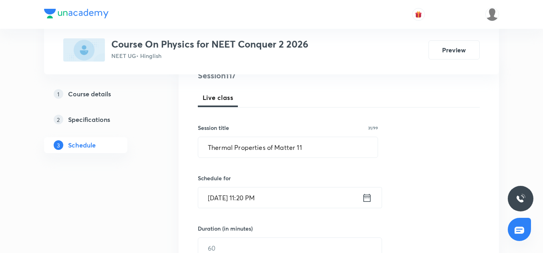
click at [302, 207] on input "[DATE] 11:20 PM" at bounding box center [280, 198] width 164 height 20
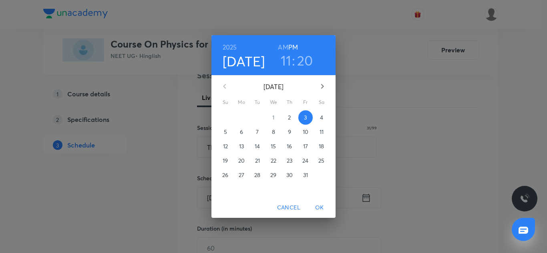
click at [283, 48] on h6 "AM" at bounding box center [283, 47] width 10 height 11
click at [322, 213] on button "OK" at bounding box center [320, 207] width 26 height 15
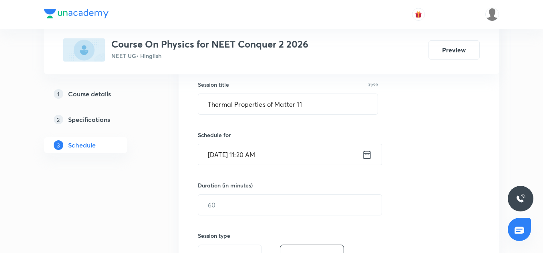
scroll to position [158, 0]
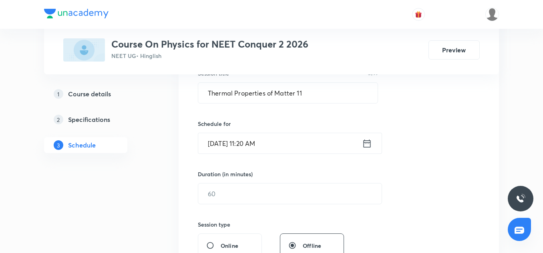
click at [233, 182] on div "Duration (in minutes) ​" at bounding box center [271, 187] width 146 height 34
click at [229, 188] on input "text" at bounding box center [289, 194] width 183 height 20
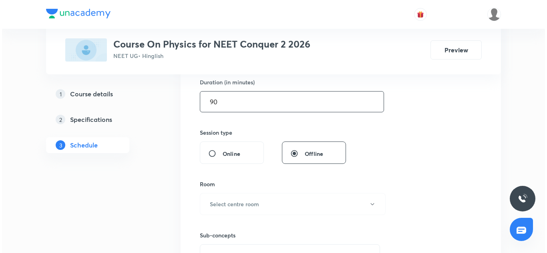
scroll to position [252, 0]
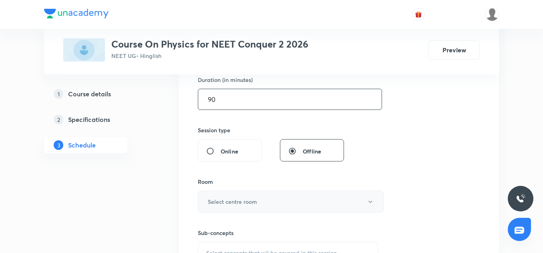
type input "90"
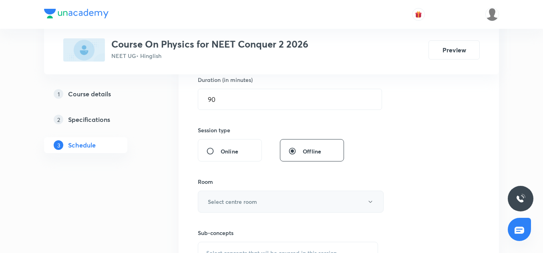
click at [237, 204] on h6 "Select centre room" at bounding box center [232, 202] width 49 height 8
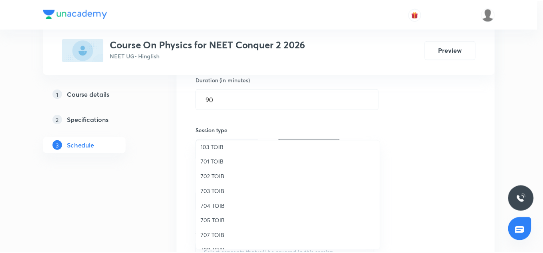
scroll to position [67, 0]
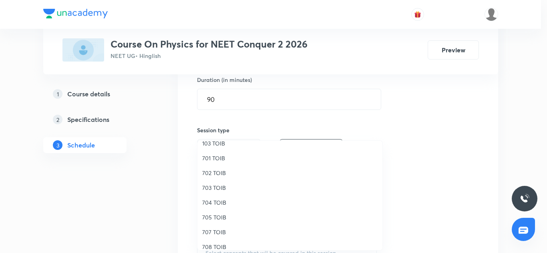
click at [213, 216] on span "705 TOIB" at bounding box center [289, 217] width 175 height 8
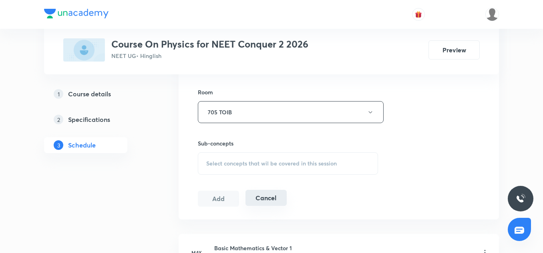
scroll to position [347, 0]
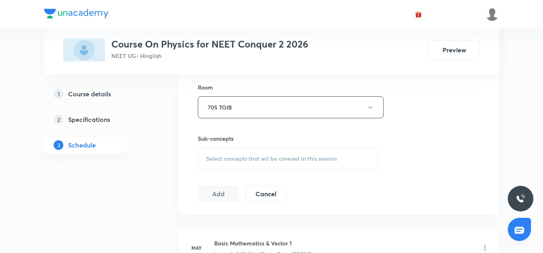
click at [235, 156] on span "Select concepts that wil be covered in this session" at bounding box center [271, 159] width 130 height 6
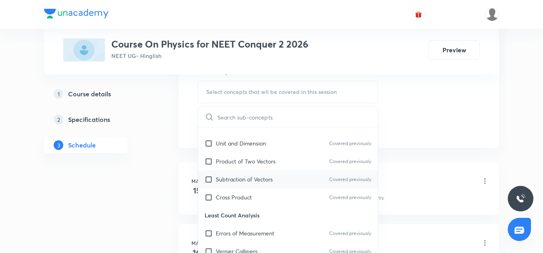
scroll to position [143, 0]
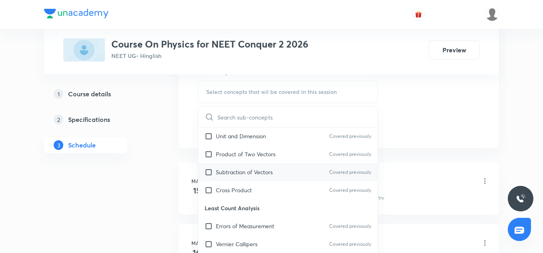
click at [243, 180] on div "Subtraction of Vectors Covered previously" at bounding box center [287, 172] width 179 height 18
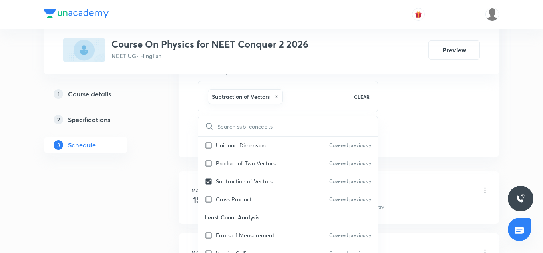
checkbox input "true"
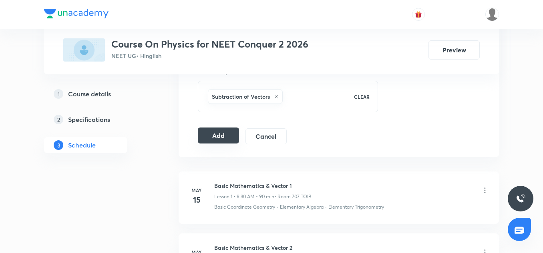
click at [237, 136] on button "Add" at bounding box center [218, 136] width 41 height 16
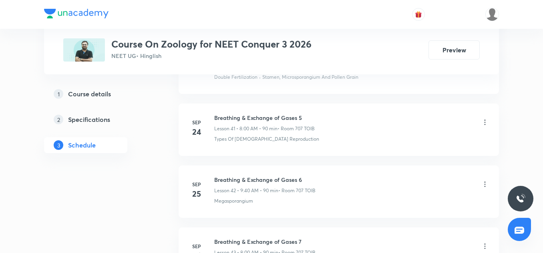
scroll to position [3218, 0]
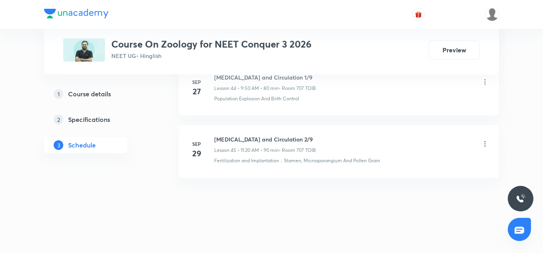
click at [271, 141] on h6 "Body fluids and Circulation 2/9" at bounding box center [265, 139] width 102 height 8
copy h6 "Body fluids and Circulation 2/9"
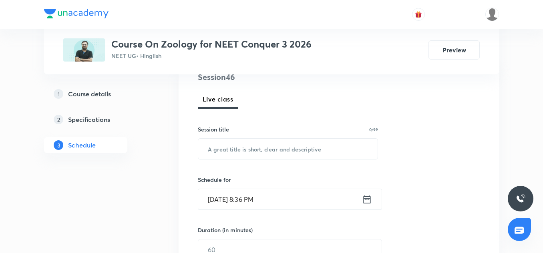
scroll to position [101, 0]
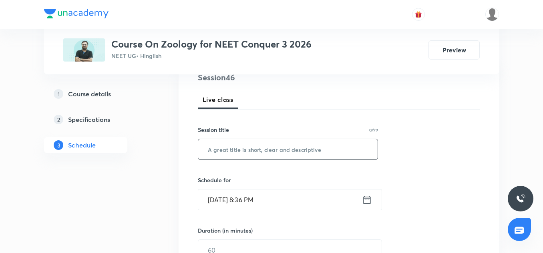
click at [244, 150] on input "text" at bounding box center [287, 149] width 179 height 20
paste input "Body fluids and Circulation 2/9"
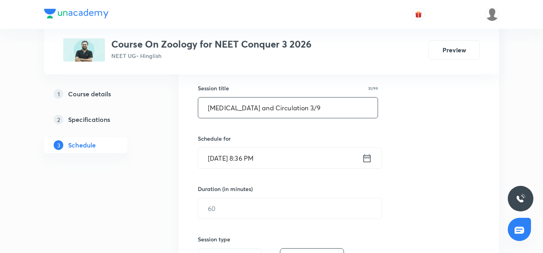
scroll to position [144, 0]
type input "Body fluids and Circulation 3/9"
click at [219, 158] on input "Oct 2, 2025, 8:36 PM" at bounding box center [280, 157] width 164 height 20
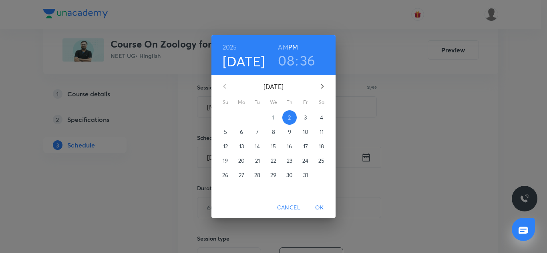
click at [303, 119] on span "3" at bounding box center [305, 118] width 14 height 8
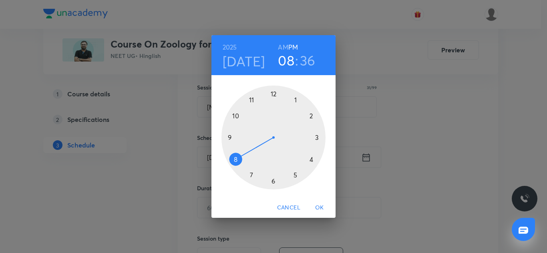
click at [307, 58] on h3 "36" at bounding box center [308, 60] width 16 height 17
click at [283, 46] on h6 "AM" at bounding box center [283, 47] width 10 height 11
click at [273, 94] on div at bounding box center [273, 138] width 104 height 104
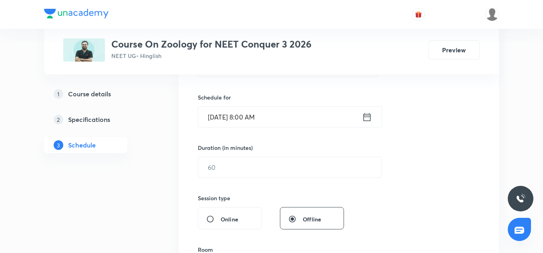
scroll to position [186, 0]
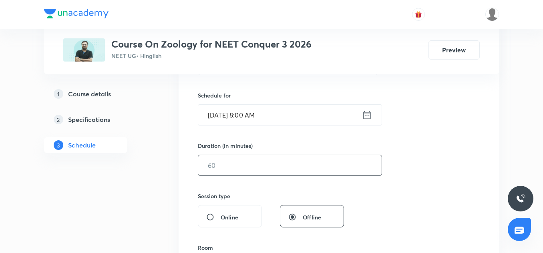
click at [241, 158] on input "text" at bounding box center [289, 165] width 183 height 20
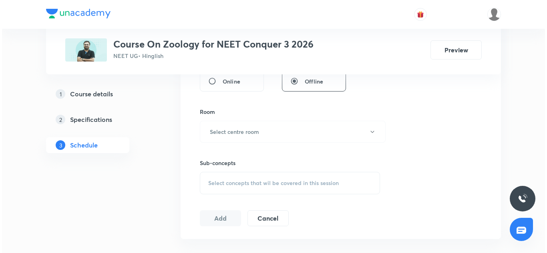
scroll to position [313, 0]
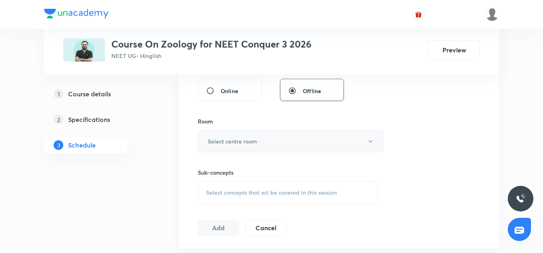
type input "90"
click at [239, 151] on button "Select centre room" at bounding box center [291, 141] width 186 height 22
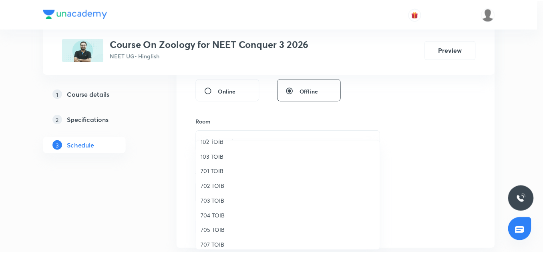
scroll to position [55, 0]
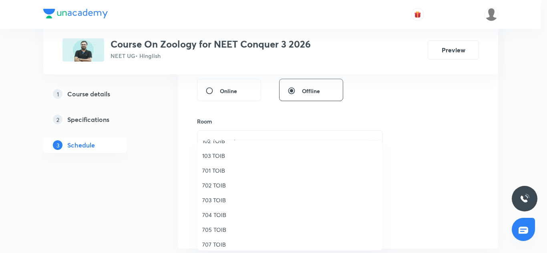
click at [214, 239] on li "707 TOIB" at bounding box center [289, 244] width 185 height 15
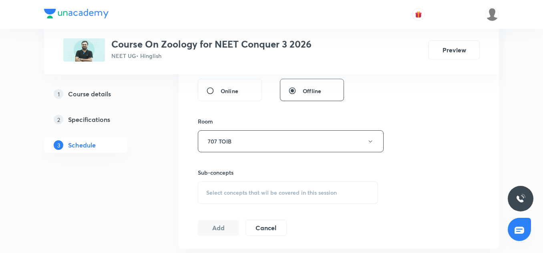
scroll to position [347, 0]
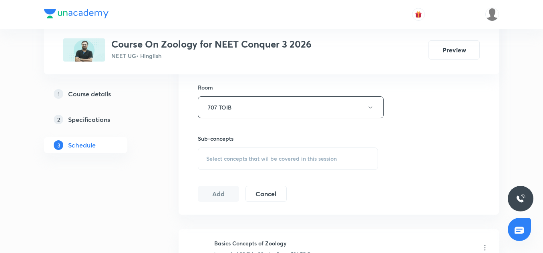
click at [232, 154] on div "Select concepts that wil be covered in this session" at bounding box center [288, 159] width 180 height 22
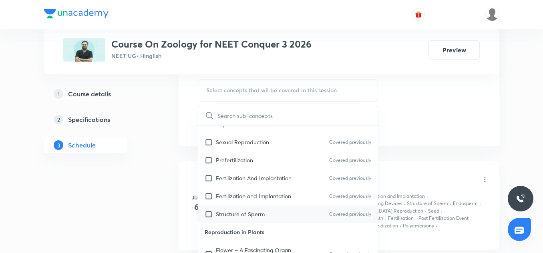
scroll to position [76, 0]
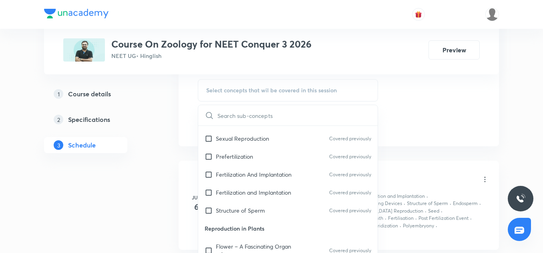
drag, startPoint x: 239, startPoint y: 186, endPoint x: 447, endPoint y: 142, distance: 212.3
click at [239, 206] on p "Structure of Sperm" at bounding box center [240, 210] width 49 height 8
checkbox input "true"
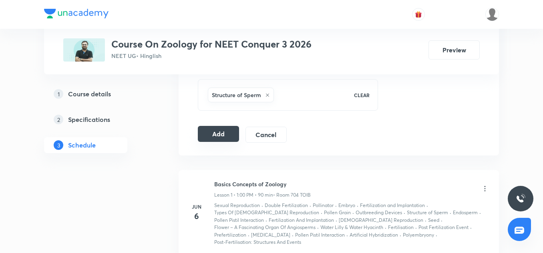
click at [209, 136] on button "Add" at bounding box center [218, 134] width 41 height 16
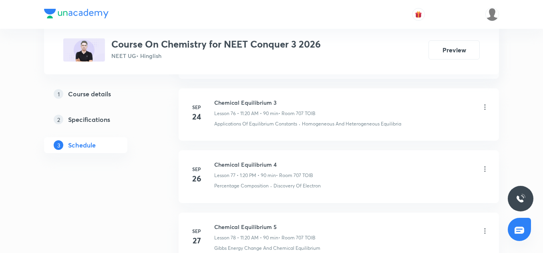
scroll to position [5440, 0]
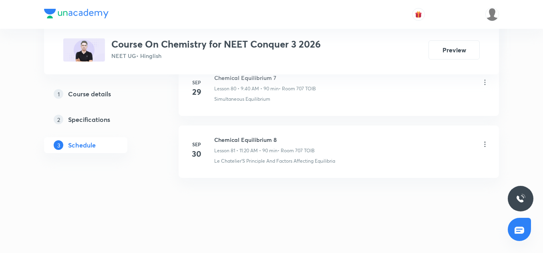
click at [255, 141] on h6 "Chemical Equilibrium 8" at bounding box center [264, 140] width 100 height 8
copy h6 "Chemical Equilibrium 8"
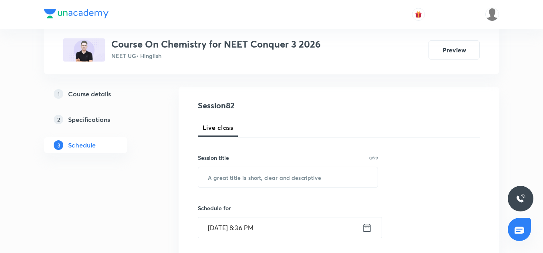
scroll to position [76, 0]
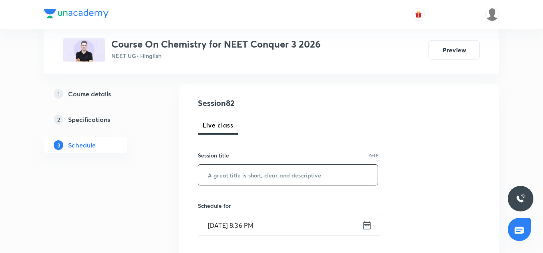
click at [243, 173] on input "text" at bounding box center [287, 175] width 179 height 20
paste input "Chemical Equilibrium 8"
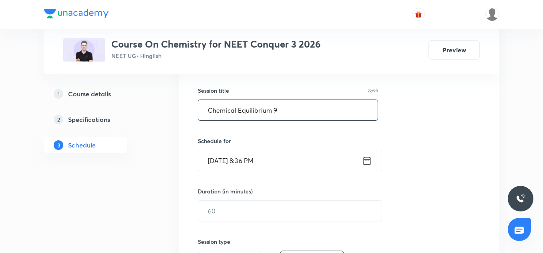
type input "Chemical Equilibrium 9"
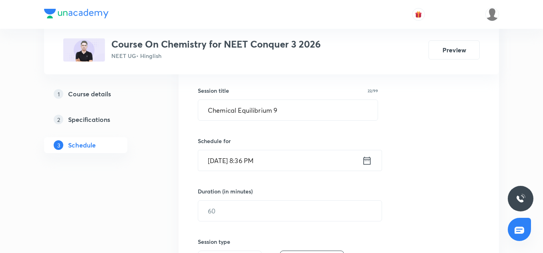
click at [225, 160] on input "[DATE] 8:36 PM" at bounding box center [280, 160] width 164 height 20
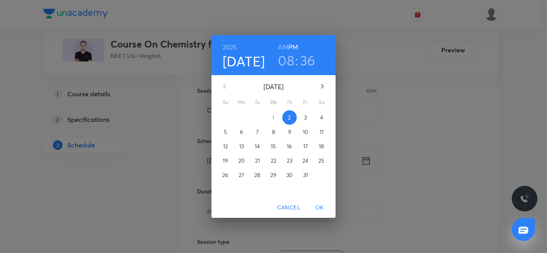
click at [307, 117] on p "3" at bounding box center [305, 118] width 3 height 8
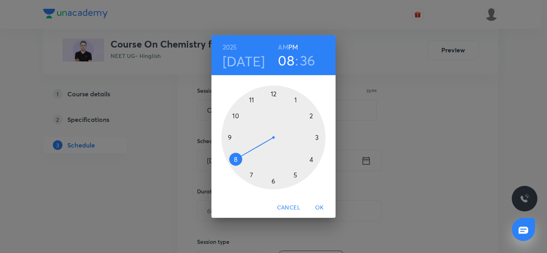
click at [228, 139] on div at bounding box center [273, 138] width 104 height 104
click at [235, 162] on div at bounding box center [273, 138] width 104 height 104
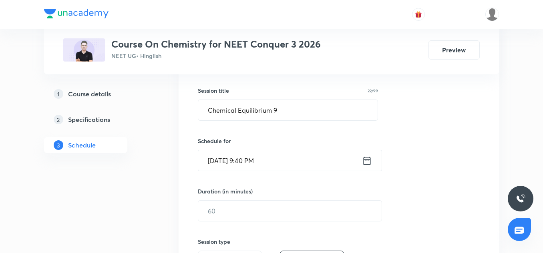
click at [288, 160] on input "[DATE] 9:40 PM" at bounding box center [280, 160] width 164 height 20
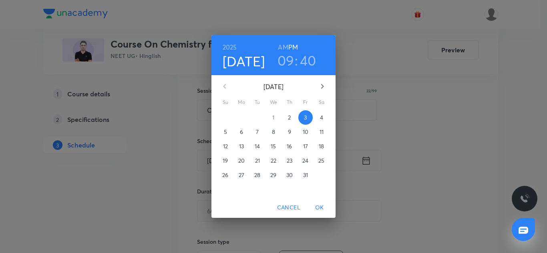
click at [280, 52] on h6 "AM" at bounding box center [283, 47] width 10 height 11
click at [319, 208] on span "OK" at bounding box center [319, 208] width 19 height 10
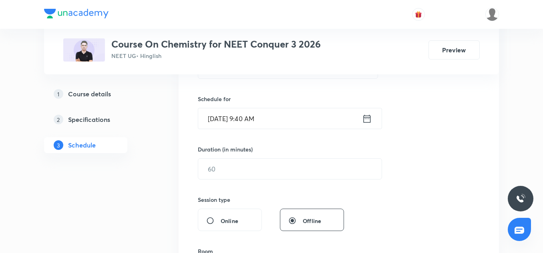
scroll to position [185, 0]
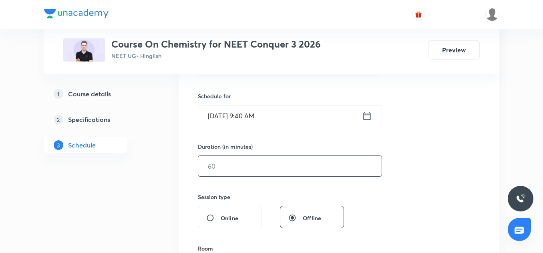
click at [236, 169] on input "text" at bounding box center [289, 166] width 183 height 20
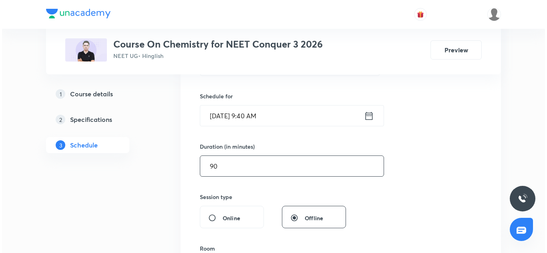
scroll to position [289, 0]
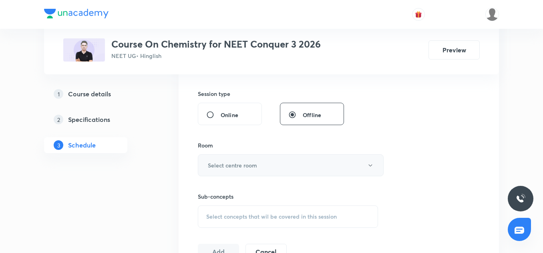
type input "90"
click at [235, 158] on button "Select centre room" at bounding box center [291, 165] width 186 height 22
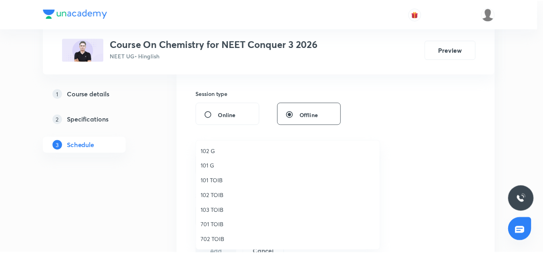
scroll to position [74, 0]
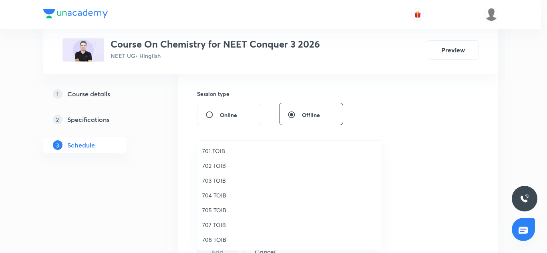
click at [218, 225] on span "707 TOIB" at bounding box center [289, 225] width 175 height 8
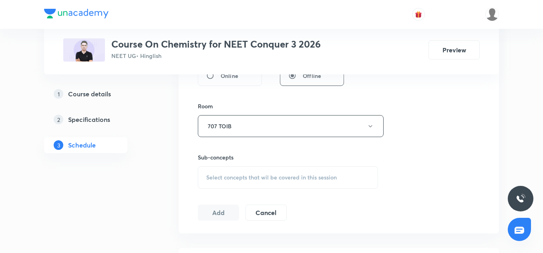
click at [227, 174] on span "Select concepts that wil be covered in this session" at bounding box center [271, 177] width 130 height 6
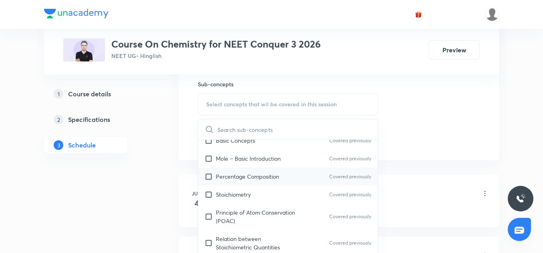
scroll to position [134, 0]
click at [228, 183] on div "Percentage Composition Covered previously" at bounding box center [287, 175] width 179 height 18
checkbox input "true"
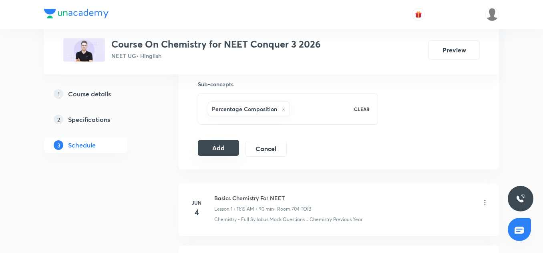
click at [235, 148] on button "Add" at bounding box center [218, 148] width 41 height 16
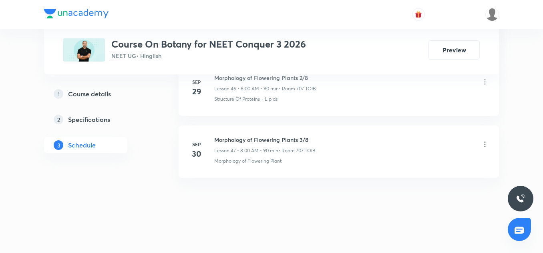
click at [287, 140] on h6 "Morphology of Flowering Plants 3/8" at bounding box center [264, 140] width 101 height 8
drag, startPoint x: 287, startPoint y: 140, endPoint x: 271, endPoint y: 140, distance: 16.8
click at [271, 140] on h6 "Morphology of Flowering Plants 3/8" at bounding box center [264, 140] width 101 height 8
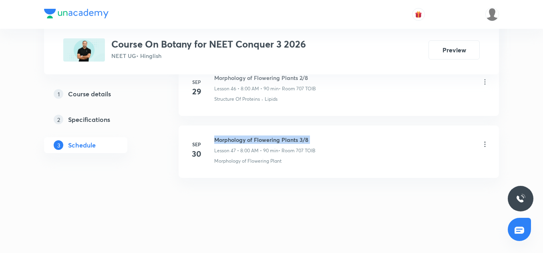
click at [271, 140] on h6 "Morphology of Flowering Plants 3/8" at bounding box center [264, 140] width 101 height 8
copy h6 "Morphology of Flowering Plants 3/8"
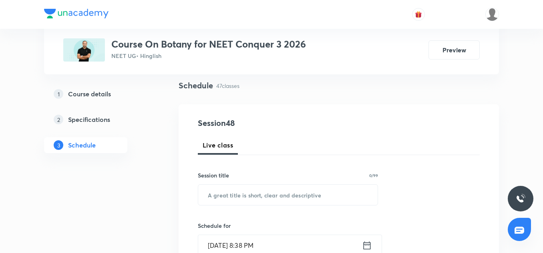
scroll to position [56, 0]
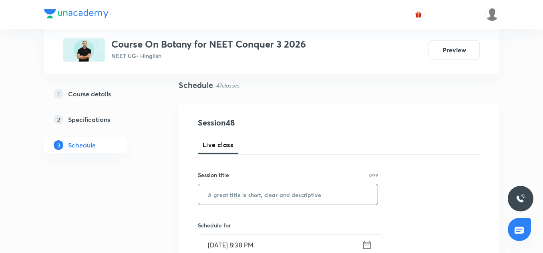
click at [240, 194] on input "text" at bounding box center [287, 194] width 179 height 20
paste input "Morphology of Flowering Plants 3/8"
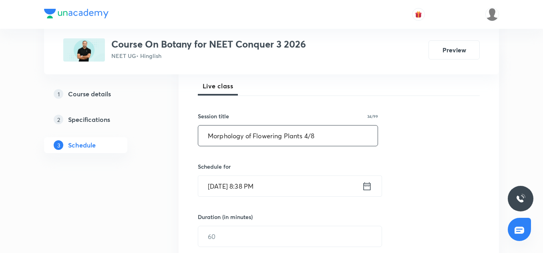
scroll to position [121, 0]
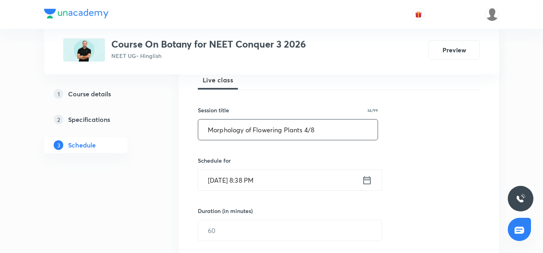
type input "Morphology of Flowering Plants 4/8"
click at [224, 178] on input "[DATE] 8:38 PM" at bounding box center [280, 180] width 164 height 20
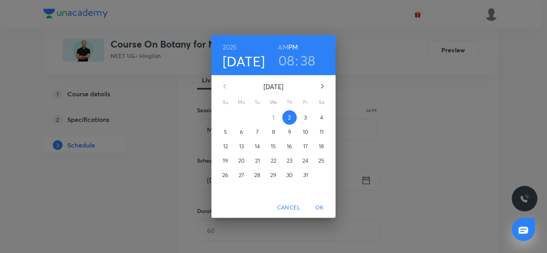
click at [304, 118] on p "3" at bounding box center [305, 118] width 3 height 8
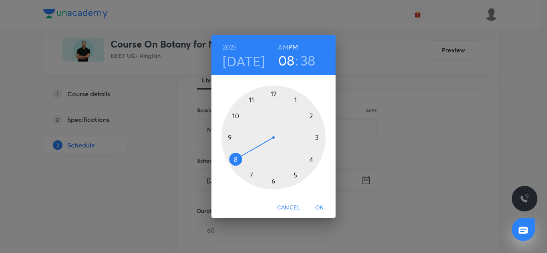
click at [252, 99] on div at bounding box center [273, 138] width 104 height 104
click at [309, 158] on div at bounding box center [273, 138] width 104 height 104
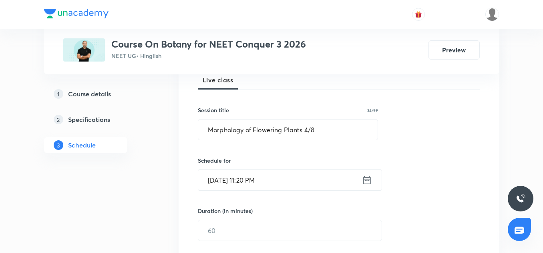
click at [307, 184] on input "[DATE] 11:20 PM" at bounding box center [280, 180] width 164 height 20
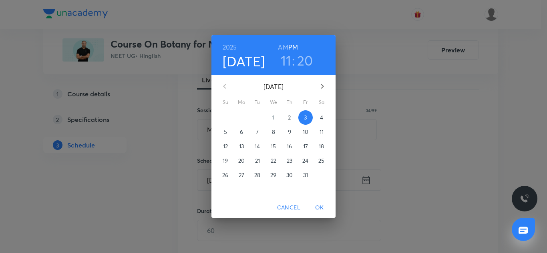
click at [280, 44] on h6 "AM" at bounding box center [283, 47] width 10 height 11
click at [316, 204] on span "OK" at bounding box center [319, 208] width 19 height 10
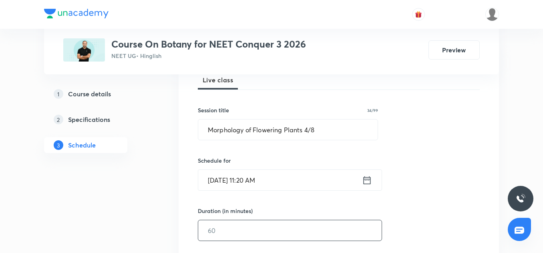
click at [223, 226] on input "text" at bounding box center [289, 230] width 183 height 20
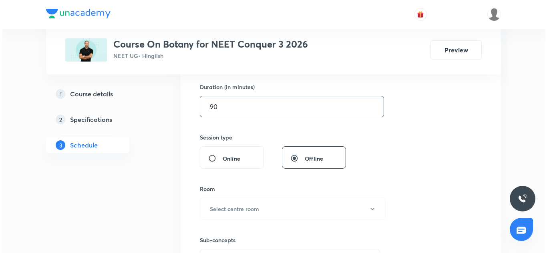
scroll to position [246, 0]
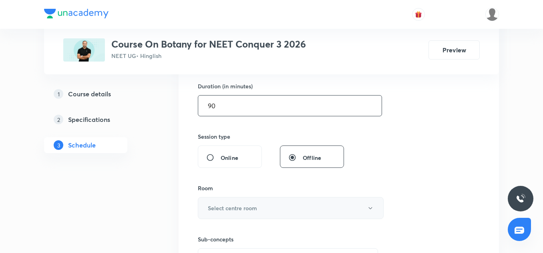
type input "90"
click at [227, 212] on h6 "Select centre room" at bounding box center [232, 208] width 49 height 8
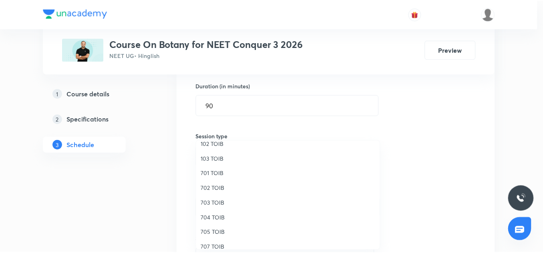
scroll to position [55, 0]
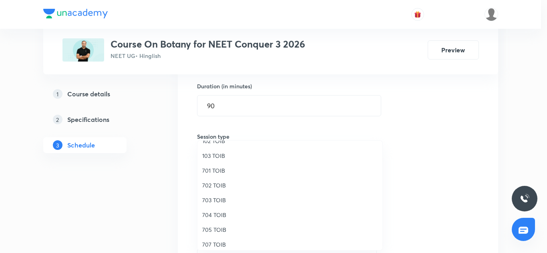
click at [215, 244] on span "707 TOIB" at bounding box center [289, 245] width 175 height 8
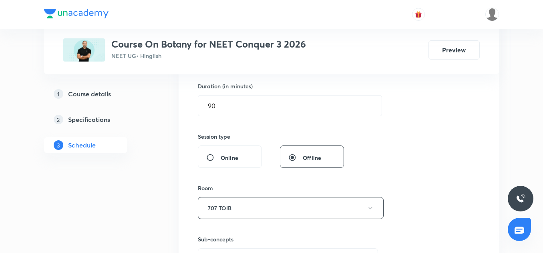
scroll to position [279, 0]
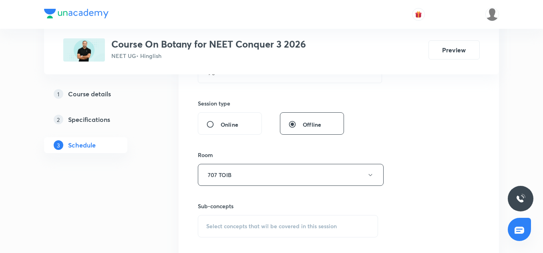
click at [220, 224] on span "Select concepts that wil be covered in this session" at bounding box center [271, 226] width 130 height 6
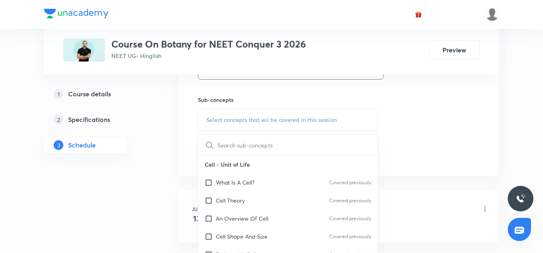
scroll to position [95, 0]
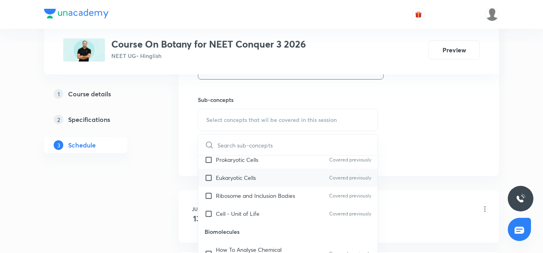
click at [228, 186] on div "Eukaryotic Cells Covered previously" at bounding box center [287, 178] width 179 height 18
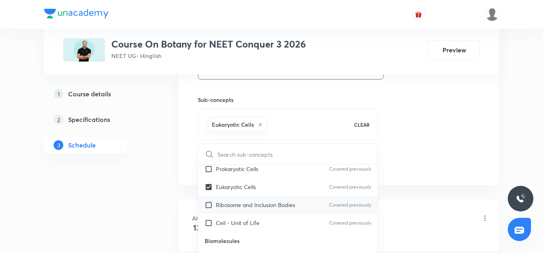
click at [247, 210] on div "Ribosome and Inclusion Bodies Covered previously" at bounding box center [287, 205] width 179 height 18
checkbox input "true"
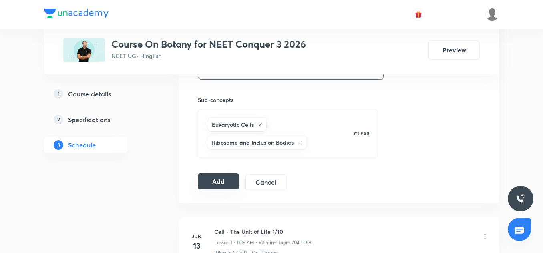
click at [231, 177] on button "Add" at bounding box center [218, 182] width 41 height 16
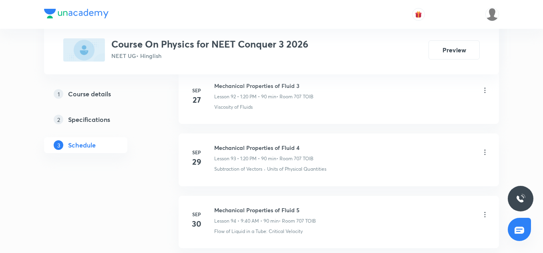
scroll to position [6232, 0]
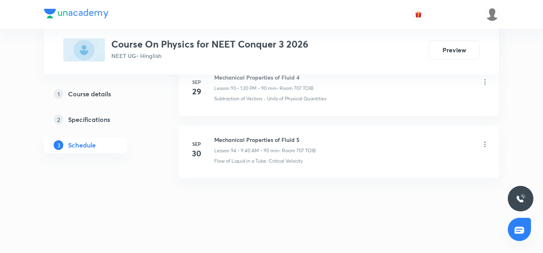
click at [273, 138] on h6 "Mechanical Properties of Fluid 5" at bounding box center [265, 140] width 102 height 8
copy h6 "Mechanical Properties of Fluid 5"
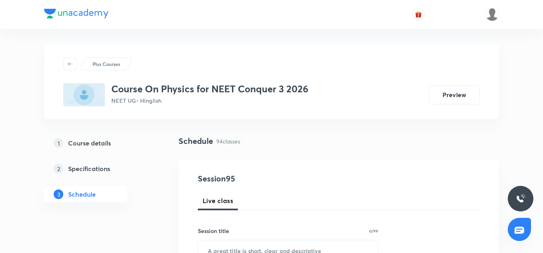
scroll to position [71, 0]
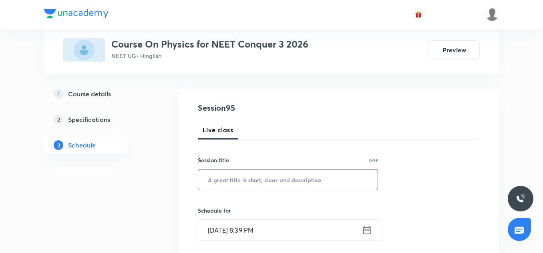
click at [244, 174] on input "text" at bounding box center [287, 180] width 179 height 20
paste input "Mechanical Properties of Fluid 5"
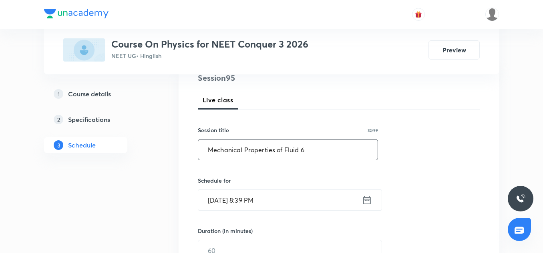
scroll to position [124, 0]
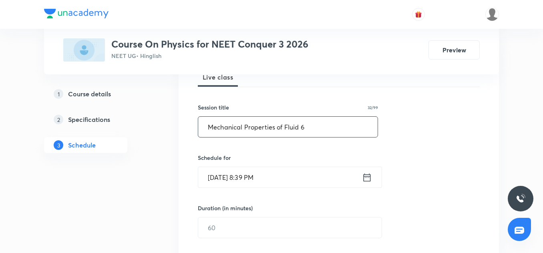
type input "Mechanical Properties of Fluid 6"
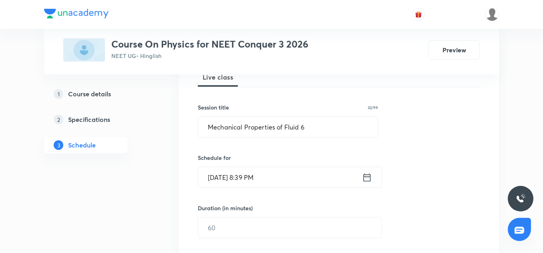
click at [214, 181] on input "Oct 2, 2025, 8:39 PM" at bounding box center [280, 177] width 164 height 20
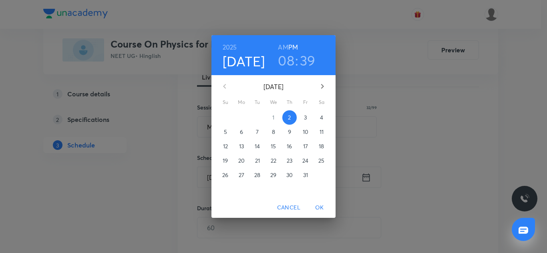
click at [308, 119] on span "3" at bounding box center [305, 118] width 14 height 8
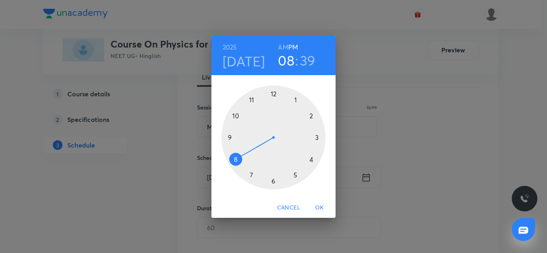
click at [299, 99] on div at bounding box center [273, 138] width 104 height 104
click at [312, 158] on div at bounding box center [273, 138] width 104 height 104
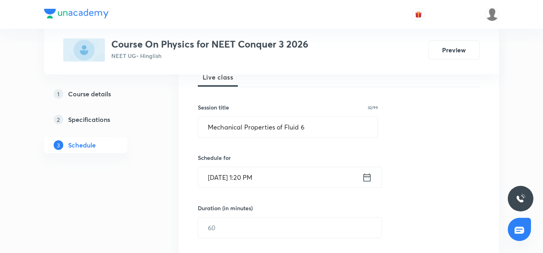
scroll to position [155, 0]
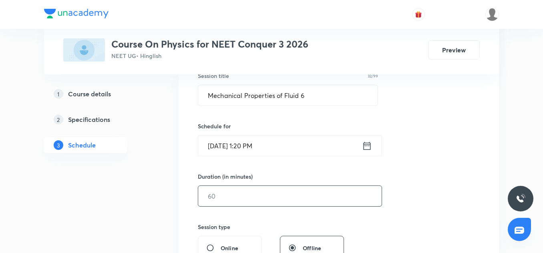
click at [233, 196] on input "text" at bounding box center [289, 196] width 183 height 20
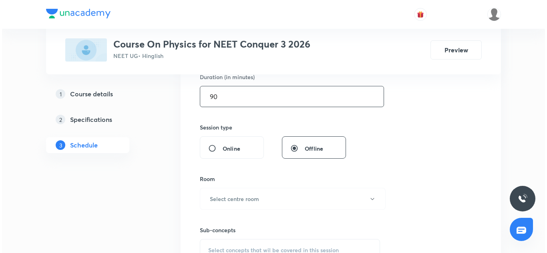
scroll to position [289, 0]
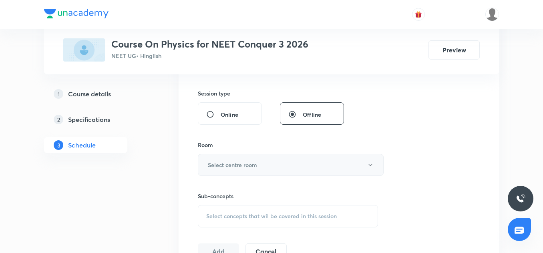
type input "90"
click at [226, 154] on button "Select centre room" at bounding box center [291, 165] width 186 height 22
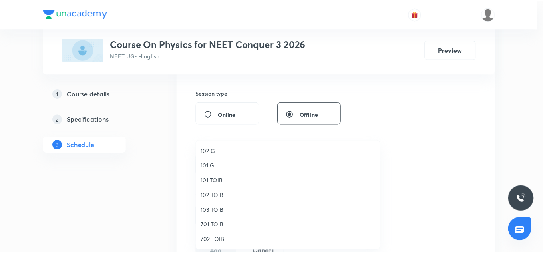
scroll to position [74, 0]
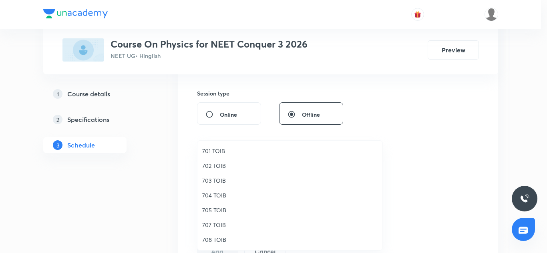
click at [199, 232] on li "707 TOIB" at bounding box center [289, 225] width 185 height 15
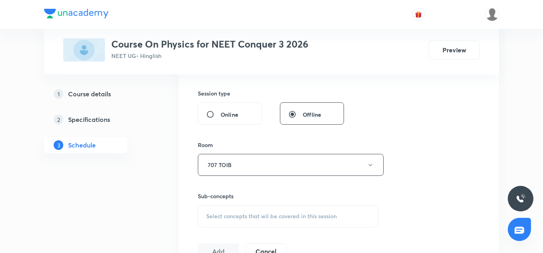
scroll to position [337, 0]
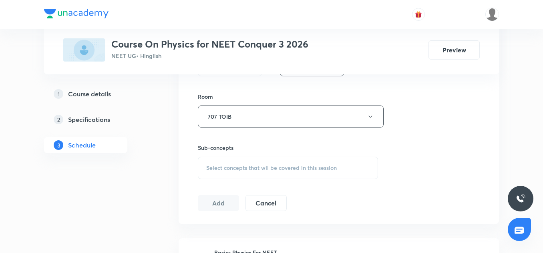
click at [222, 163] on div "Select concepts that wil be covered in this session" at bounding box center [288, 168] width 180 height 22
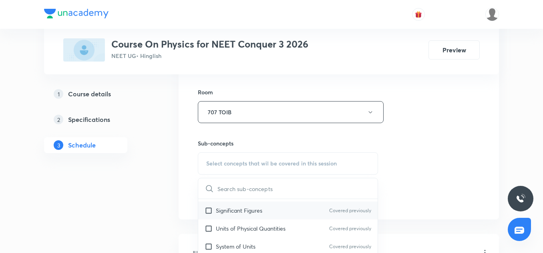
scroll to position [141, 0]
click at [233, 206] on div "Significant Figures Covered previously" at bounding box center [287, 210] width 179 height 18
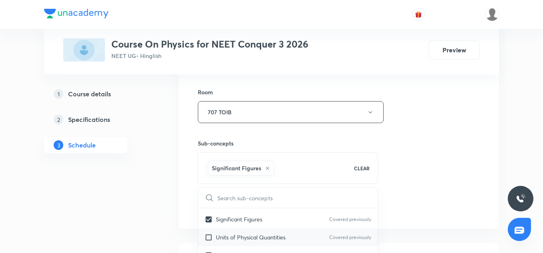
scroll to position [441, 0]
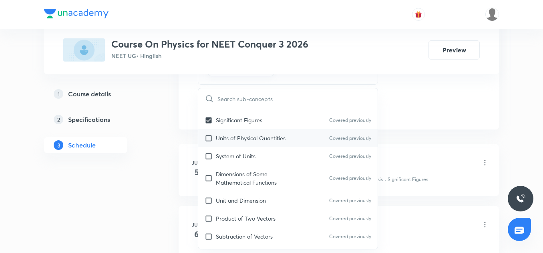
click at [243, 231] on div "Subtraction of Vectors Covered previously" at bounding box center [287, 237] width 179 height 18
checkbox input "true"
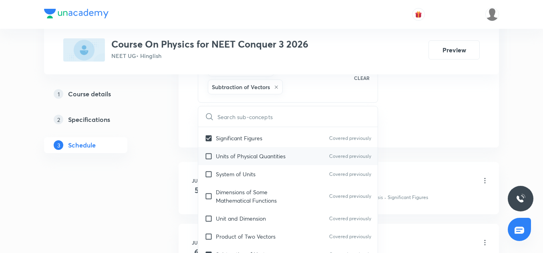
click at [427, 166] on li "Jun 5 Basics Physics For NEET Lesson 1 • 11:15 AM • 60 min • Room 704 TOIB Phys…" at bounding box center [338, 188] width 320 height 52
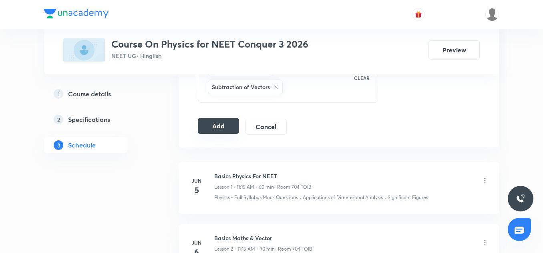
click at [213, 131] on button "Add" at bounding box center [218, 126] width 41 height 16
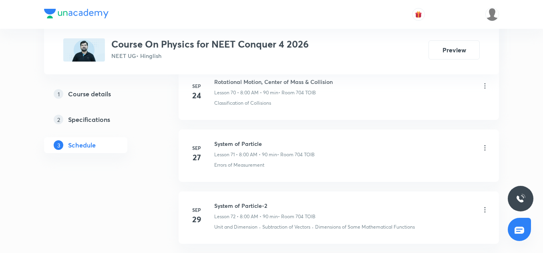
scroll to position [4922, 0]
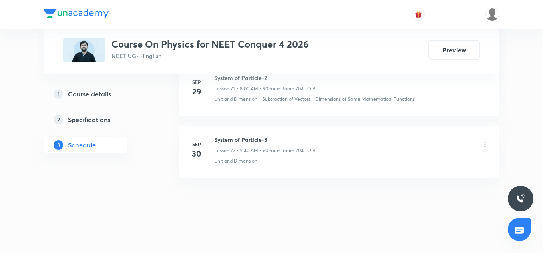
click at [237, 135] on li "[DATE] System of Particle-3 Lesson 73 • 9:40 AM • 90 min • Room 704 TOIB Unit a…" at bounding box center [338, 152] width 320 height 52
click at [237, 135] on li "Sep 30 System of Particle-3 Lesson 73 • 9:40 AM • 90 min • Room 704 TOIB Unit a…" at bounding box center [338, 152] width 320 height 52
copy h6 "System of Particle-3"
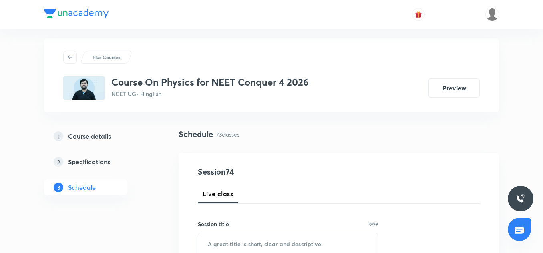
scroll to position [72, 0]
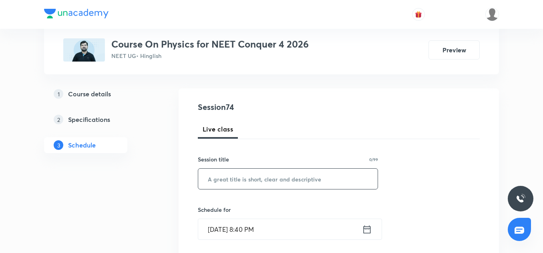
click at [246, 178] on input "text" at bounding box center [287, 179] width 179 height 20
paste input "System of Particle-3"
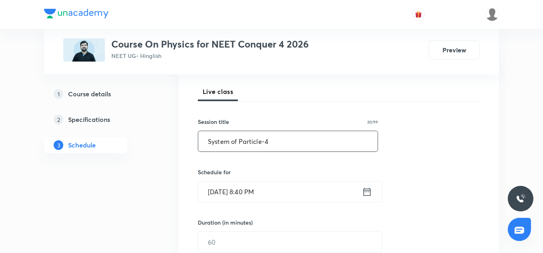
scroll to position [110, 0]
type input "System of Particle-4"
click at [223, 198] on input "Oct 2, 2025, 8:40 PM" at bounding box center [280, 191] width 164 height 20
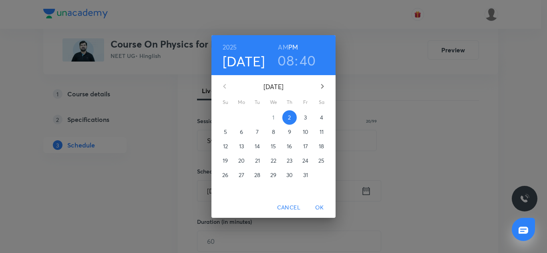
click at [301, 118] on span "3" at bounding box center [305, 118] width 14 height 8
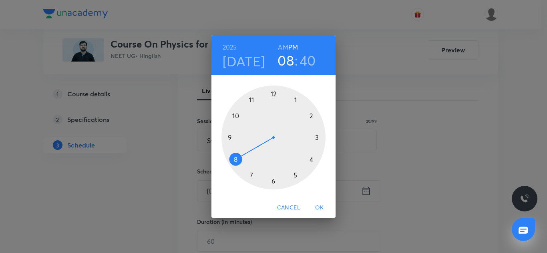
click at [284, 50] on h6 "AM" at bounding box center [283, 47] width 10 height 11
click at [302, 61] on h3 "40" at bounding box center [307, 60] width 16 height 17
click at [273, 93] on div at bounding box center [273, 138] width 104 height 104
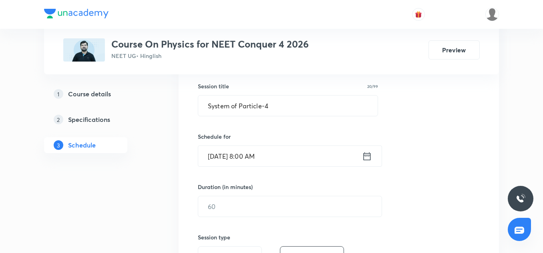
scroll to position [161, 0]
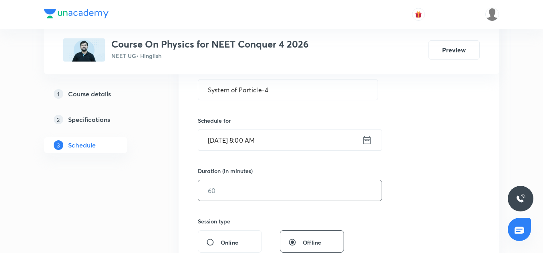
click at [210, 182] on input "text" at bounding box center [289, 190] width 183 height 20
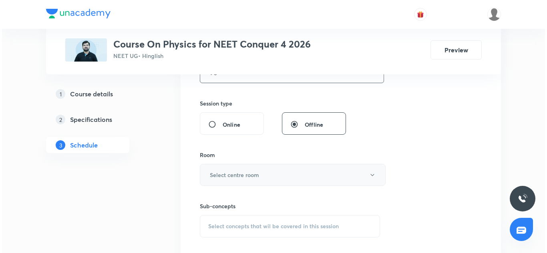
scroll to position [279, 0]
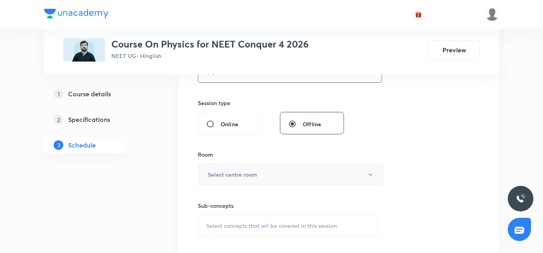
type input "90"
click at [227, 177] on h6 "Select centre room" at bounding box center [232, 174] width 49 height 8
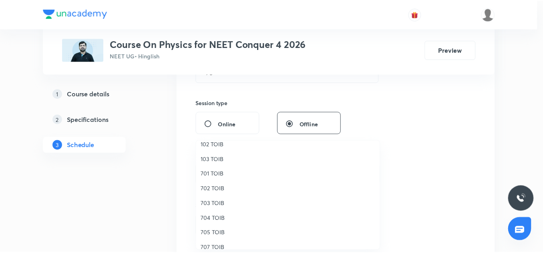
scroll to position [52, 0]
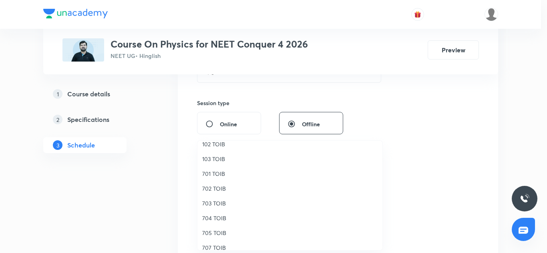
click at [219, 217] on span "704 TOIB" at bounding box center [289, 218] width 175 height 8
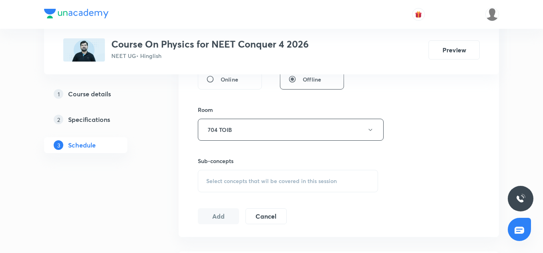
click at [232, 176] on div "Select concepts that wil be covered in this session" at bounding box center [288, 181] width 180 height 22
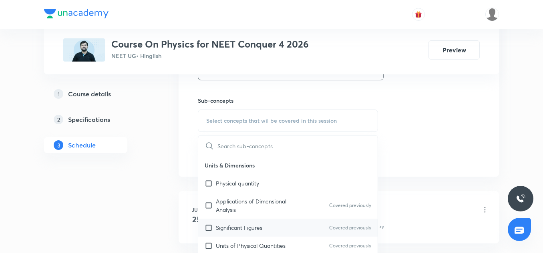
scroll to position [42, 0]
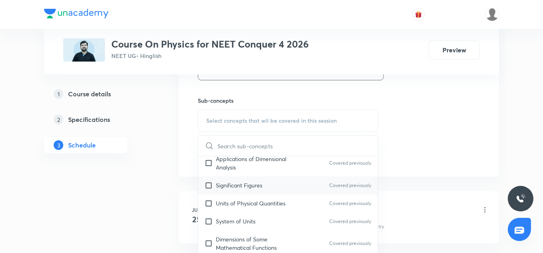
click at [257, 185] on p "Significant Figures" at bounding box center [239, 185] width 46 height 8
checkbox input "true"
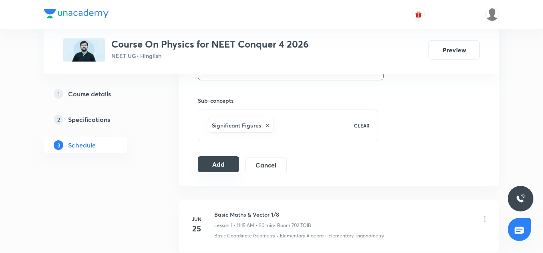
click at [222, 168] on button "Add" at bounding box center [218, 164] width 41 height 16
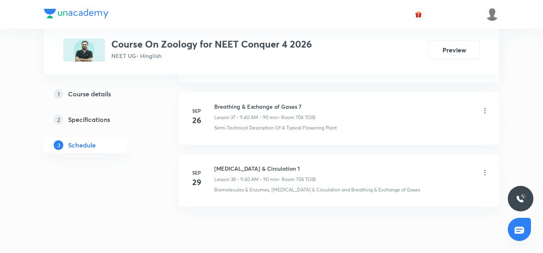
scroll to position [2747, 0]
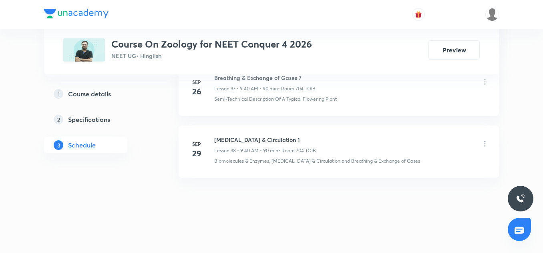
click at [258, 136] on h6 "[MEDICAL_DATA] & Circulation 1" at bounding box center [265, 140] width 102 height 8
copy h6 "[MEDICAL_DATA] & Circulation 1"
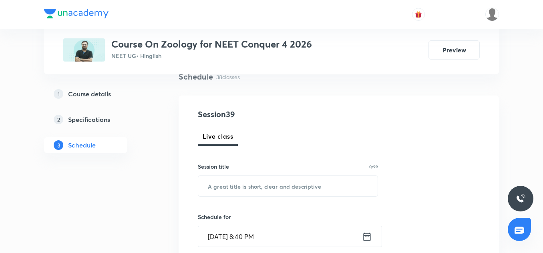
scroll to position [67, 0]
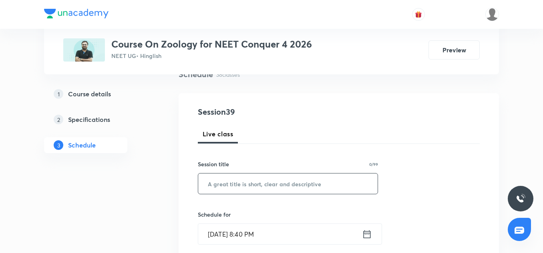
click at [234, 192] on input "text" at bounding box center [287, 184] width 179 height 20
paste input "[MEDICAL_DATA] & Circulation 1"
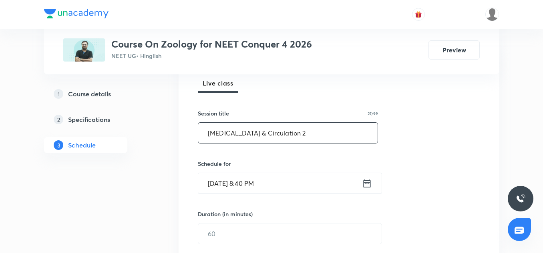
scroll to position [120, 0]
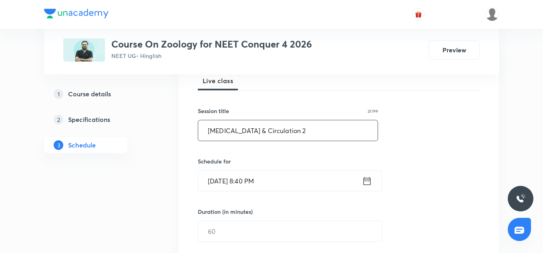
type input "[MEDICAL_DATA] & Circulation 2"
click at [209, 171] on input "[DATE] 8:40 PM" at bounding box center [280, 181] width 164 height 20
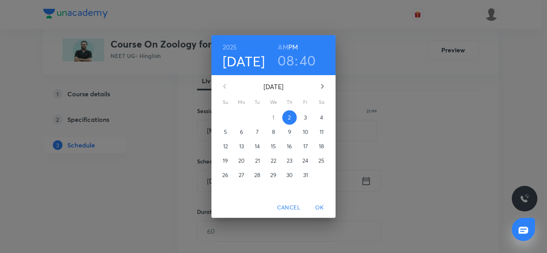
click at [307, 118] on span "3" at bounding box center [305, 118] width 14 height 8
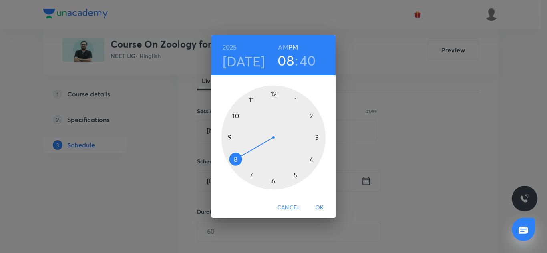
click at [233, 137] on div at bounding box center [273, 138] width 104 height 104
click at [283, 49] on h6 "AM" at bounding box center [283, 47] width 10 height 11
click at [317, 204] on span "OK" at bounding box center [319, 208] width 19 height 10
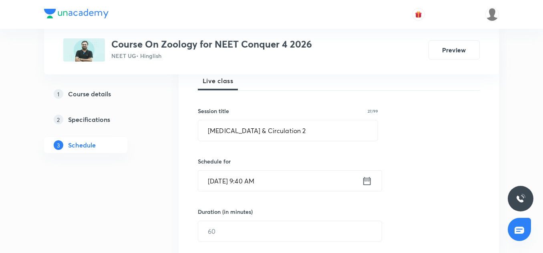
scroll to position [194, 0]
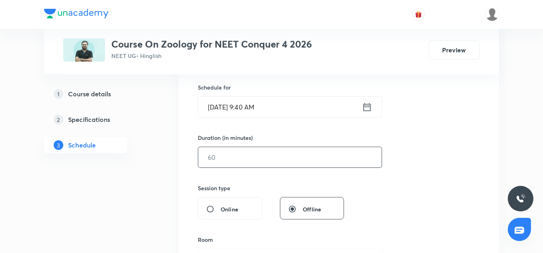
click at [242, 162] on input "text" at bounding box center [289, 157] width 183 height 20
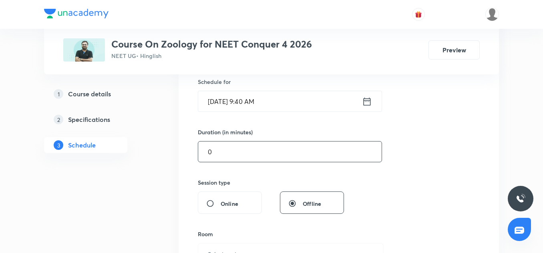
scroll to position [213, 0]
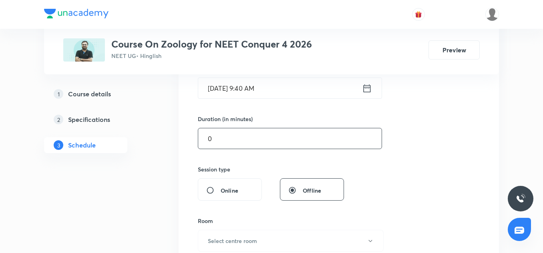
click at [223, 136] on input "0" at bounding box center [289, 138] width 183 height 20
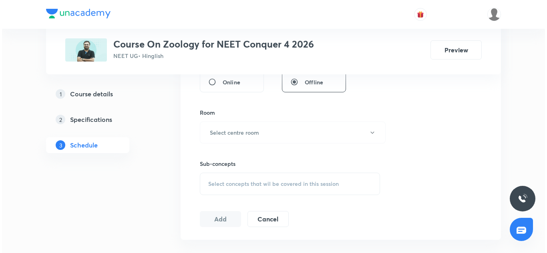
scroll to position [322, 0]
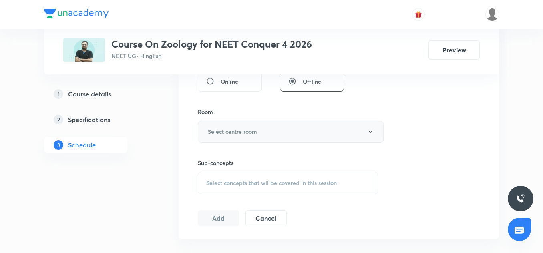
type input "90"
click at [255, 135] on h6 "Select centre room" at bounding box center [232, 132] width 49 height 8
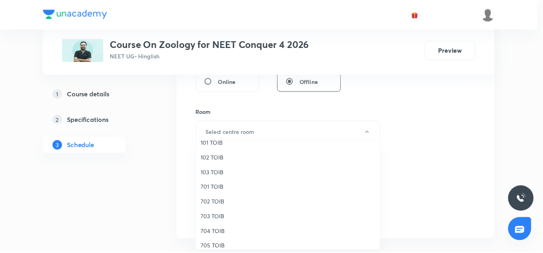
scroll to position [38, 0]
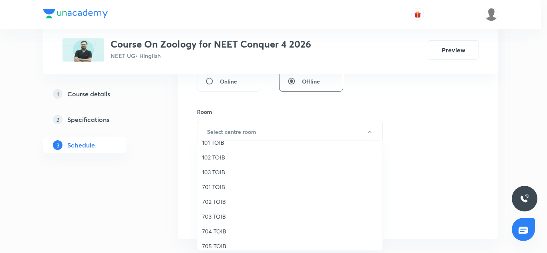
click at [210, 231] on span "704 TOIB" at bounding box center [289, 231] width 175 height 8
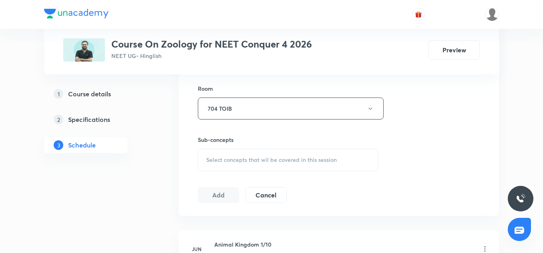
click at [232, 157] on span "Select concepts that wil be covered in this session" at bounding box center [271, 160] width 130 height 6
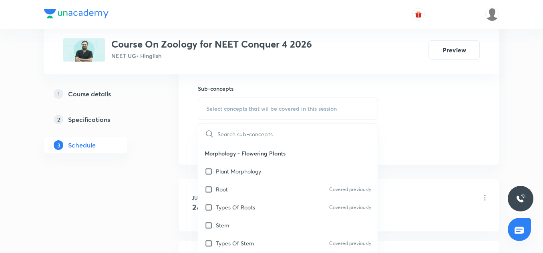
scroll to position [96, 0]
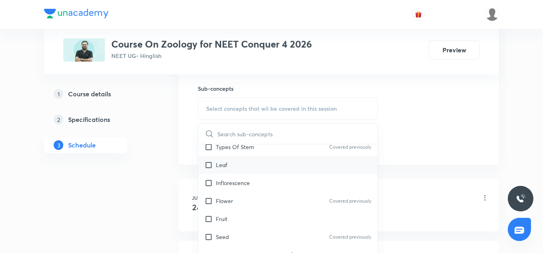
click at [216, 172] on div "Leaf" at bounding box center [287, 165] width 179 height 18
checkbox input "true"
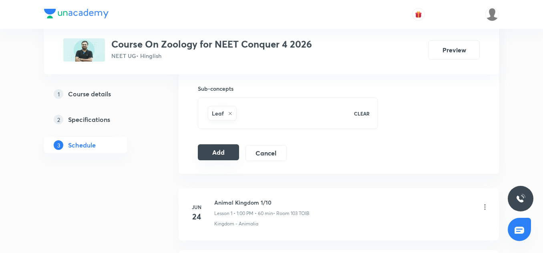
click at [230, 151] on button "Add" at bounding box center [218, 152] width 41 height 16
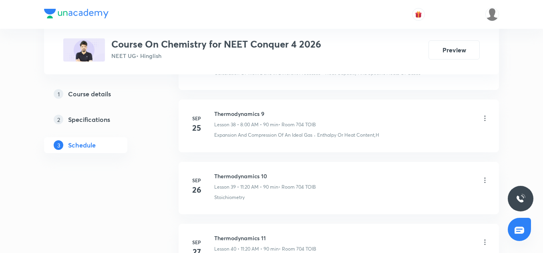
scroll to position [3011, 0]
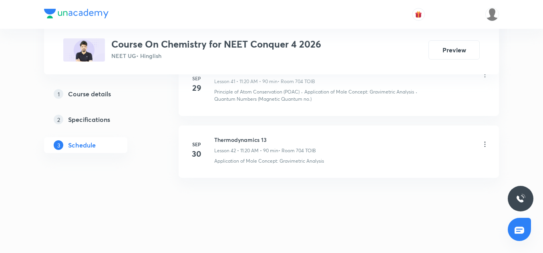
click at [237, 140] on h6 "Thermodynamics 13" at bounding box center [265, 140] width 102 height 8
copy h6 "Thermodynamics 13"
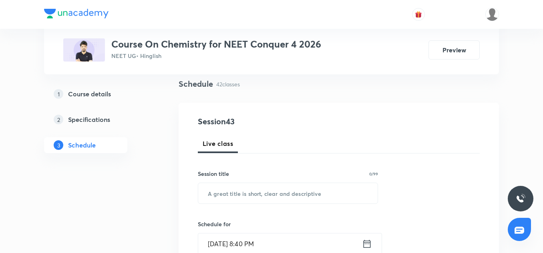
scroll to position [58, 0]
click at [237, 188] on input "text" at bounding box center [287, 192] width 179 height 20
paste input "Thermodynamics 13"
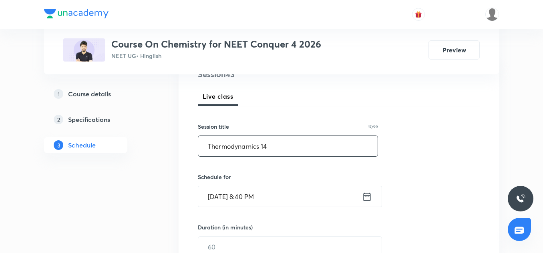
scroll to position [114, 0]
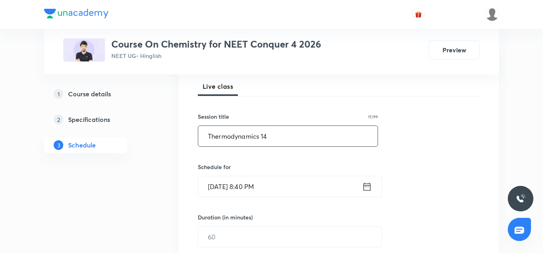
type input "Thermodynamics 14"
click at [223, 194] on input "Oct 2, 2025, 8:40 PM" at bounding box center [280, 186] width 164 height 20
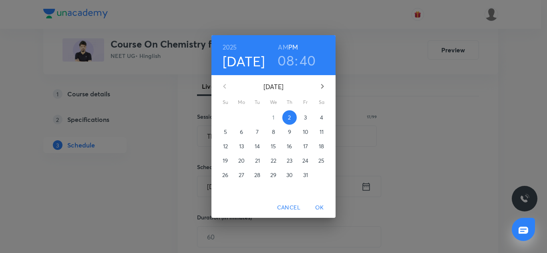
click at [304, 119] on p "3" at bounding box center [305, 118] width 3 height 8
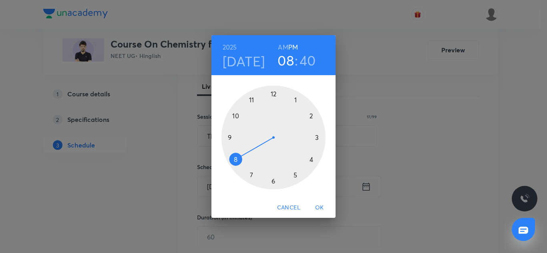
click at [251, 99] on div at bounding box center [273, 138] width 104 height 104
click at [311, 160] on div at bounding box center [273, 138] width 104 height 104
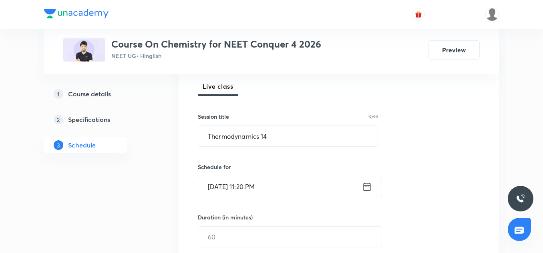
click at [291, 182] on input "Oct 3, 2025, 11:20 PM" at bounding box center [280, 186] width 164 height 20
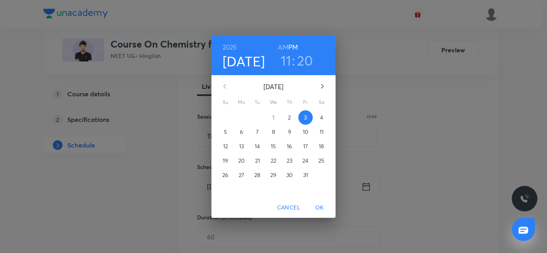
click at [280, 47] on h6 "AM" at bounding box center [283, 47] width 10 height 11
click at [325, 208] on span "OK" at bounding box center [319, 208] width 19 height 10
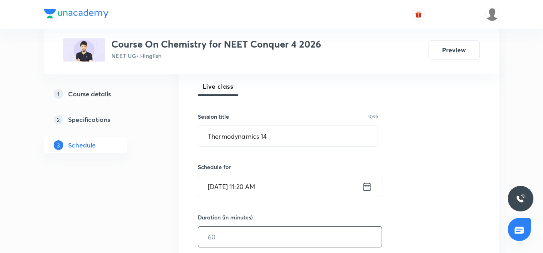
click at [215, 237] on input "text" at bounding box center [289, 237] width 183 height 20
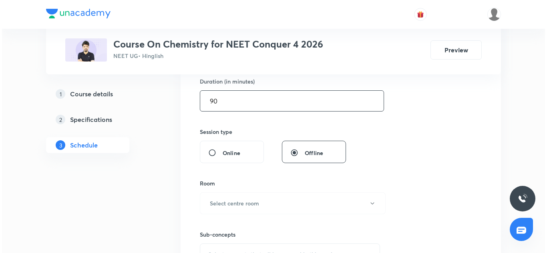
scroll to position [259, 0]
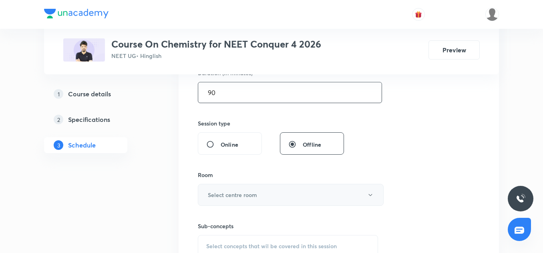
type input "90"
click at [238, 203] on button "Select centre room" at bounding box center [291, 195] width 186 height 22
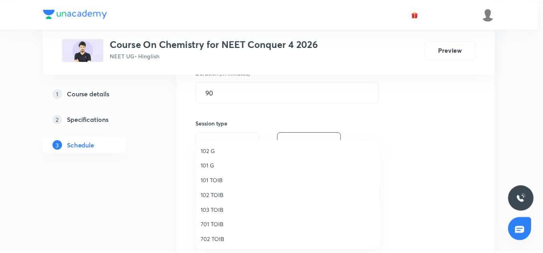
scroll to position [50, 0]
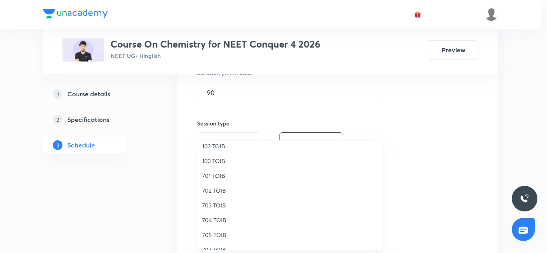
click at [210, 222] on span "704 TOIB" at bounding box center [289, 220] width 175 height 8
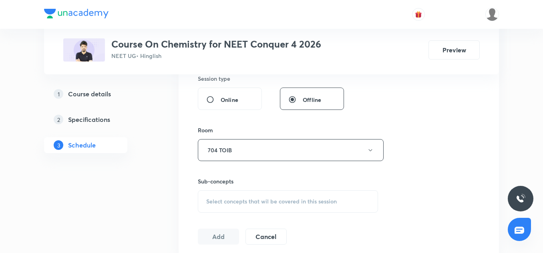
click at [233, 202] on span "Select concepts that wil be covered in this session" at bounding box center [271, 201] width 130 height 6
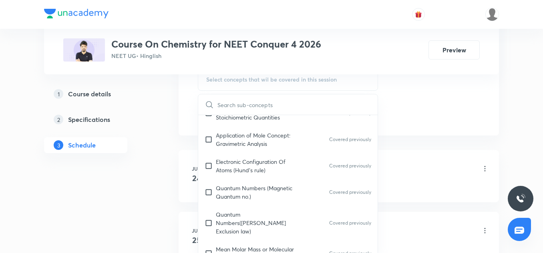
scroll to position [132, 0]
click at [241, 156] on div "Electronic Configuration Of Atoms (Hund's rule) Covered previously" at bounding box center [287, 165] width 179 height 26
checkbox input "true"
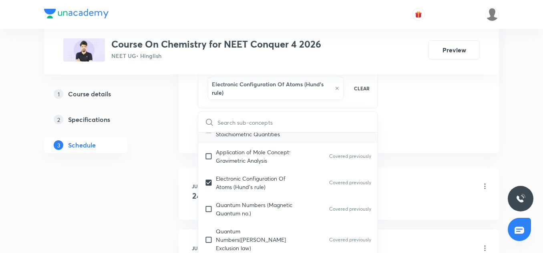
click at [247, 138] on p "Relation between Stoichiometric Quantities" at bounding box center [256, 130] width 81 height 17
checkbox input "true"
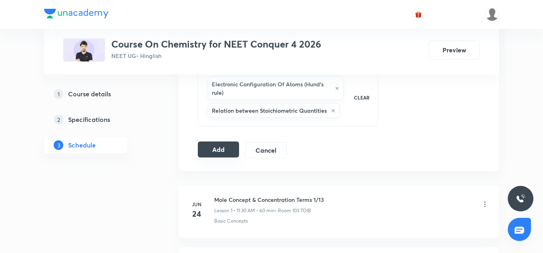
click at [226, 150] on button "Add" at bounding box center [218, 150] width 41 height 16
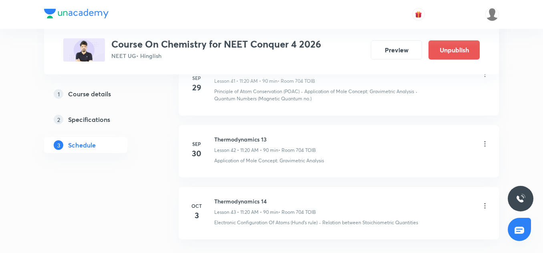
scroll to position [2705, 0]
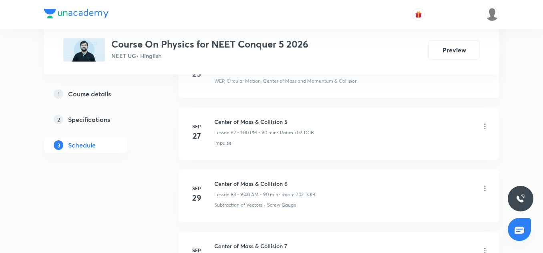
scroll to position [4363, 0]
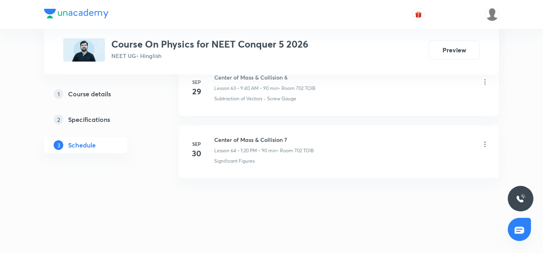
click at [260, 139] on h6 "Center of Mass & Collision 7" at bounding box center [264, 140] width 100 height 8
copy h6 "Center of Mass & Collision 7"
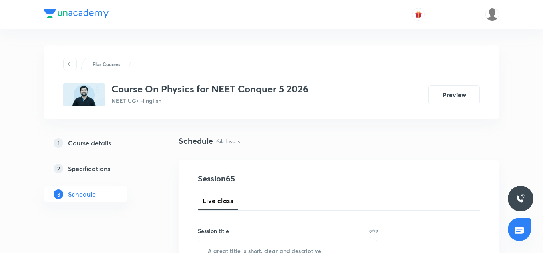
scroll to position [97, 0]
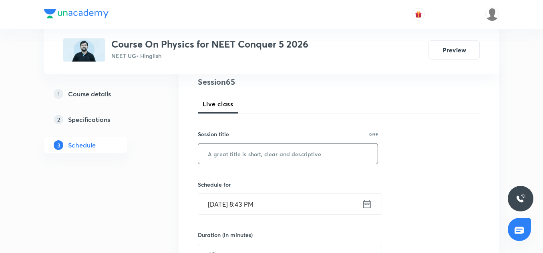
click at [242, 160] on input "text" at bounding box center [287, 154] width 179 height 20
paste input "Center of Mass & Collision 7"
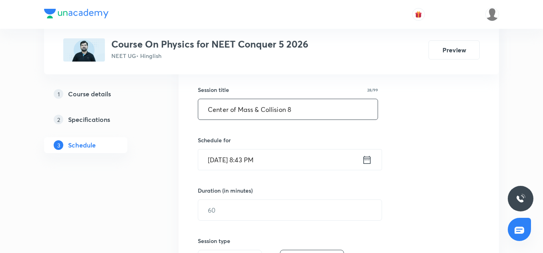
scroll to position [143, 0]
type input "Center of Mass & Collision 8"
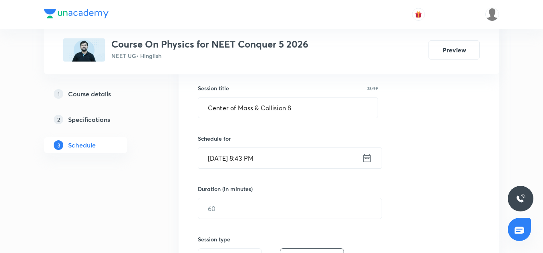
click at [214, 166] on input "[DATE] 8:43 PM" at bounding box center [280, 158] width 164 height 20
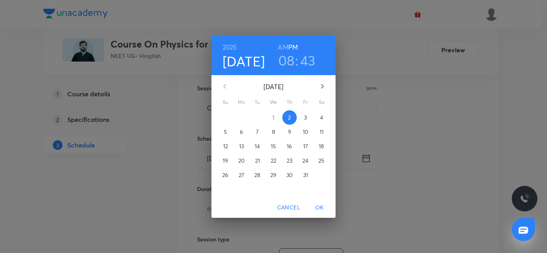
click at [305, 118] on p "3" at bounding box center [305, 118] width 3 height 8
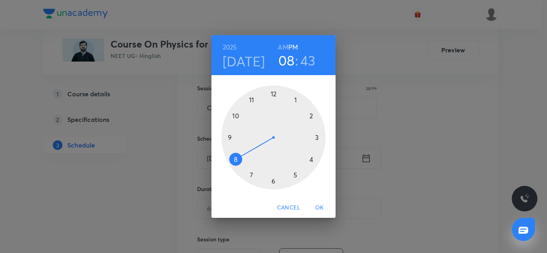
click at [228, 137] on div at bounding box center [273, 138] width 104 height 104
click at [237, 160] on div at bounding box center [273, 138] width 104 height 104
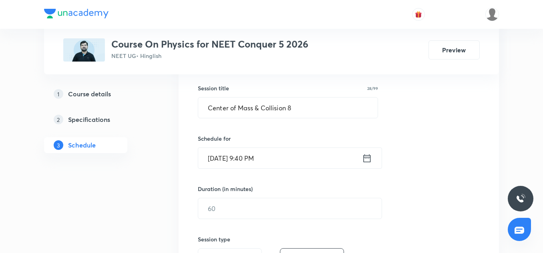
click at [290, 160] on input "[DATE] 9:40 PM" at bounding box center [280, 158] width 164 height 20
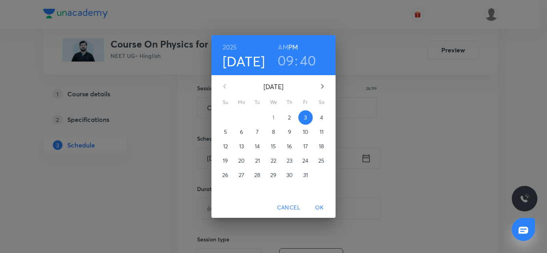
click at [281, 45] on h6 "AM" at bounding box center [283, 47] width 10 height 11
click at [321, 205] on span "OK" at bounding box center [319, 208] width 19 height 10
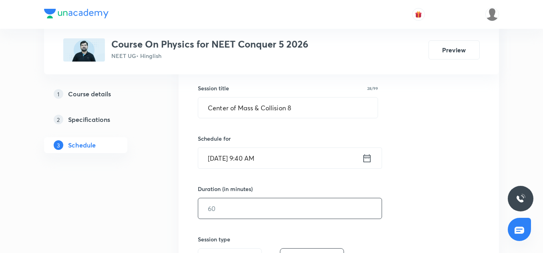
click at [224, 200] on input "text" at bounding box center [289, 208] width 183 height 20
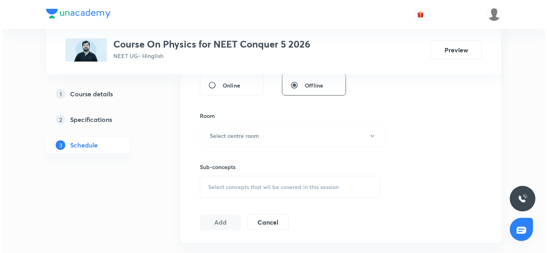
scroll to position [318, 0]
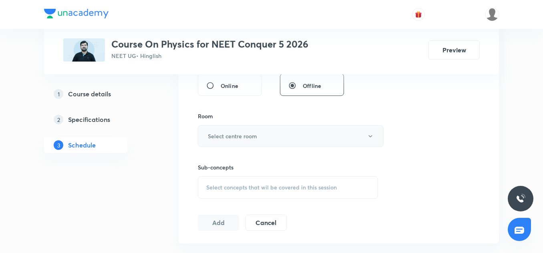
type input "90"
click at [229, 139] on h6 "Select centre room" at bounding box center [232, 136] width 49 height 8
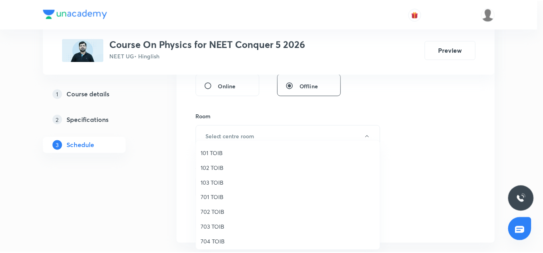
scroll to position [28, 0]
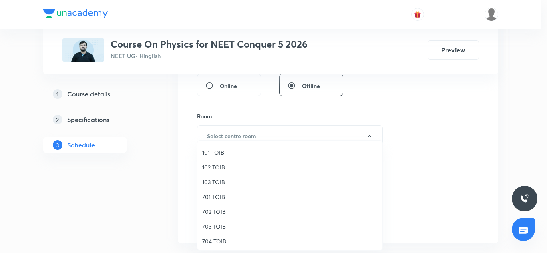
click at [214, 214] on span "702 TOIB" at bounding box center [289, 212] width 175 height 8
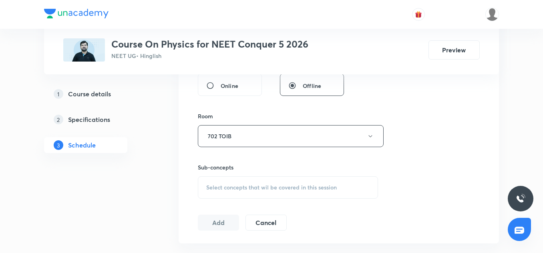
scroll to position [351, 0]
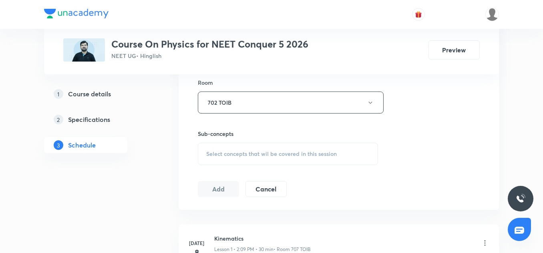
click at [226, 151] on span "Select concepts that wil be covered in this session" at bounding box center [271, 154] width 130 height 6
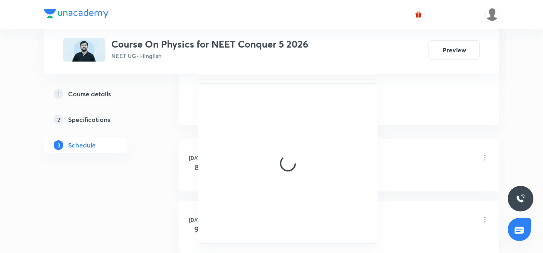
scroll to position [437, 0]
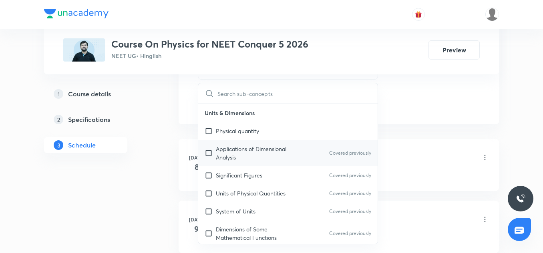
click at [261, 157] on p "Applications of Dimensional Analysis" at bounding box center [256, 153] width 81 height 17
checkbox input "true"
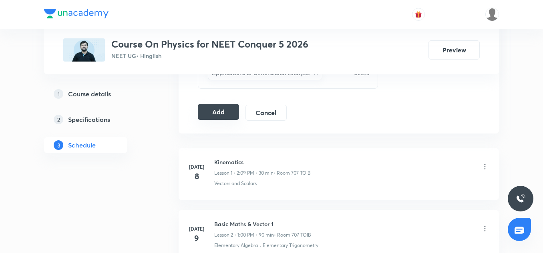
click at [212, 118] on button "Add" at bounding box center [218, 112] width 41 height 16
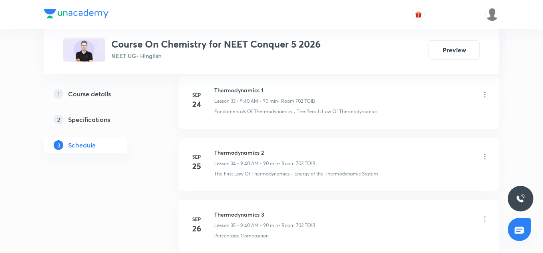
scroll to position [2748, 0]
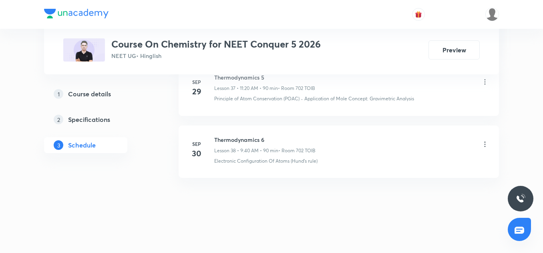
click at [234, 136] on h6 "Thermodynamics 6" at bounding box center [264, 140] width 101 height 8
copy h6 "Thermodynamics 6"
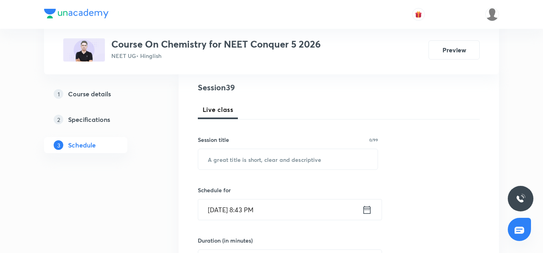
scroll to position [103, 0]
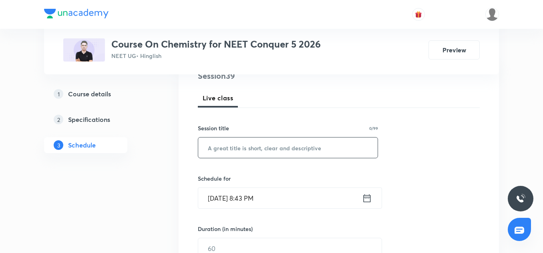
click at [243, 140] on input "text" at bounding box center [287, 148] width 179 height 20
paste input "Thermodynamics 6"
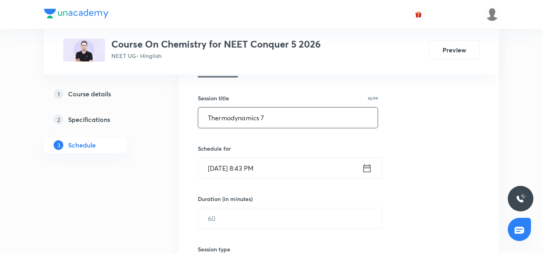
type input "Thermodynamics 7"
click at [215, 175] on input "Oct 2, 2025, 8:43 PM" at bounding box center [280, 168] width 164 height 20
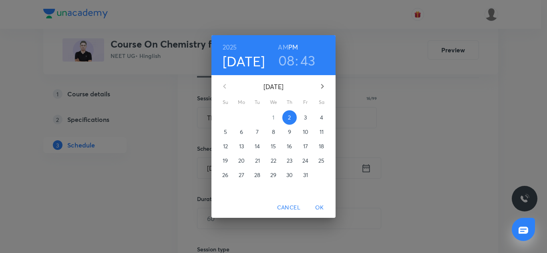
click at [302, 119] on span "3" at bounding box center [305, 118] width 14 height 8
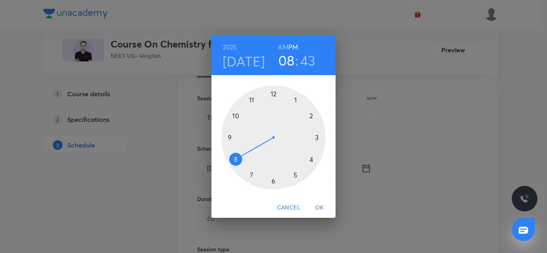
click at [251, 99] on div at bounding box center [273, 138] width 104 height 104
click at [311, 161] on div at bounding box center [273, 138] width 104 height 104
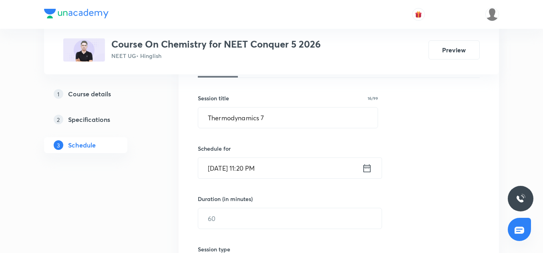
click at [297, 172] on input "Oct 3, 2025, 11:20 PM" at bounding box center [280, 168] width 164 height 20
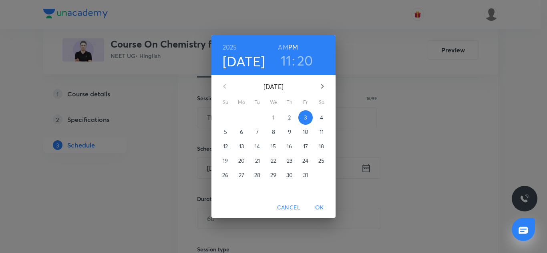
click at [279, 51] on h6 "AM" at bounding box center [283, 47] width 10 height 11
click at [320, 208] on span "OK" at bounding box center [319, 208] width 19 height 10
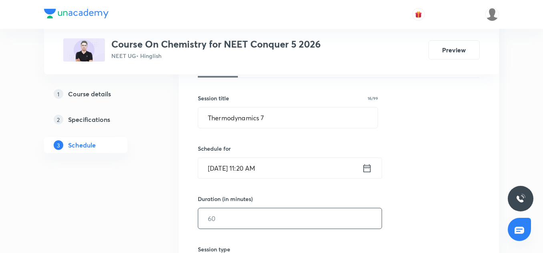
click at [228, 220] on input "text" at bounding box center [289, 218] width 183 height 20
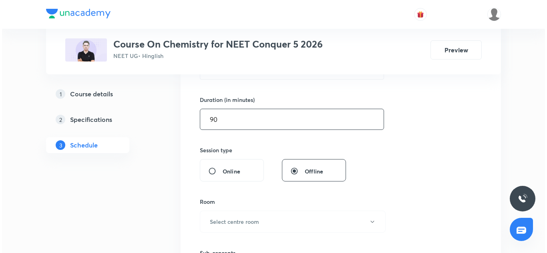
scroll to position [276, 0]
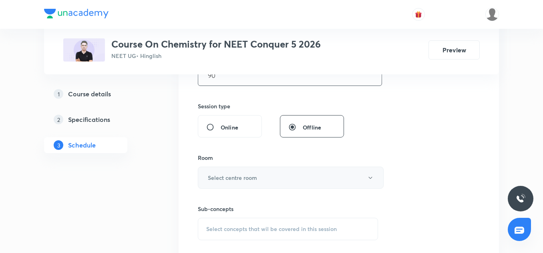
type input "90"
click at [224, 170] on button "Select centre room" at bounding box center [291, 178] width 186 height 22
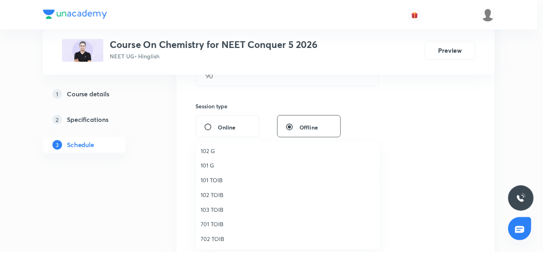
scroll to position [32, 0]
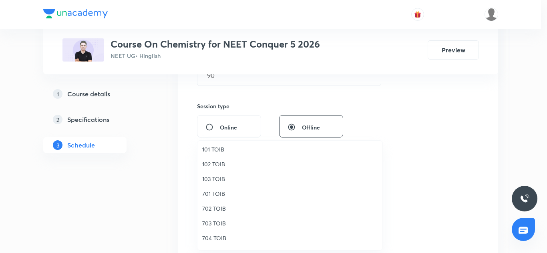
click at [217, 208] on span "702 TOIB" at bounding box center [289, 208] width 175 height 8
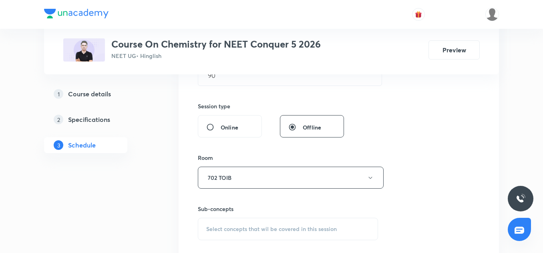
scroll to position [334, 0]
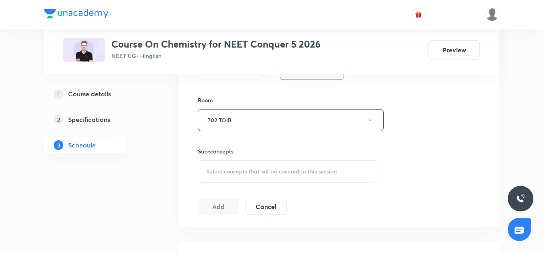
click at [231, 176] on div "Select concepts that wil be covered in this session" at bounding box center [288, 171] width 180 height 22
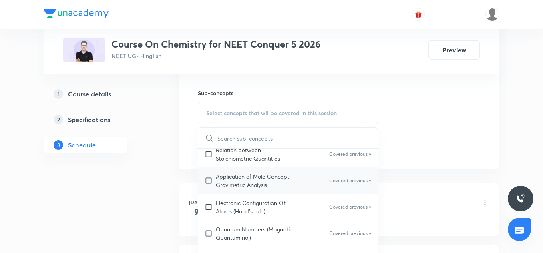
scroll to position [124, 0]
click at [235, 186] on p "Application of Mole Concept: Gravimetric Analysis" at bounding box center [256, 180] width 81 height 17
checkbox input "true"
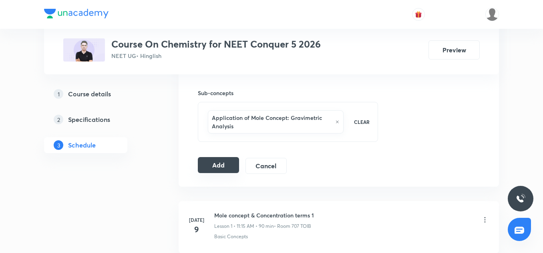
click at [222, 170] on button "Add" at bounding box center [218, 165] width 41 height 16
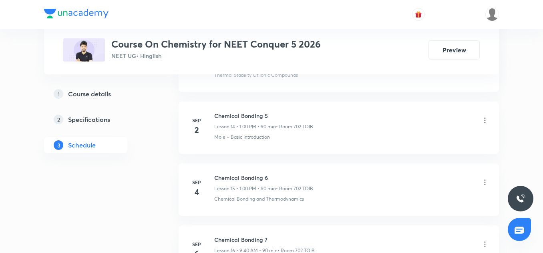
scroll to position [1335, 0]
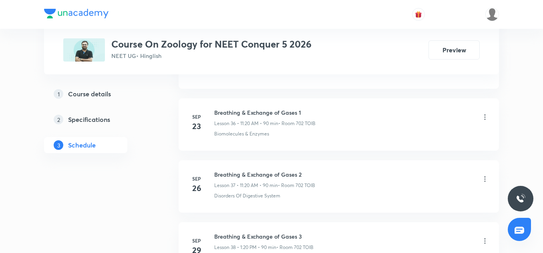
scroll to position [2808, 0]
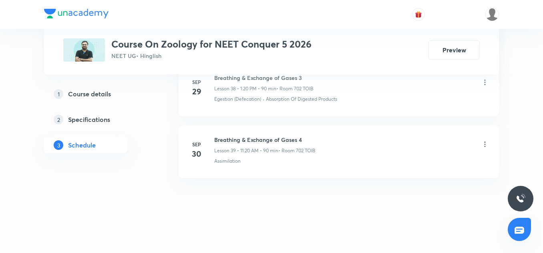
click at [283, 138] on h6 "Breathing & Exchange of Gases 4" at bounding box center [264, 140] width 101 height 8
copy h6 "Breathing & Exchange of Gases 4"
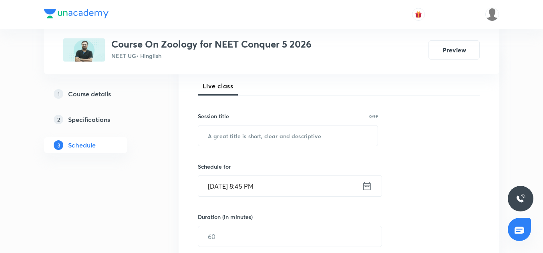
scroll to position [116, 0]
click at [241, 139] on input "text" at bounding box center [287, 135] width 179 height 20
paste input "Breathing & Exchange of Gases 4"
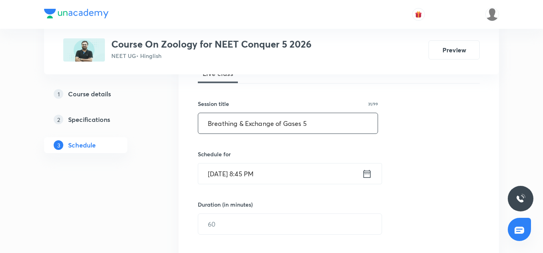
scroll to position [165, 0]
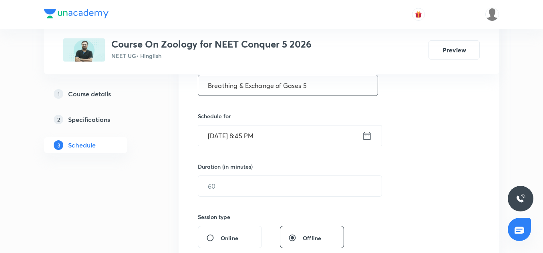
type input "Breathing & Exchange of Gases 5"
click at [214, 130] on input "[DATE] 8:45 PM" at bounding box center [280, 136] width 164 height 20
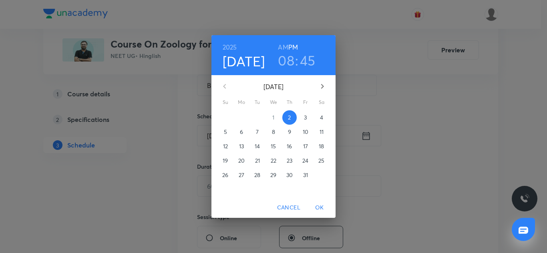
click at [304, 114] on p "3" at bounding box center [305, 118] width 3 height 8
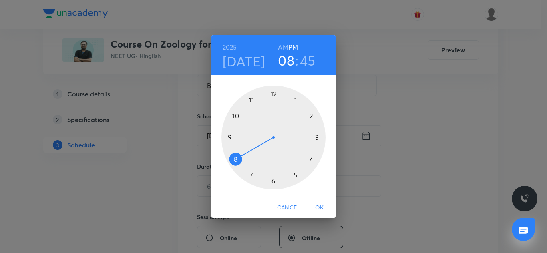
click at [295, 101] on div at bounding box center [273, 138] width 104 height 104
click at [312, 159] on div at bounding box center [273, 138] width 104 height 104
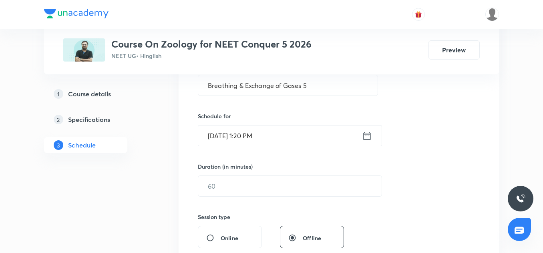
scroll to position [184, 0]
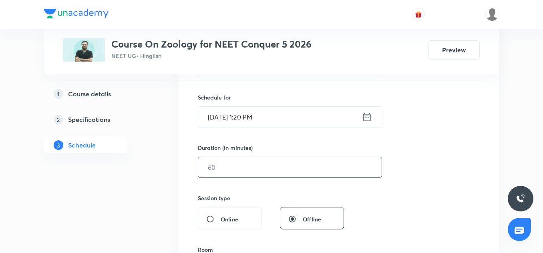
click at [233, 164] on input "text" at bounding box center [289, 167] width 183 height 20
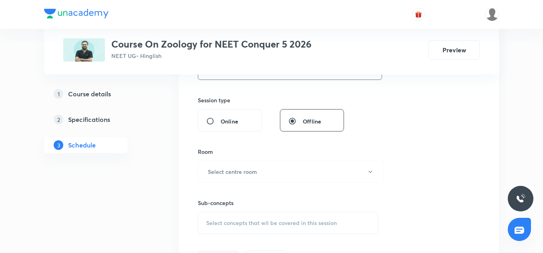
scroll to position [285, 0]
type input "90"
click at [237, 171] on h6 "Select centre room" at bounding box center [232, 169] width 49 height 8
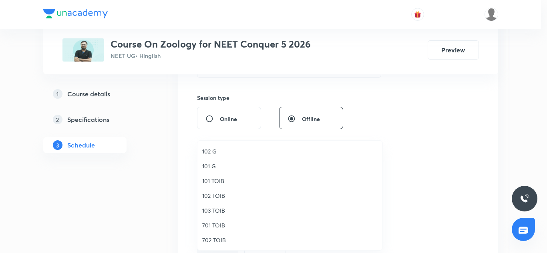
click at [215, 237] on span "702 TOIB" at bounding box center [289, 240] width 175 height 8
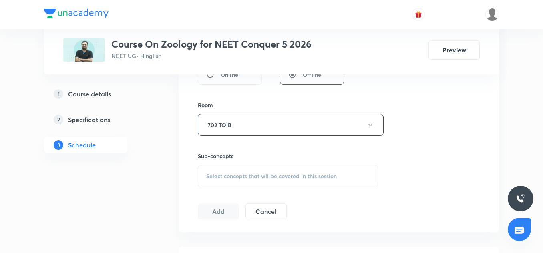
click at [222, 177] on span "Select concepts that wil be covered in this session" at bounding box center [271, 176] width 130 height 6
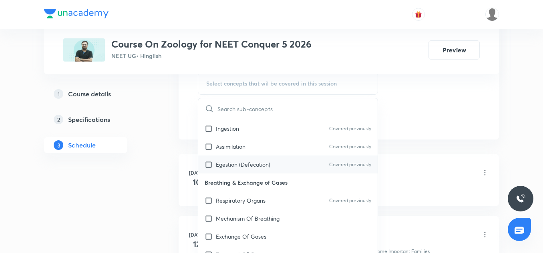
scroll to position [152, 0]
click at [244, 165] on p "Egestion (Defecation)" at bounding box center [243, 164] width 54 height 8
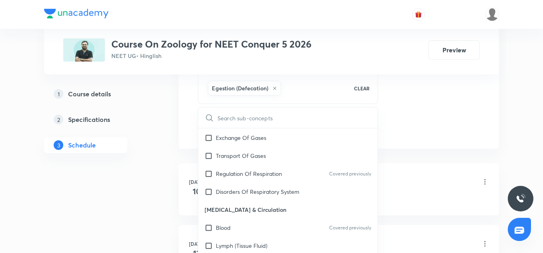
scroll to position [261, 0]
click at [241, 203] on p "[MEDICAL_DATA] & Circulation" at bounding box center [287, 209] width 179 height 18
click at [249, 173] on p "Regulation Of Respiration" at bounding box center [249, 173] width 66 height 8
checkbox input "true"
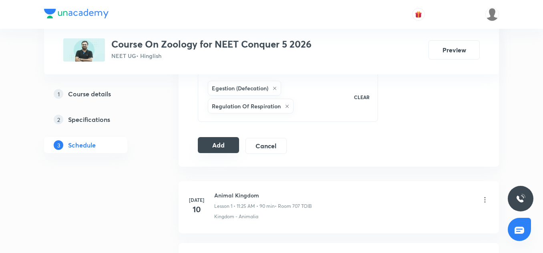
click at [211, 142] on button "Add" at bounding box center [218, 145] width 41 height 16
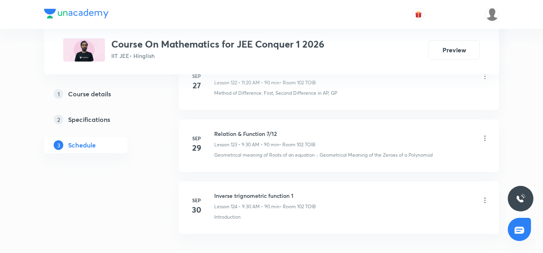
scroll to position [8098, 0]
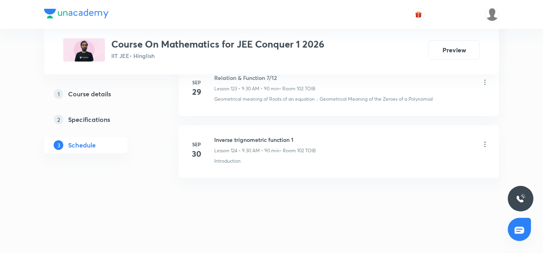
click at [261, 139] on h6 "Inverse trignometric function 1" at bounding box center [265, 140] width 102 height 8
copy h6 "Inverse trignometric function 1"
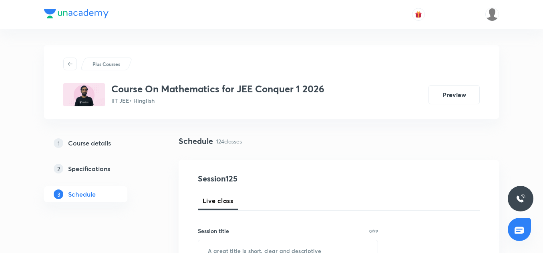
scroll to position [86, 0]
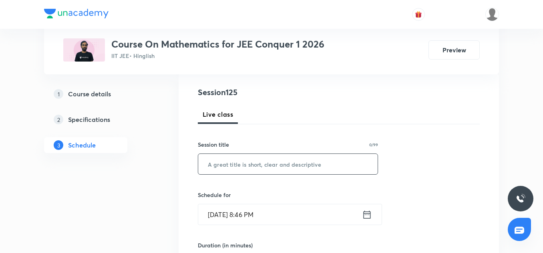
click at [239, 168] on input "text" at bounding box center [287, 164] width 179 height 20
paste input "Inverse trignometric function 1"
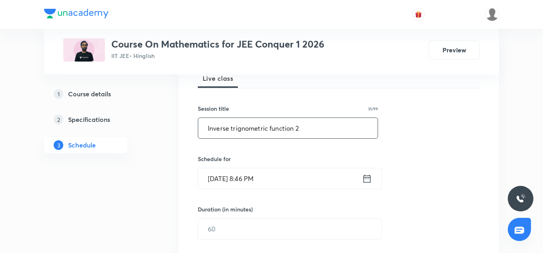
scroll to position [126, 0]
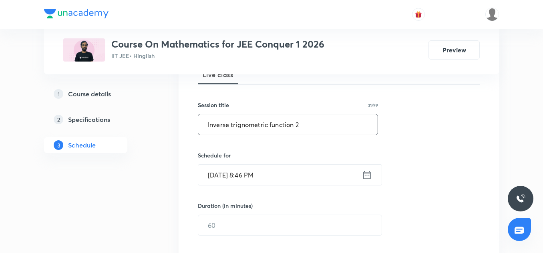
type input "Inverse trignometric function 2"
click at [221, 177] on input "[DATE] 8:46 PM" at bounding box center [280, 175] width 164 height 20
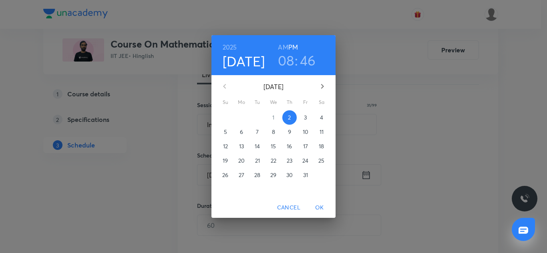
click at [306, 118] on p "3" at bounding box center [305, 118] width 3 height 8
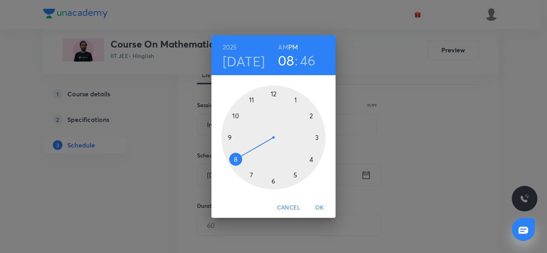
click at [225, 138] on div at bounding box center [273, 138] width 104 height 104
click at [272, 182] on div at bounding box center [273, 138] width 104 height 104
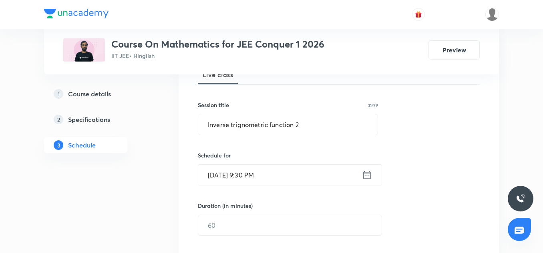
click at [292, 169] on input "Oct 3, 2025, 9:30 PM" at bounding box center [280, 175] width 164 height 20
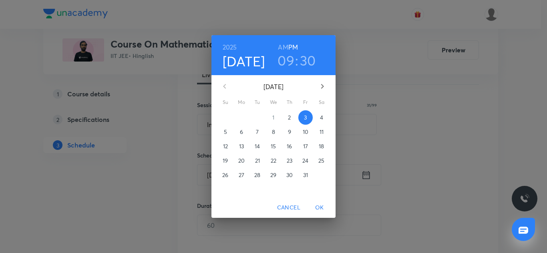
click at [279, 50] on h6 "AM" at bounding box center [283, 47] width 10 height 11
click at [323, 206] on span "OK" at bounding box center [319, 208] width 19 height 10
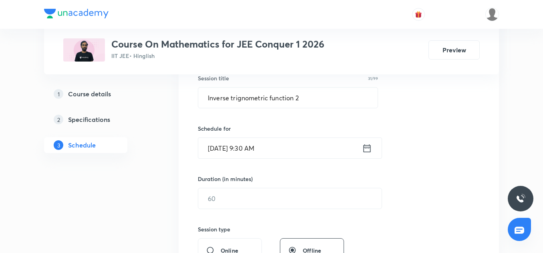
scroll to position [168, 0]
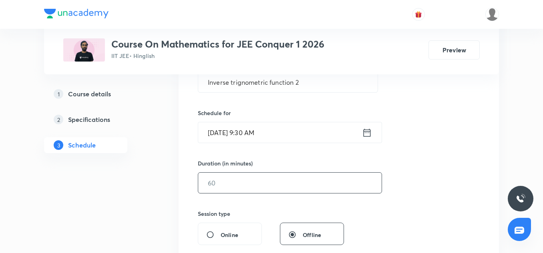
click at [237, 180] on input "text" at bounding box center [289, 183] width 183 height 20
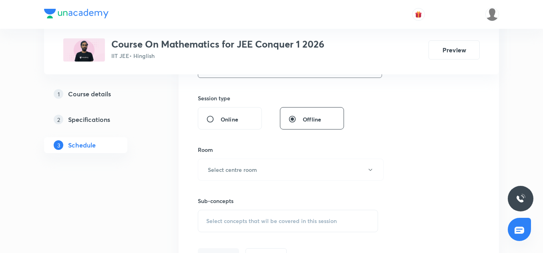
scroll to position [289, 0]
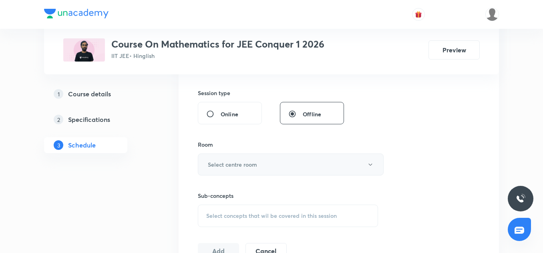
type input "90"
click at [227, 167] on h6 "Select centre room" at bounding box center [232, 164] width 49 height 8
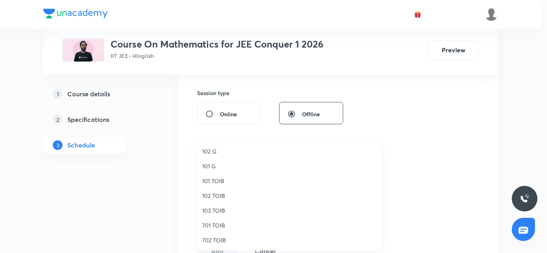
click at [207, 197] on span "102 TOIB" at bounding box center [289, 196] width 175 height 8
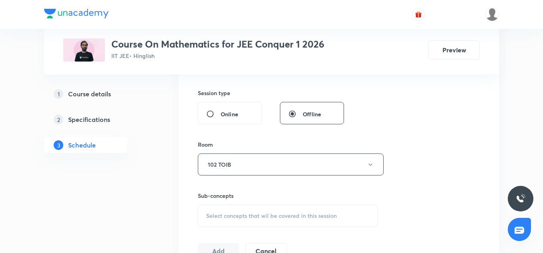
scroll to position [337, 0]
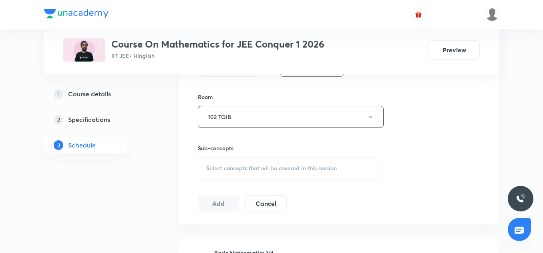
click at [221, 174] on div "Select concepts that wil be covered in this session" at bounding box center [288, 168] width 180 height 22
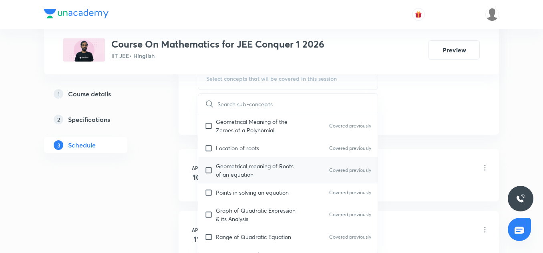
scroll to position [48, 0]
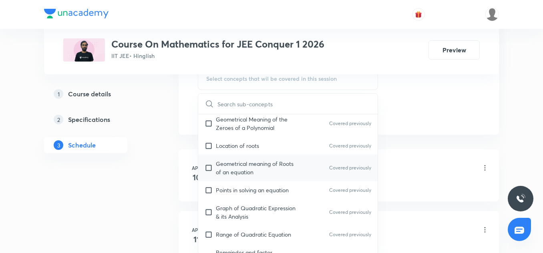
click at [248, 170] on p "Geometrical meaning of Roots of an equation" at bounding box center [256, 168] width 81 height 17
checkbox input "true"
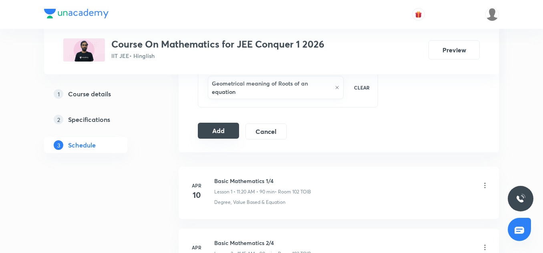
click at [211, 135] on button "Add" at bounding box center [218, 131] width 41 height 16
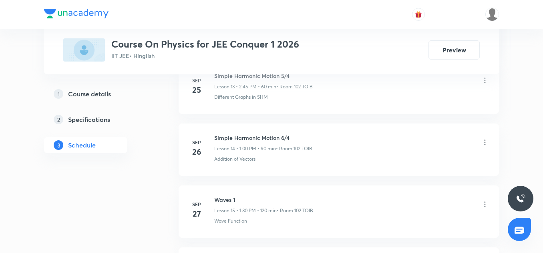
scroll to position [1443, 0]
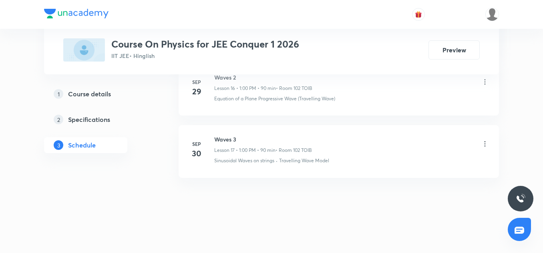
click at [225, 142] on h6 "Waves 3" at bounding box center [263, 139] width 98 height 8
copy h6 "Waves 3"
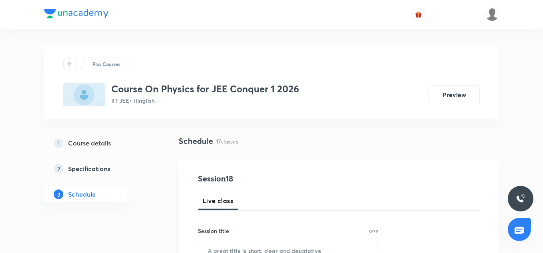
scroll to position [104, 0]
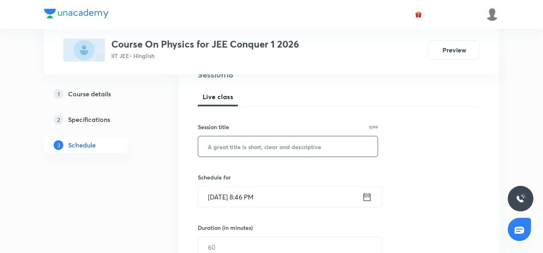
click at [221, 144] on input "text" at bounding box center [287, 146] width 179 height 20
paste input "Waves 3"
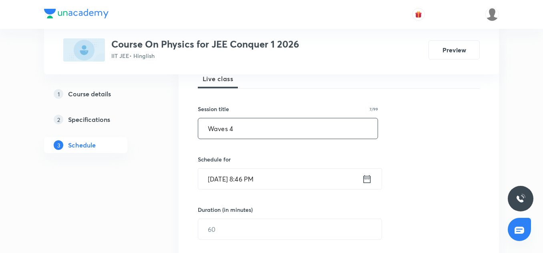
scroll to position [153, 0]
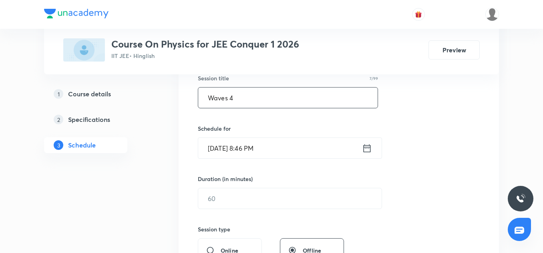
type input "Waves 4"
click at [221, 158] on input "[DATE] 8:46 PM" at bounding box center [280, 148] width 164 height 20
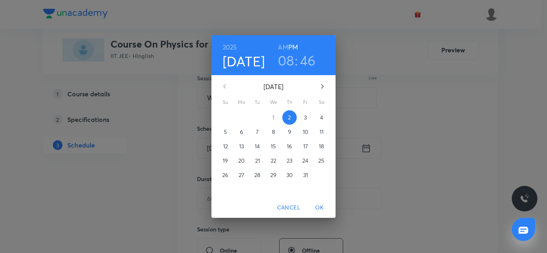
click at [305, 118] on p "3" at bounding box center [305, 118] width 3 height 8
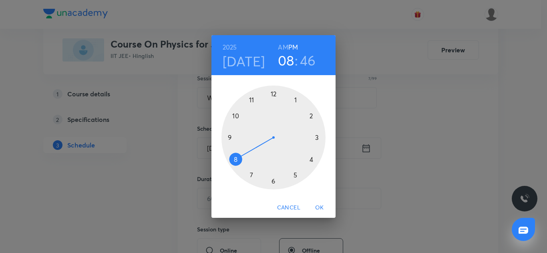
click at [296, 97] on div at bounding box center [273, 138] width 104 height 104
click at [275, 94] on div at bounding box center [273, 138] width 104 height 104
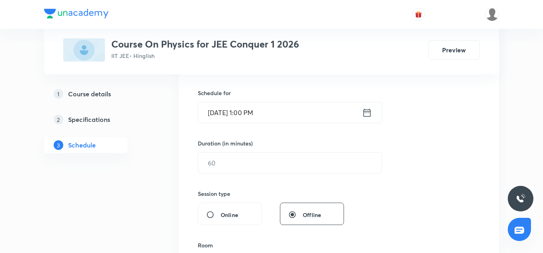
scroll to position [192, 0]
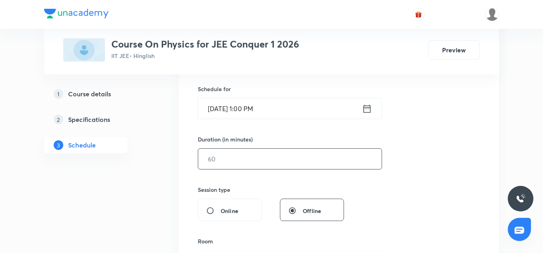
click at [232, 160] on input "text" at bounding box center [289, 159] width 183 height 20
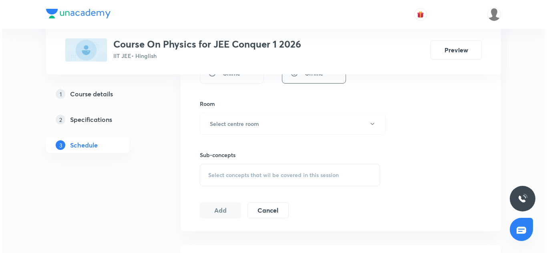
scroll to position [333, 0]
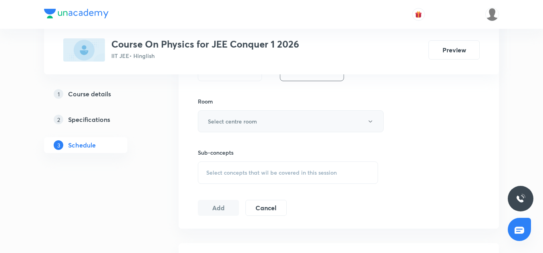
type input "90"
click at [225, 124] on h6 "Select centre room" at bounding box center [232, 121] width 49 height 8
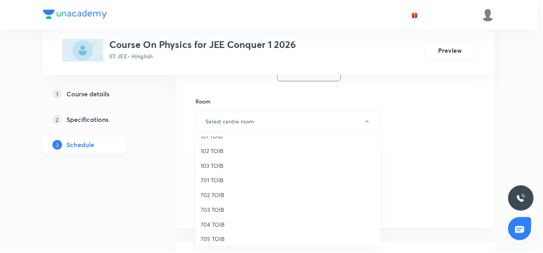
scroll to position [35, 0]
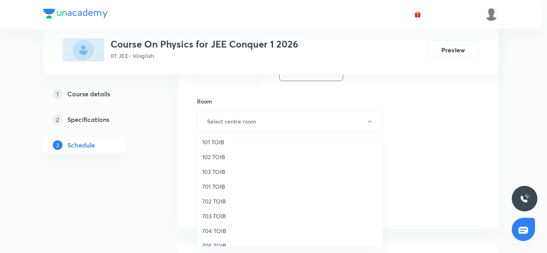
click at [217, 157] on span "102 TOIB" at bounding box center [289, 157] width 175 height 8
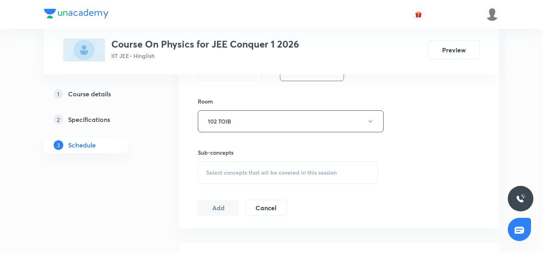
scroll to position [365, 0]
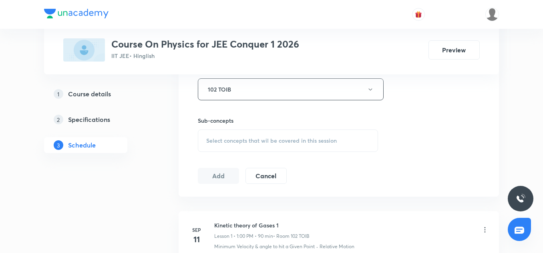
click at [241, 141] on span "Select concepts that wil be covered in this session" at bounding box center [271, 141] width 130 height 6
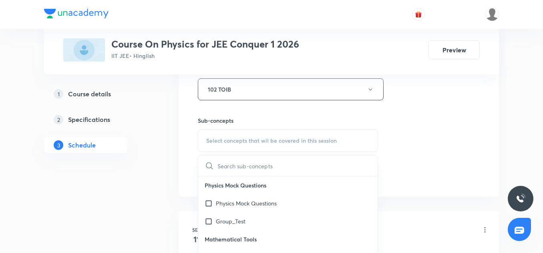
scroll to position [413, 0]
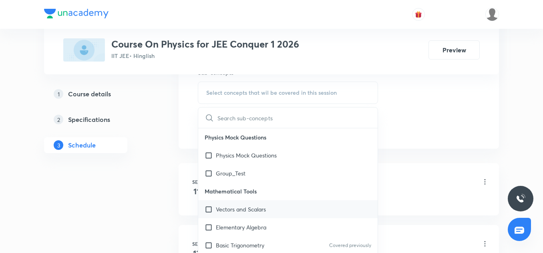
click at [243, 212] on p "Vectors and Scalars" at bounding box center [241, 209] width 50 height 8
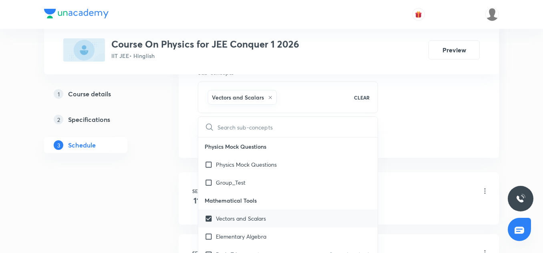
scroll to position [102, 0]
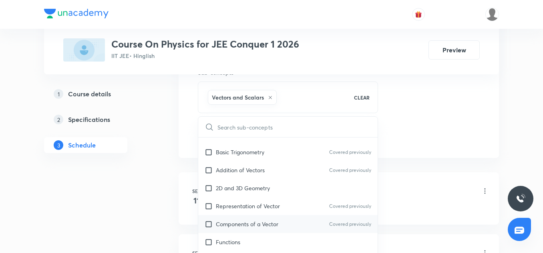
click at [247, 225] on p "Components of a Vector" at bounding box center [247, 224] width 62 height 8
checkbox input "true"
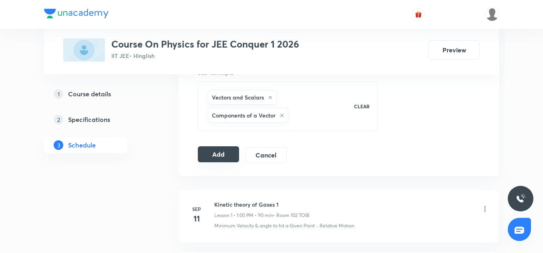
click at [219, 153] on button "Add" at bounding box center [218, 154] width 41 height 16
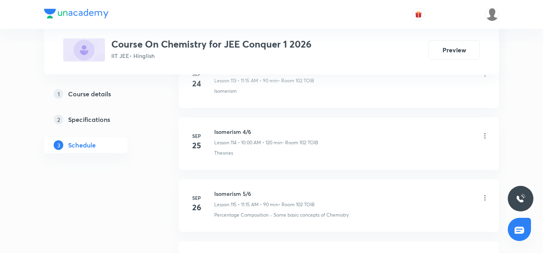
scroll to position [7658, 0]
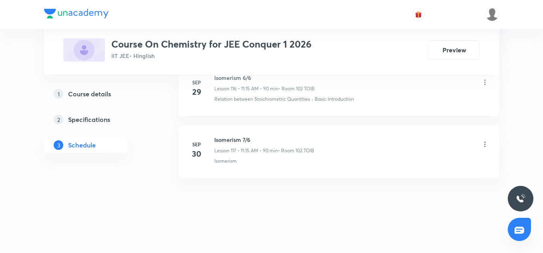
click at [230, 134] on li "[DATE] Isomerism 7/6 Lesson 117 • 11:15 AM • 90 min • Room 102 TOIB Isomerism" at bounding box center [338, 152] width 320 height 52
copy h6 "Isomerism 7/6"
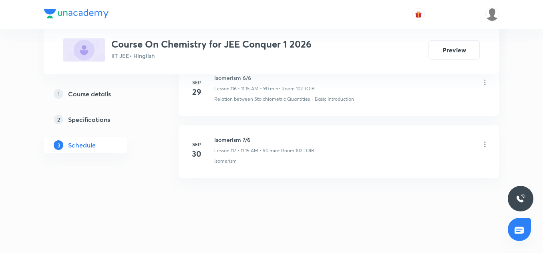
drag, startPoint x: 545, startPoint y: 249, endPoint x: 232, endPoint y: 161, distance: 325.2
click at [232, 161] on p "Isomerism" at bounding box center [225, 161] width 22 height 7
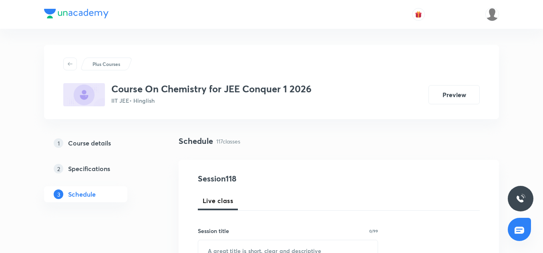
scroll to position [137, 0]
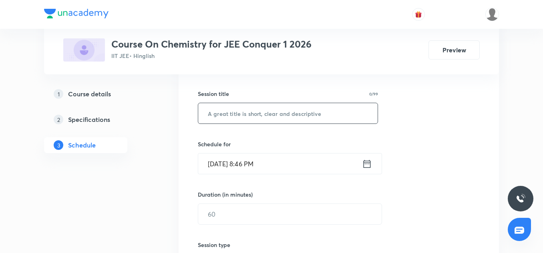
click at [226, 118] on input "text" at bounding box center [287, 113] width 179 height 20
paste input "Isomerism 7/6"
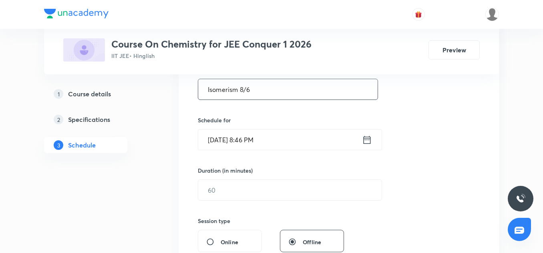
type input "Isomerism 8/6"
click at [229, 142] on input "[DATE] 8:46 PM" at bounding box center [280, 140] width 164 height 20
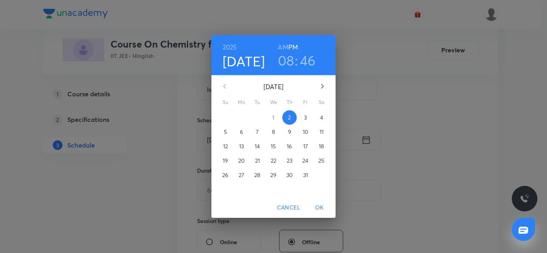
click at [306, 117] on p "3" at bounding box center [305, 118] width 3 height 8
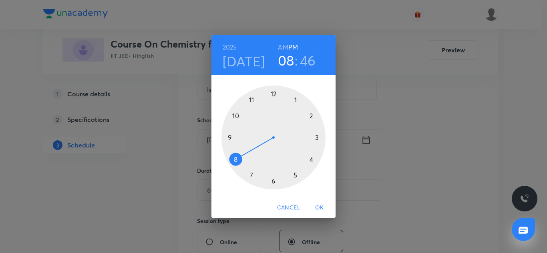
click at [253, 99] on div at bounding box center [273, 138] width 104 height 104
click at [313, 138] on div at bounding box center [273, 138] width 104 height 104
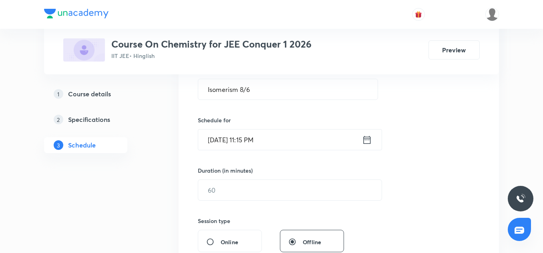
click at [281, 150] on input "Oct 3, 2025, 11:15 PM" at bounding box center [280, 140] width 164 height 20
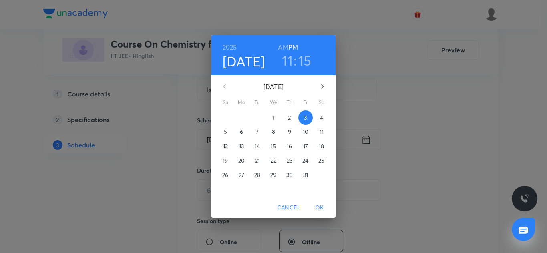
click at [289, 50] on h6 "PM" at bounding box center [293, 47] width 10 height 11
click at [281, 48] on h6 "AM" at bounding box center [283, 47] width 10 height 11
click at [319, 203] on span "OK" at bounding box center [319, 208] width 19 height 10
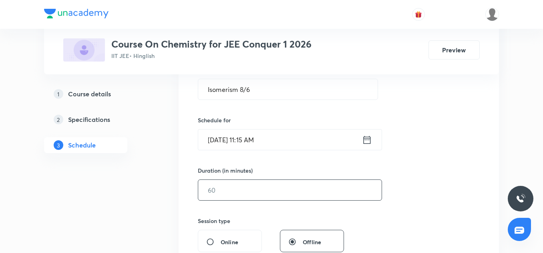
click at [217, 187] on input "text" at bounding box center [289, 190] width 183 height 20
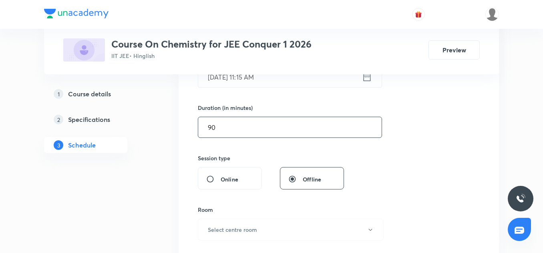
scroll to position [291, 0]
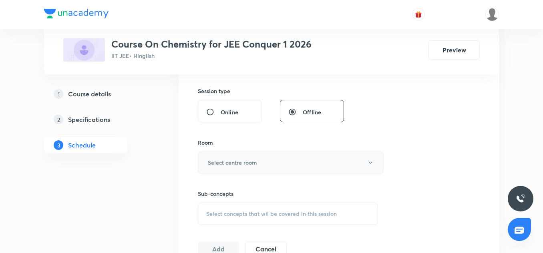
type input "90"
click at [223, 160] on h6 "Select centre room" at bounding box center [232, 162] width 49 height 8
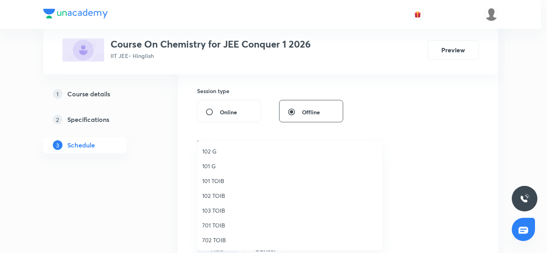
click at [212, 198] on span "102 TOIB" at bounding box center [289, 196] width 175 height 8
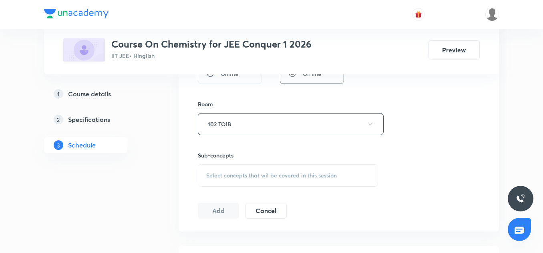
scroll to position [343, 0]
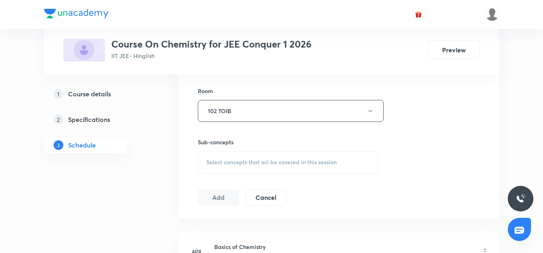
click at [215, 164] on span "Select concepts that wil be covered in this session" at bounding box center [271, 162] width 130 height 6
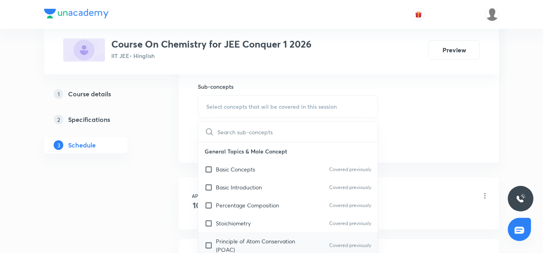
scroll to position [73, 0]
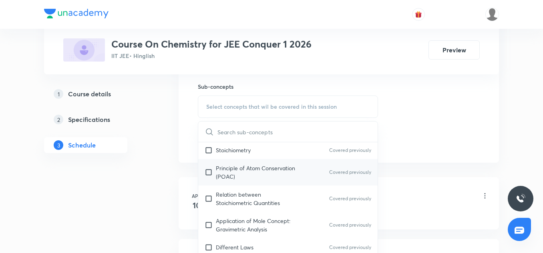
click at [238, 169] on p "Principle of Atom Conservation (POAC)" at bounding box center [256, 172] width 81 height 17
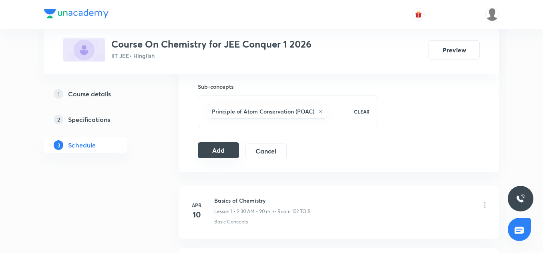
click at [223, 151] on button "Add" at bounding box center [218, 150] width 41 height 16
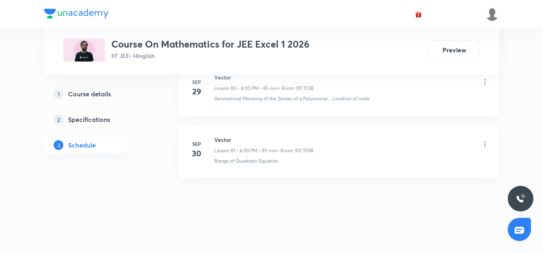
scroll to position [5400, 0]
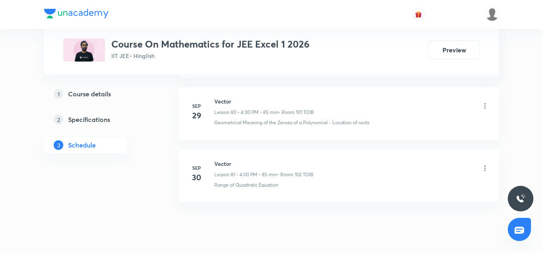
click at [222, 168] on div "Vector Lesson 81 • 4:00 PM • 85 min • Room 102 TOIB" at bounding box center [263, 169] width 99 height 19
click at [222, 166] on h6 "Vector" at bounding box center [263, 164] width 99 height 8
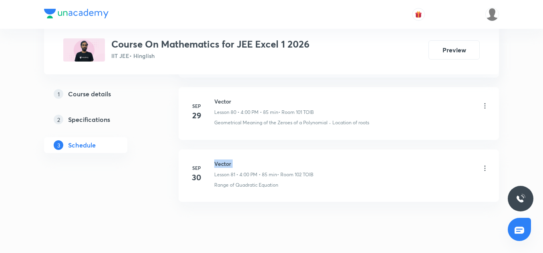
click at [222, 166] on h6 "Vector" at bounding box center [263, 164] width 99 height 8
copy h6 "Vector"
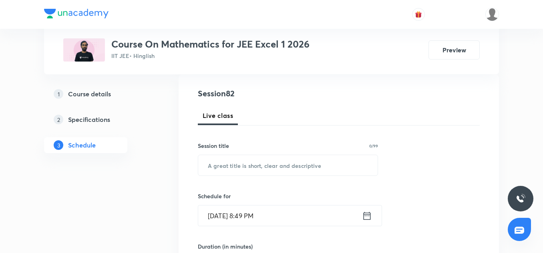
scroll to position [86, 0]
click at [224, 166] on input "text" at bounding box center [287, 165] width 179 height 20
paste input "Vector"
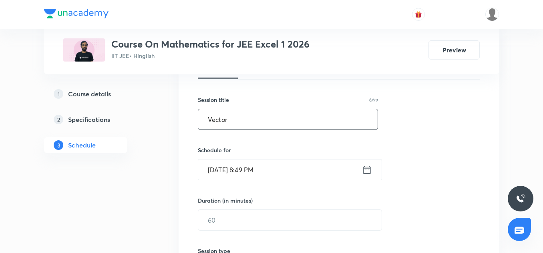
scroll to position [135, 0]
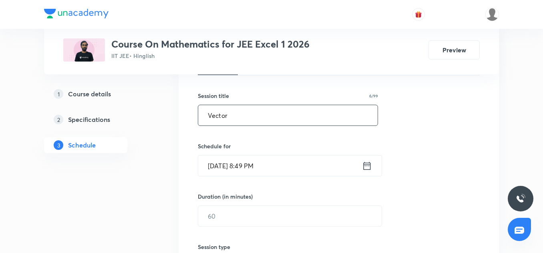
type input "Vector"
click at [222, 160] on input "[DATE] 8:49 PM" at bounding box center [280, 166] width 164 height 20
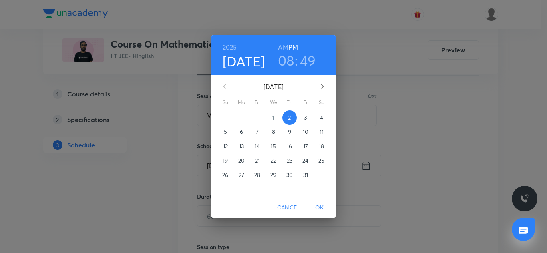
click at [304, 118] on p "3" at bounding box center [305, 118] width 3 height 8
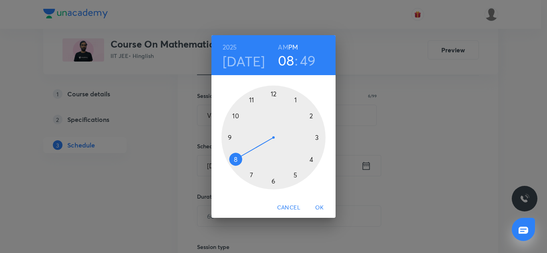
click at [311, 161] on div at bounding box center [273, 138] width 104 height 104
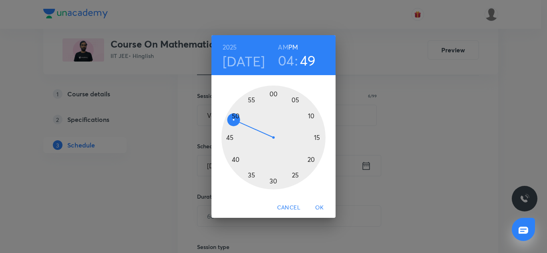
click at [274, 91] on div at bounding box center [273, 138] width 104 height 104
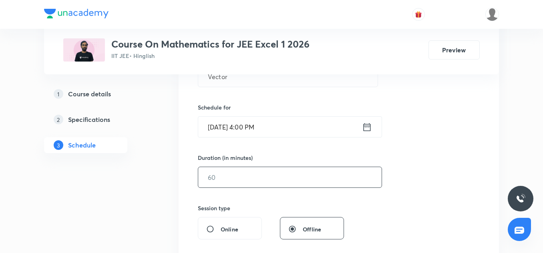
scroll to position [174, 0]
click at [237, 175] on input "text" at bounding box center [289, 177] width 183 height 20
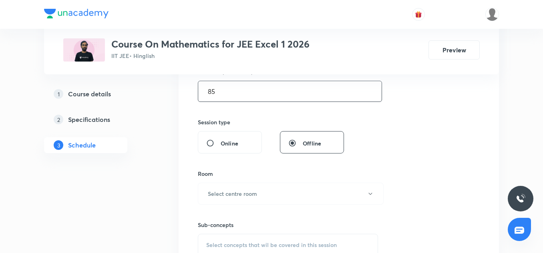
scroll to position [300, 0]
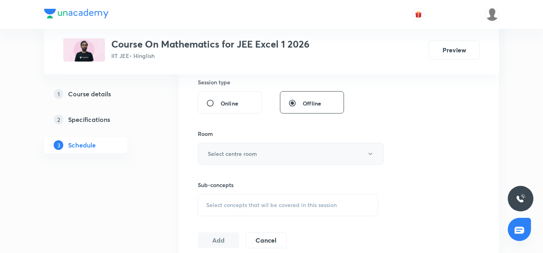
type input "85"
click at [229, 158] on button "Select centre room" at bounding box center [291, 154] width 186 height 22
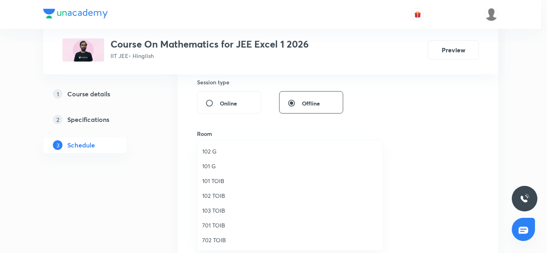
click at [212, 196] on span "102 TOIB" at bounding box center [289, 196] width 175 height 8
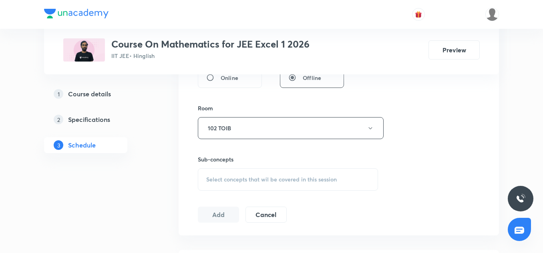
click at [224, 169] on div "Select concepts that wil be covered in this session" at bounding box center [288, 179] width 180 height 22
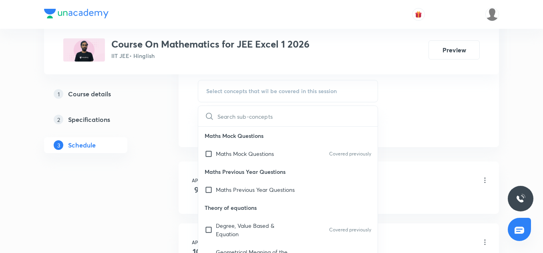
scroll to position [68, 0]
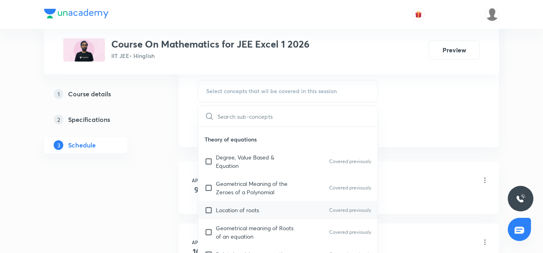
click at [238, 211] on p "Location of roots" at bounding box center [237, 210] width 43 height 8
checkbox input "true"
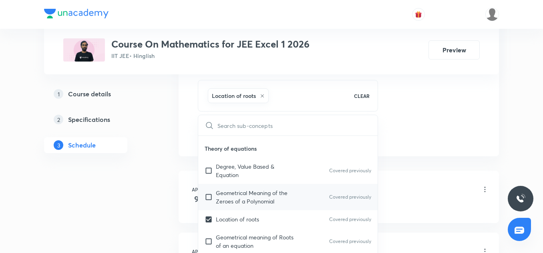
click at [249, 185] on div "Geometrical Meaning of the Zeroes of a Polynomial Covered previously" at bounding box center [287, 197] width 179 height 26
checkbox input "true"
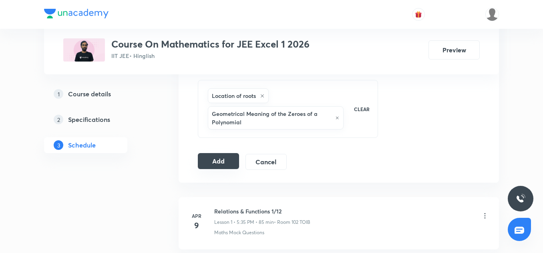
click at [224, 158] on button "Add" at bounding box center [218, 161] width 41 height 16
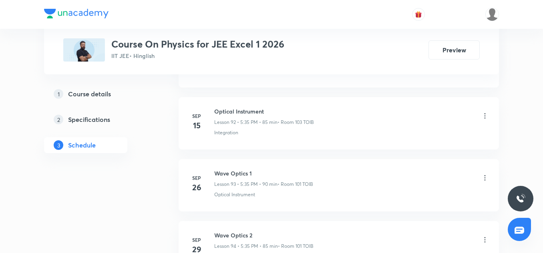
scroll to position [6232, 0]
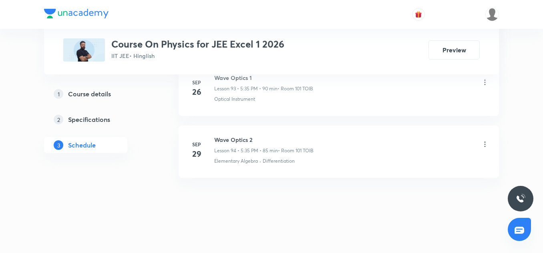
click at [237, 137] on h6 "Wave Optics 2" at bounding box center [263, 140] width 99 height 8
copy h6 "Wave Optics 2"
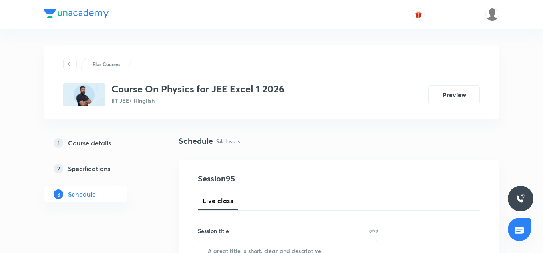
scroll to position [88, 0]
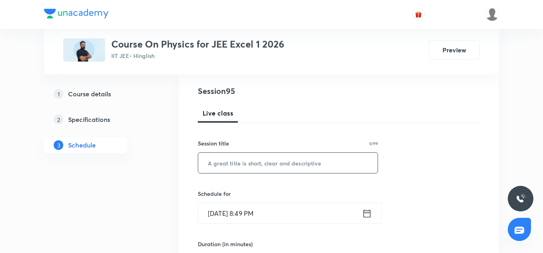
click at [233, 164] on input "text" at bounding box center [287, 163] width 179 height 20
paste input "Wave Optics 2"
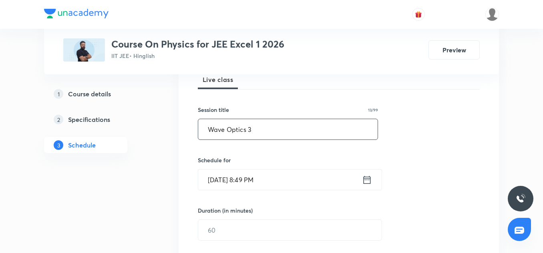
scroll to position [124, 0]
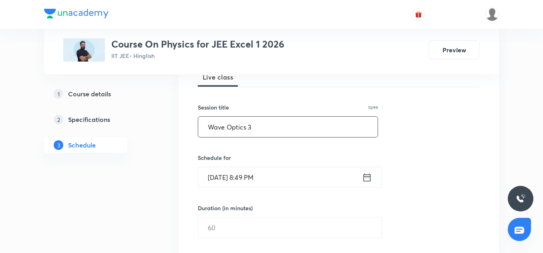
type input "Wave Optics 3"
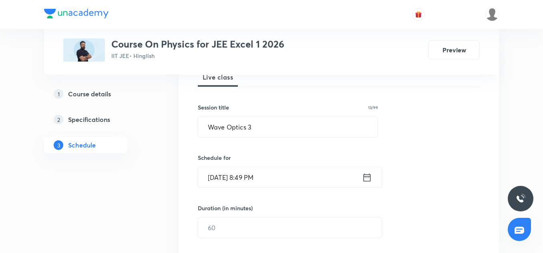
click at [224, 172] on input "[DATE] 8:49 PM" at bounding box center [280, 177] width 164 height 20
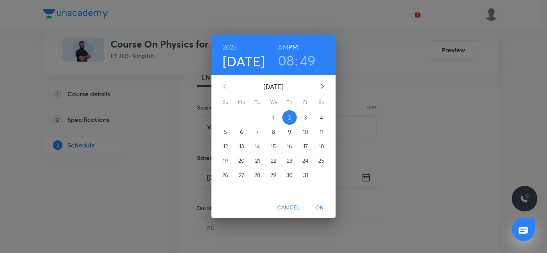
click at [302, 117] on span "3" at bounding box center [305, 118] width 14 height 8
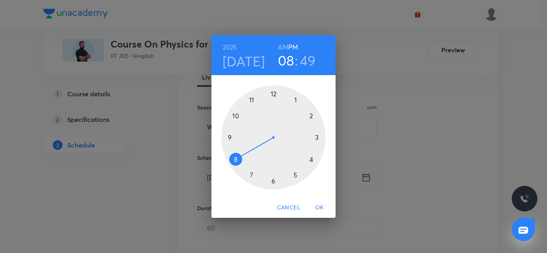
click at [297, 176] on div at bounding box center [273, 138] width 104 height 104
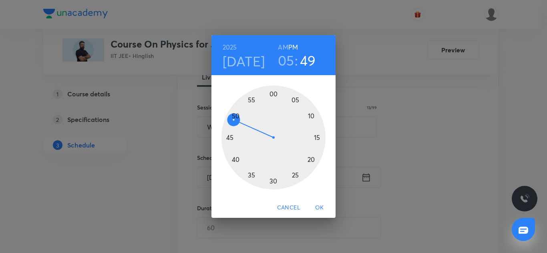
click at [251, 176] on div at bounding box center [273, 138] width 104 height 104
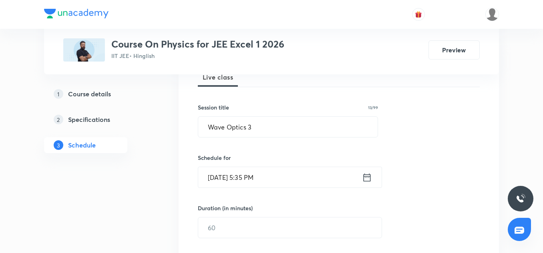
scroll to position [159, 0]
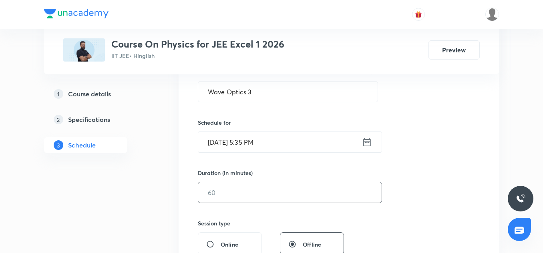
click at [229, 190] on input "text" at bounding box center [289, 192] width 183 height 20
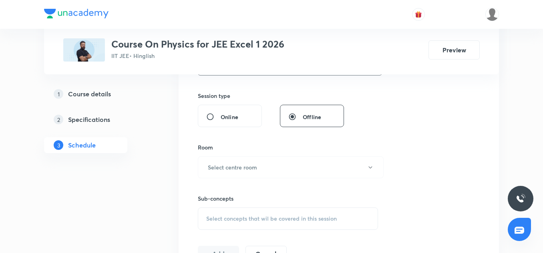
scroll to position [290, 0]
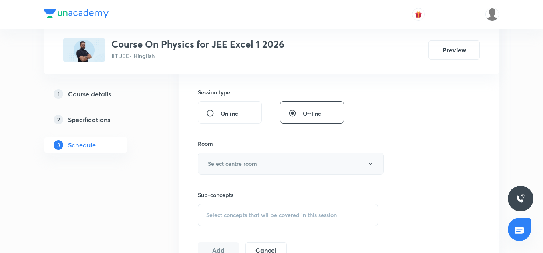
type input "85"
click at [224, 167] on h6 "Select centre room" at bounding box center [232, 164] width 49 height 8
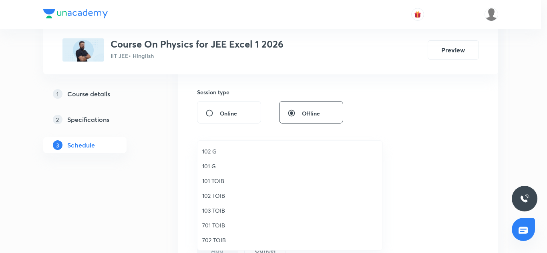
click at [218, 199] on span "102 TOIB" at bounding box center [289, 196] width 175 height 8
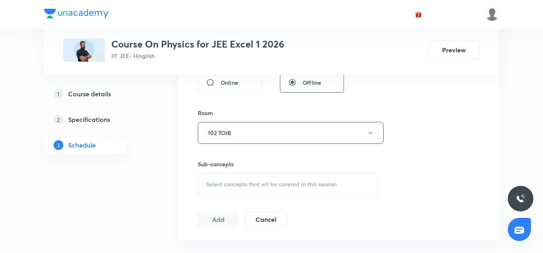
click at [237, 179] on div "Select concepts that wil be covered in this session" at bounding box center [288, 184] width 180 height 22
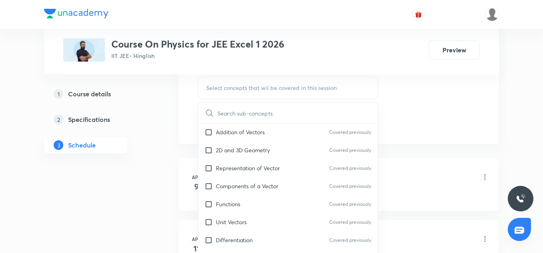
scroll to position [146, 0]
click at [234, 185] on p "Functions" at bounding box center [228, 185] width 24 height 8
checkbox input "true"
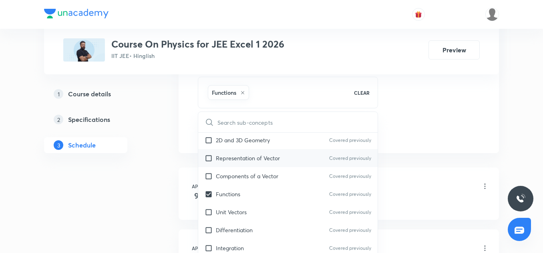
click at [235, 157] on p "Representation of Vector" at bounding box center [248, 158] width 64 height 8
checkbox input "true"
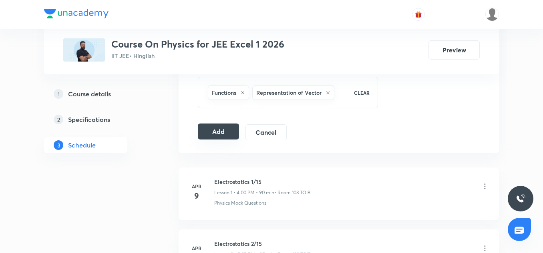
click at [228, 130] on button "Add" at bounding box center [218, 132] width 41 height 16
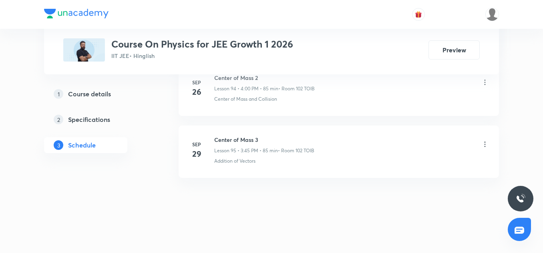
click at [251, 140] on h6 "Center of Mass 3" at bounding box center [264, 140] width 100 height 8
copy h6 "Center of Mass 3"
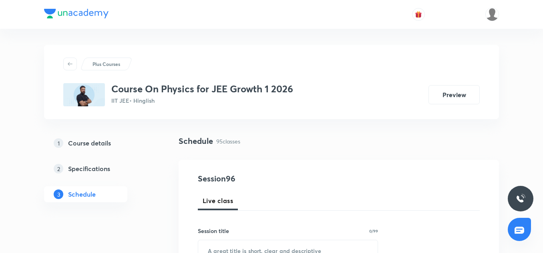
scroll to position [75, 0]
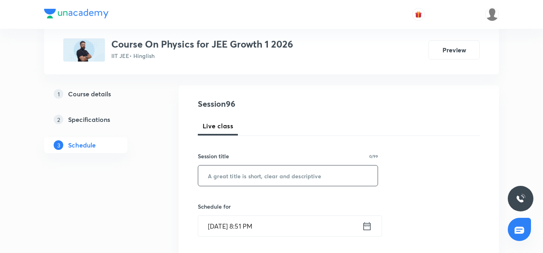
click at [239, 178] on input "text" at bounding box center [287, 176] width 179 height 20
paste input "Center of Mass 3"
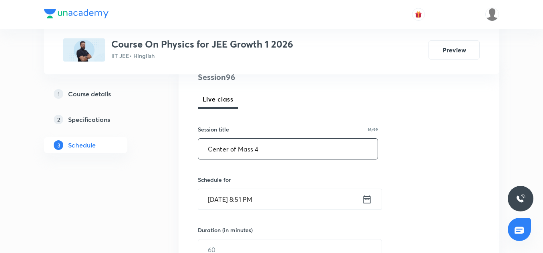
scroll to position [117, 0]
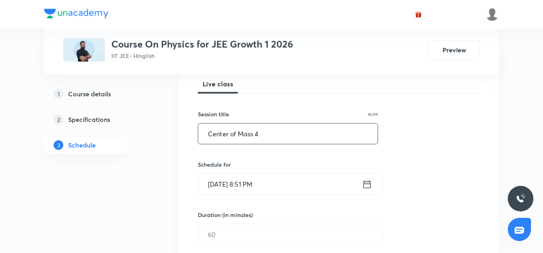
type input "Center of Mass 4"
click at [222, 184] on input "Oct 2, 2025, 8:51 PM" at bounding box center [280, 184] width 164 height 20
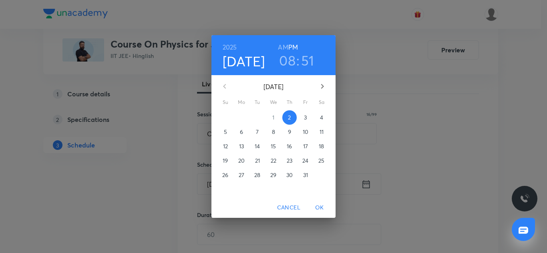
click at [305, 118] on p "3" at bounding box center [305, 118] width 3 height 8
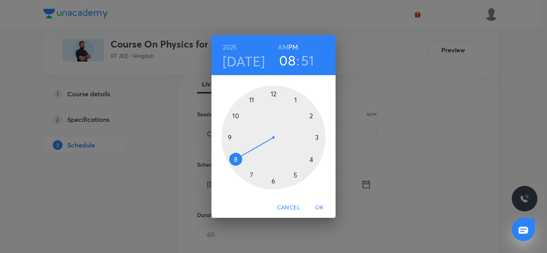
click at [311, 162] on div at bounding box center [273, 138] width 104 height 104
click at [274, 97] on div at bounding box center [273, 138] width 104 height 104
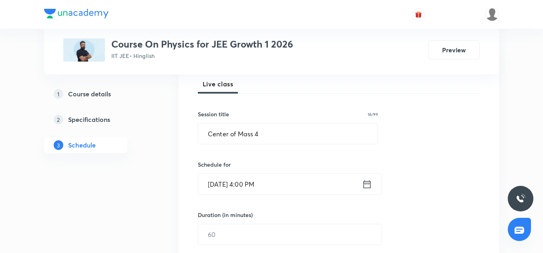
scroll to position [151, 0]
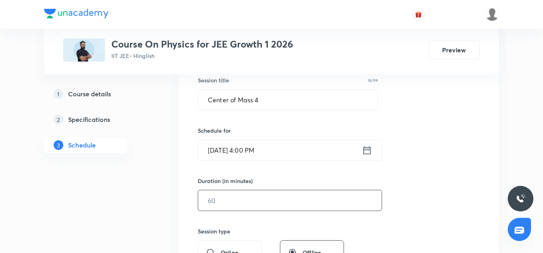
click at [222, 204] on input "text" at bounding box center [289, 200] width 183 height 20
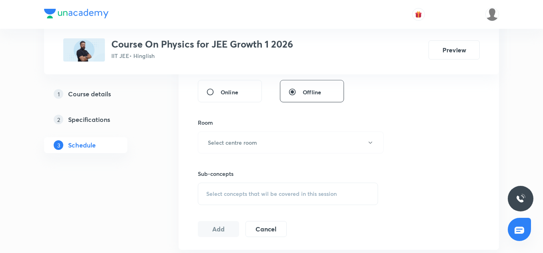
scroll to position [332, 0]
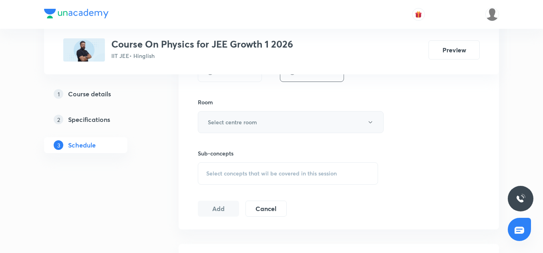
type input "85"
click at [226, 128] on button "Select centre room" at bounding box center [291, 122] width 186 height 22
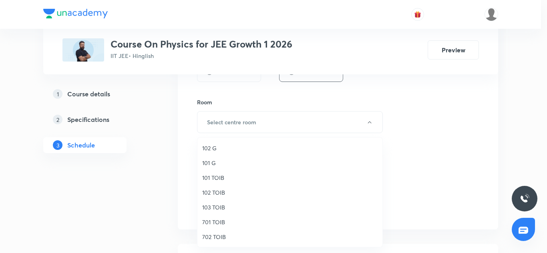
click at [222, 180] on span "101 TOIB" at bounding box center [289, 178] width 175 height 8
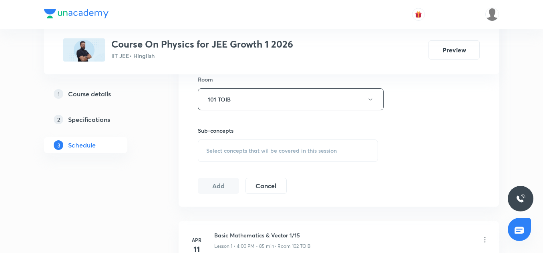
scroll to position [359, 0]
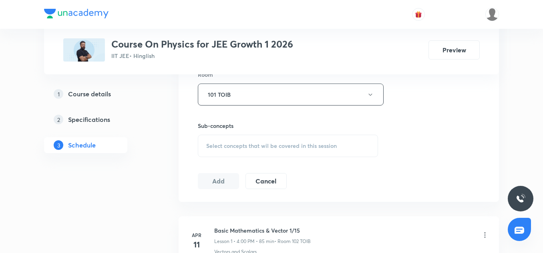
click at [243, 154] on div "Select concepts that wil be covered in this session" at bounding box center [288, 146] width 180 height 22
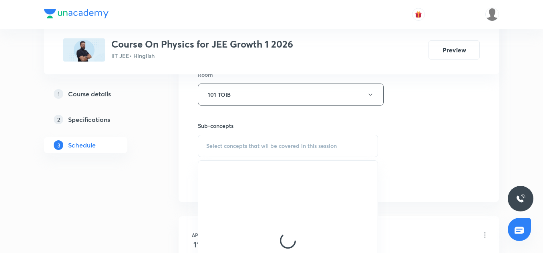
scroll to position [416, 0]
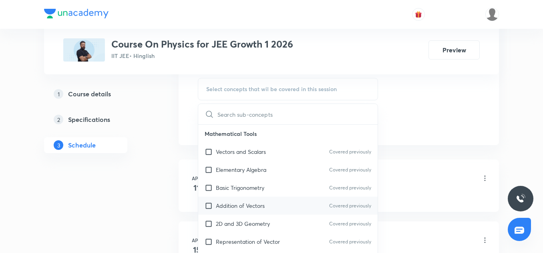
click at [246, 206] on p "Addition of Vectors" at bounding box center [240, 206] width 49 height 8
checkbox input "true"
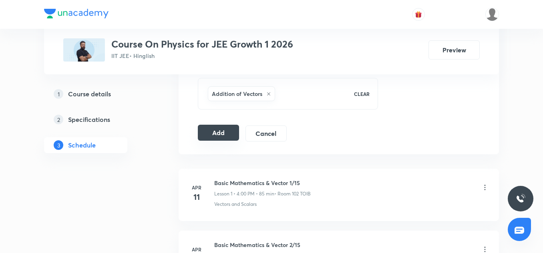
click at [223, 136] on button "Add" at bounding box center [218, 133] width 41 height 16
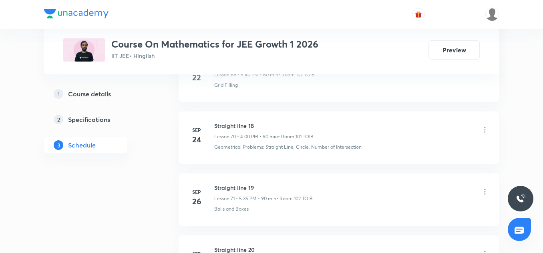
scroll to position [4981, 0]
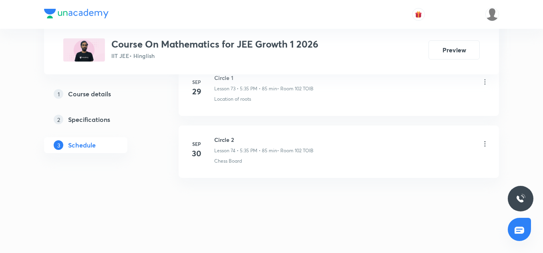
click at [222, 138] on h6 "Circle 2" at bounding box center [263, 140] width 99 height 8
copy h6 "Circle 2"
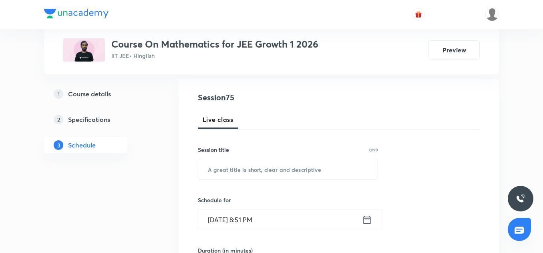
scroll to position [83, 0]
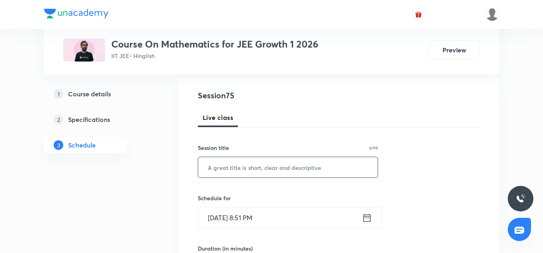
click at [227, 162] on input "text" at bounding box center [287, 167] width 179 height 20
paste input "Circle 2"
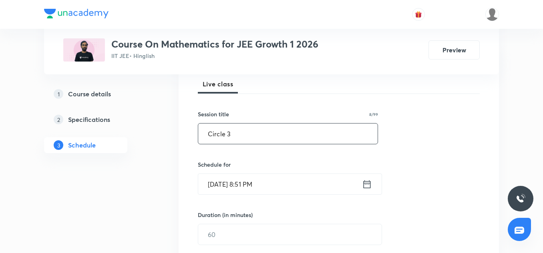
scroll to position [117, 0]
type input "Circle 3"
click at [221, 192] on input "Oct 2, 2025, 8:51 PM" at bounding box center [280, 184] width 164 height 20
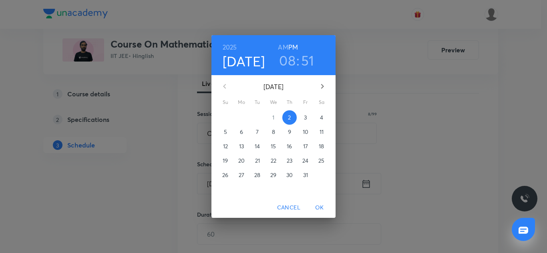
click at [301, 119] on span "3" at bounding box center [305, 118] width 14 height 8
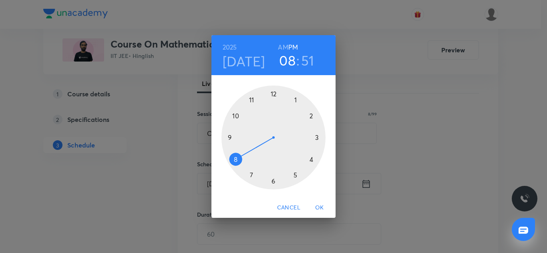
click at [291, 176] on div at bounding box center [273, 138] width 104 height 104
click at [251, 175] on div at bounding box center [273, 138] width 104 height 104
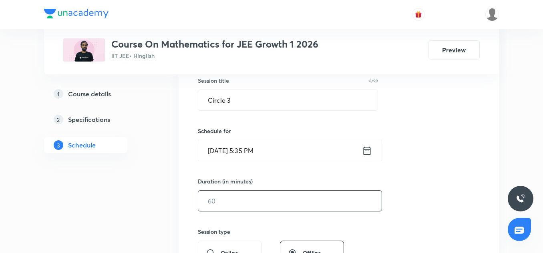
scroll to position [154, 0]
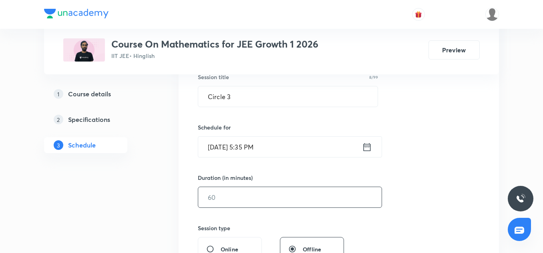
click at [230, 192] on input "text" at bounding box center [289, 197] width 183 height 20
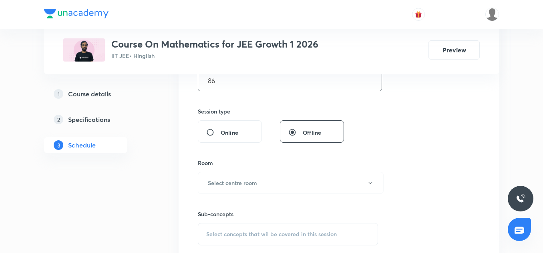
scroll to position [271, 0]
type input "86"
click at [226, 176] on button "Select centre room" at bounding box center [291, 183] width 186 height 22
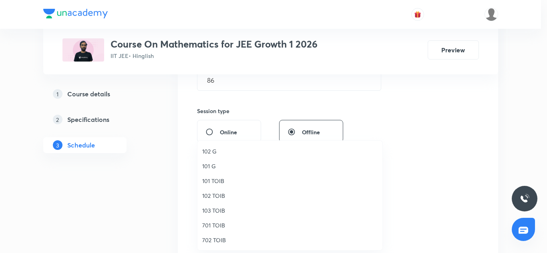
click at [213, 178] on span "101 TOIB" at bounding box center [289, 181] width 175 height 8
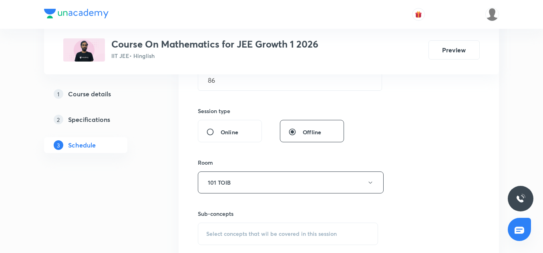
scroll to position [314, 0]
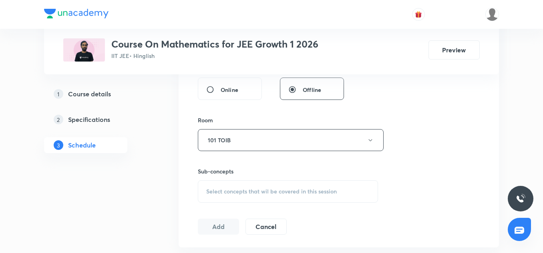
click at [218, 186] on div "Select concepts that wil be covered in this session" at bounding box center [288, 191] width 180 height 22
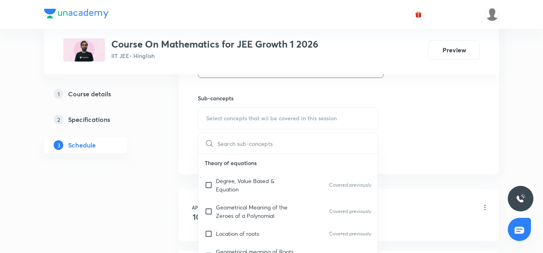
scroll to position [42, 0]
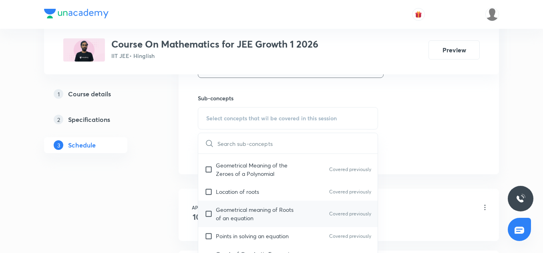
click at [260, 204] on div "Geometrical meaning of Roots of an equation Covered previously" at bounding box center [287, 214] width 179 height 26
checkbox input "true"
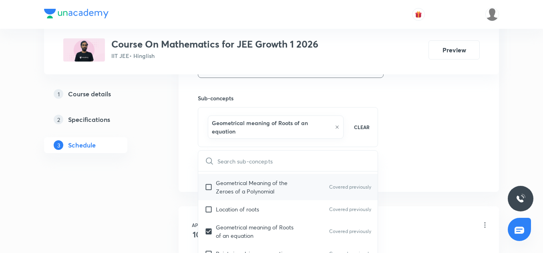
click at [252, 181] on p "Geometrical Meaning of the Zeroes of a Polynomial" at bounding box center [256, 187] width 81 height 17
checkbox input "true"
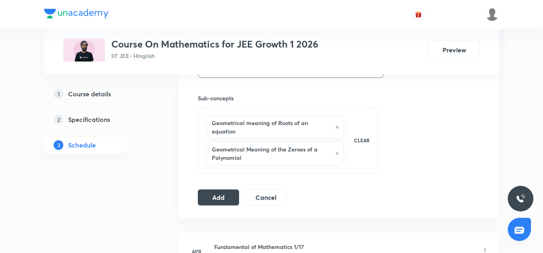
click at [225, 198] on button "Add" at bounding box center [218, 197] width 41 height 16
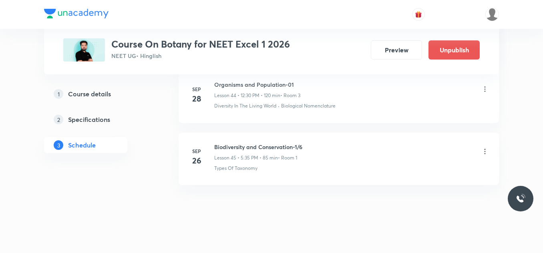
click at [270, 143] on h6 "Biodiversity and Conservation-1/6" at bounding box center [258, 147] width 88 height 8
copy h6 "Biodiversity and Conservation-1/6"
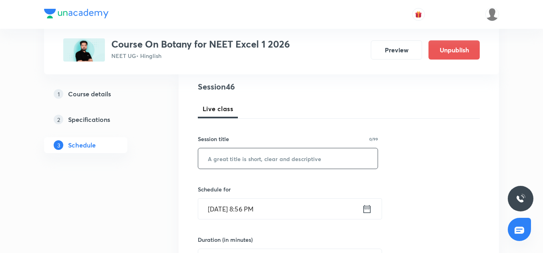
scroll to position [94, 0]
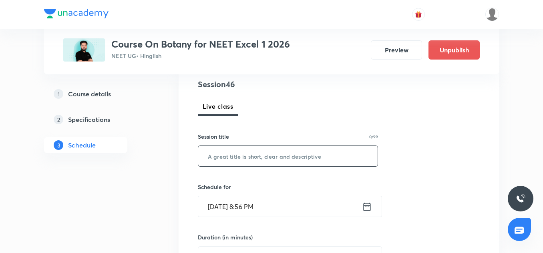
click at [231, 164] on input "text" at bounding box center [287, 156] width 179 height 20
paste input "Biodiversity and Conservation-1/6"
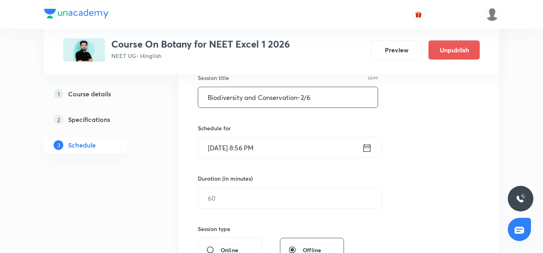
scroll to position [158, 0]
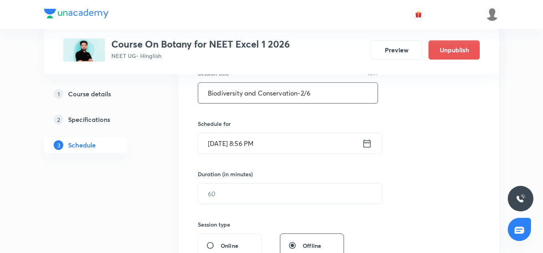
type input "Biodiversity and Conservation-2/6"
click at [220, 148] on input "[DATE] 8:56 PM" at bounding box center [280, 143] width 164 height 20
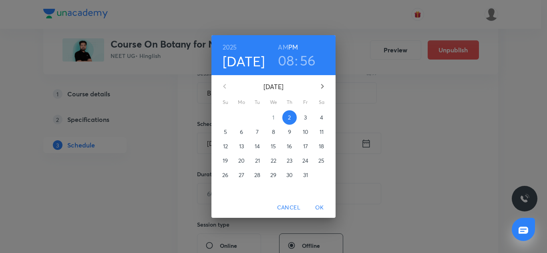
click at [305, 117] on p "3" at bounding box center [305, 118] width 3 height 8
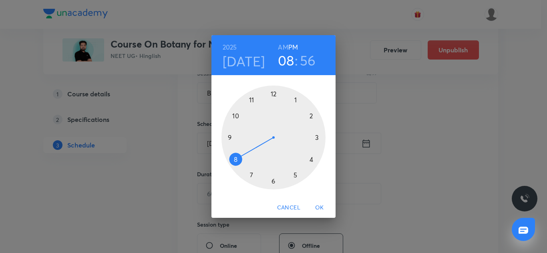
click at [296, 178] on div at bounding box center [273, 138] width 104 height 104
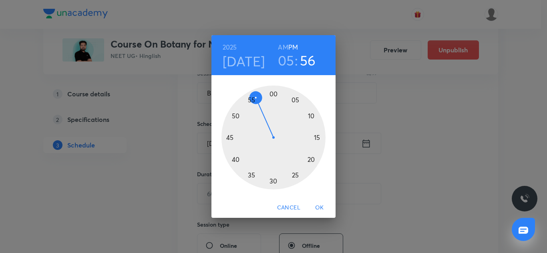
click at [289, 59] on h3 "05" at bounding box center [286, 60] width 16 height 17
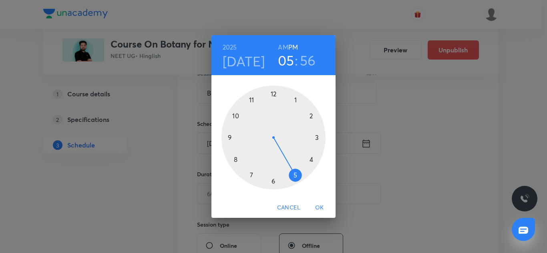
click at [311, 161] on div at bounding box center [273, 138] width 104 height 104
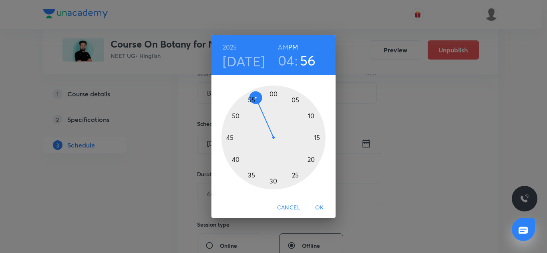
click at [273, 92] on div at bounding box center [273, 138] width 104 height 104
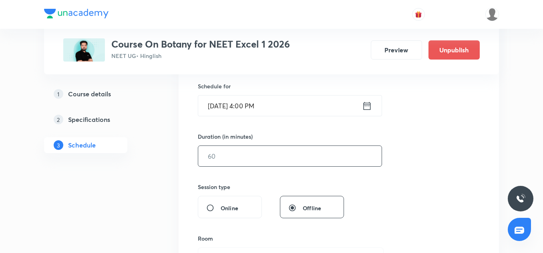
scroll to position [196, 0]
click at [227, 155] on input "text" at bounding box center [289, 155] width 183 height 20
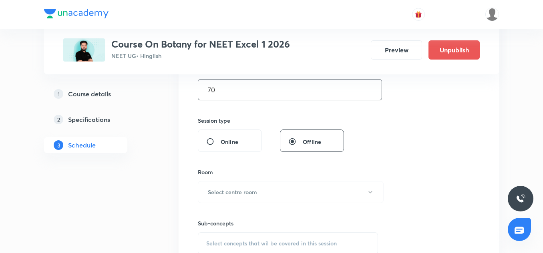
scroll to position [275, 0]
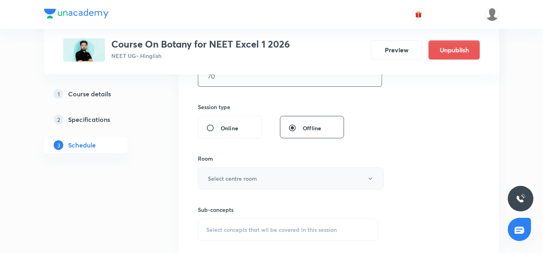
type input "70"
click at [235, 172] on button "Select centre room" at bounding box center [291, 179] width 186 height 22
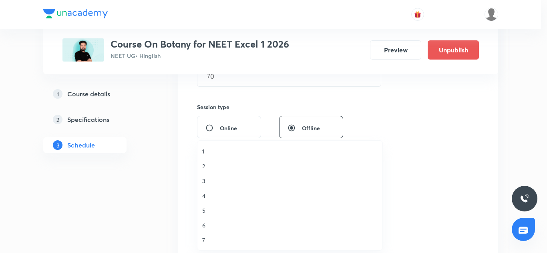
click at [210, 152] on span "1" at bounding box center [289, 151] width 175 height 8
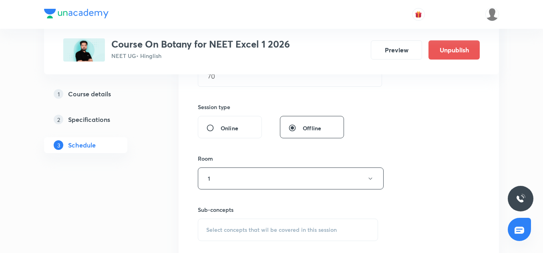
scroll to position [321, 0]
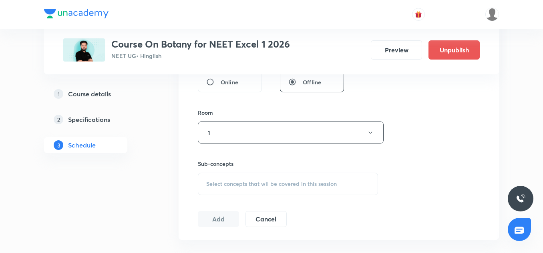
click at [224, 177] on div "Select concepts that wil be covered in this session" at bounding box center [288, 184] width 180 height 22
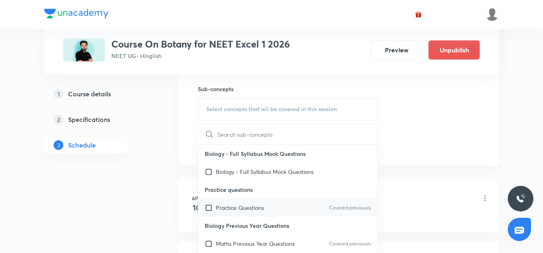
scroll to position [95, 0]
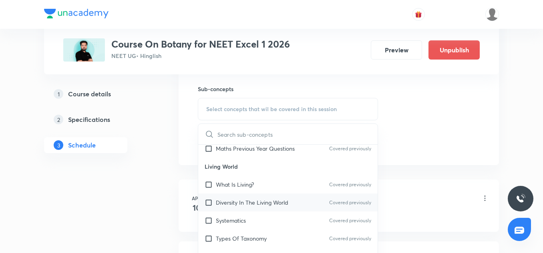
click at [237, 198] on div "Diversity In The Living World Covered previously" at bounding box center [287, 203] width 179 height 18
checkbox input "true"
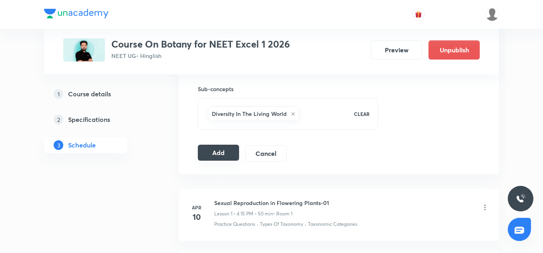
click at [211, 148] on button "Add" at bounding box center [218, 153] width 41 height 16
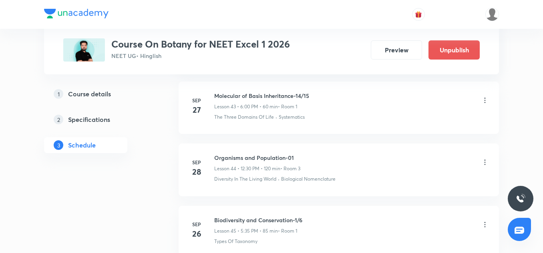
scroll to position [3185, 0]
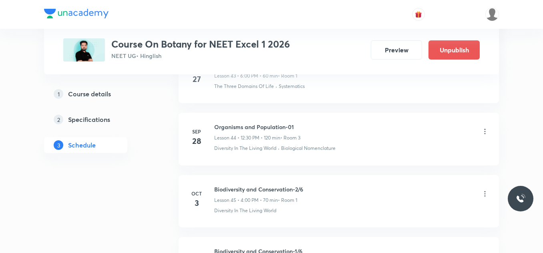
scroll to position [3143, 0]
